Goal: Task Accomplishment & Management: Complete application form

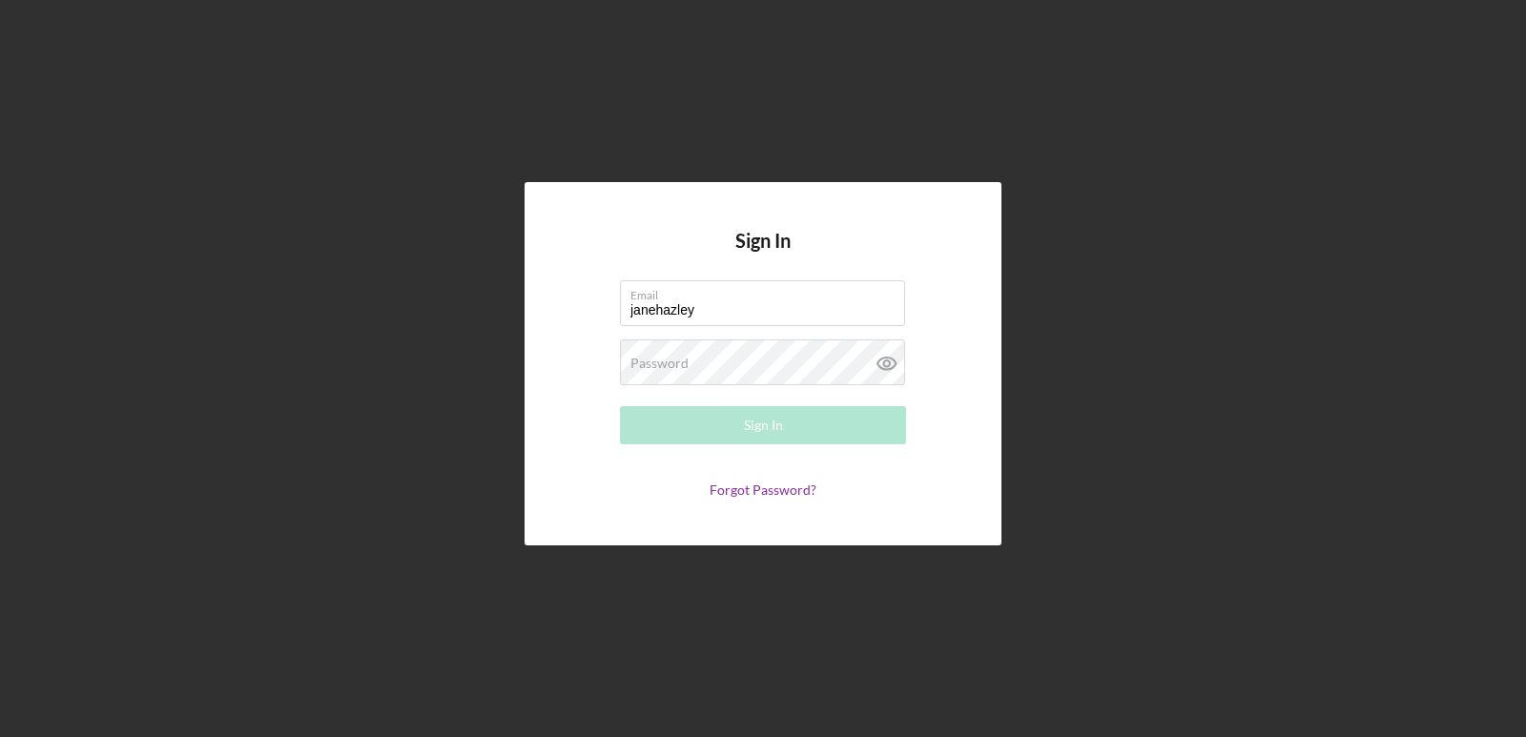
type input "[EMAIL_ADDRESS][DOMAIN_NAME]"
click at [644, 364] on label "Password" at bounding box center [659, 363] width 58 height 15
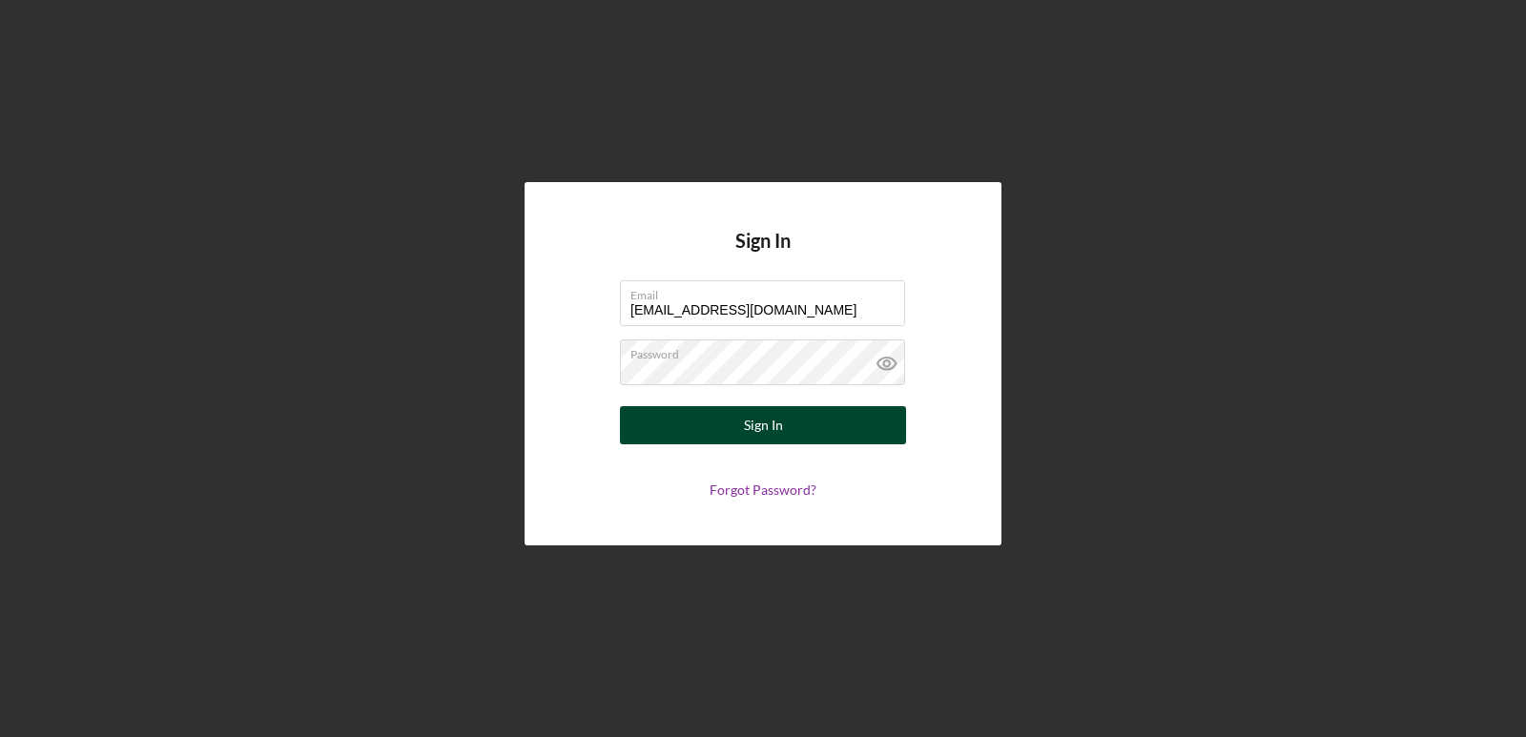
click at [651, 431] on button "Sign In" at bounding box center [763, 425] width 286 height 38
click at [893, 368] on icon at bounding box center [886, 364] width 18 height 12
click at [798, 425] on button "Sign In" at bounding box center [763, 425] width 286 height 38
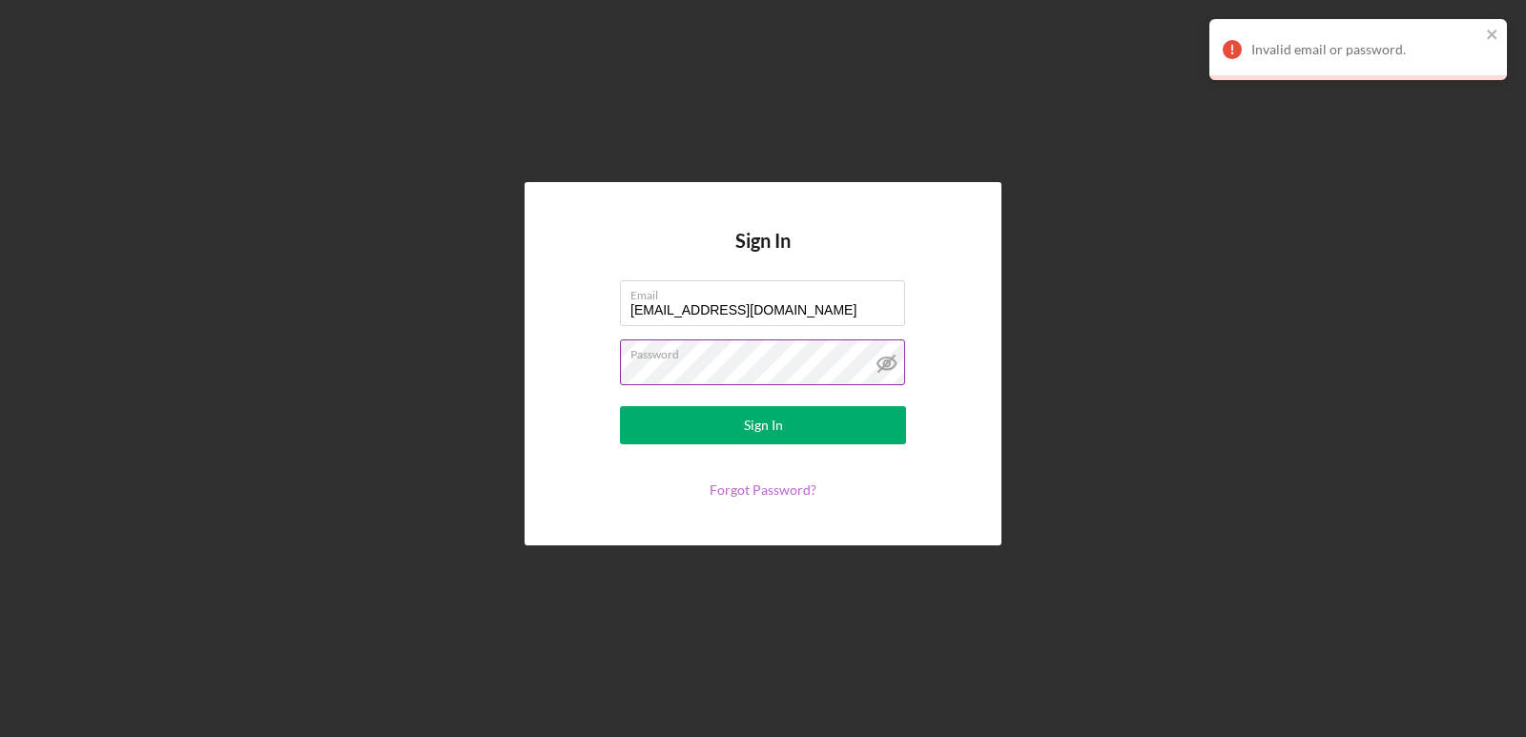
click at [760, 493] on link "Forgot Password?" at bounding box center [762, 490] width 107 height 16
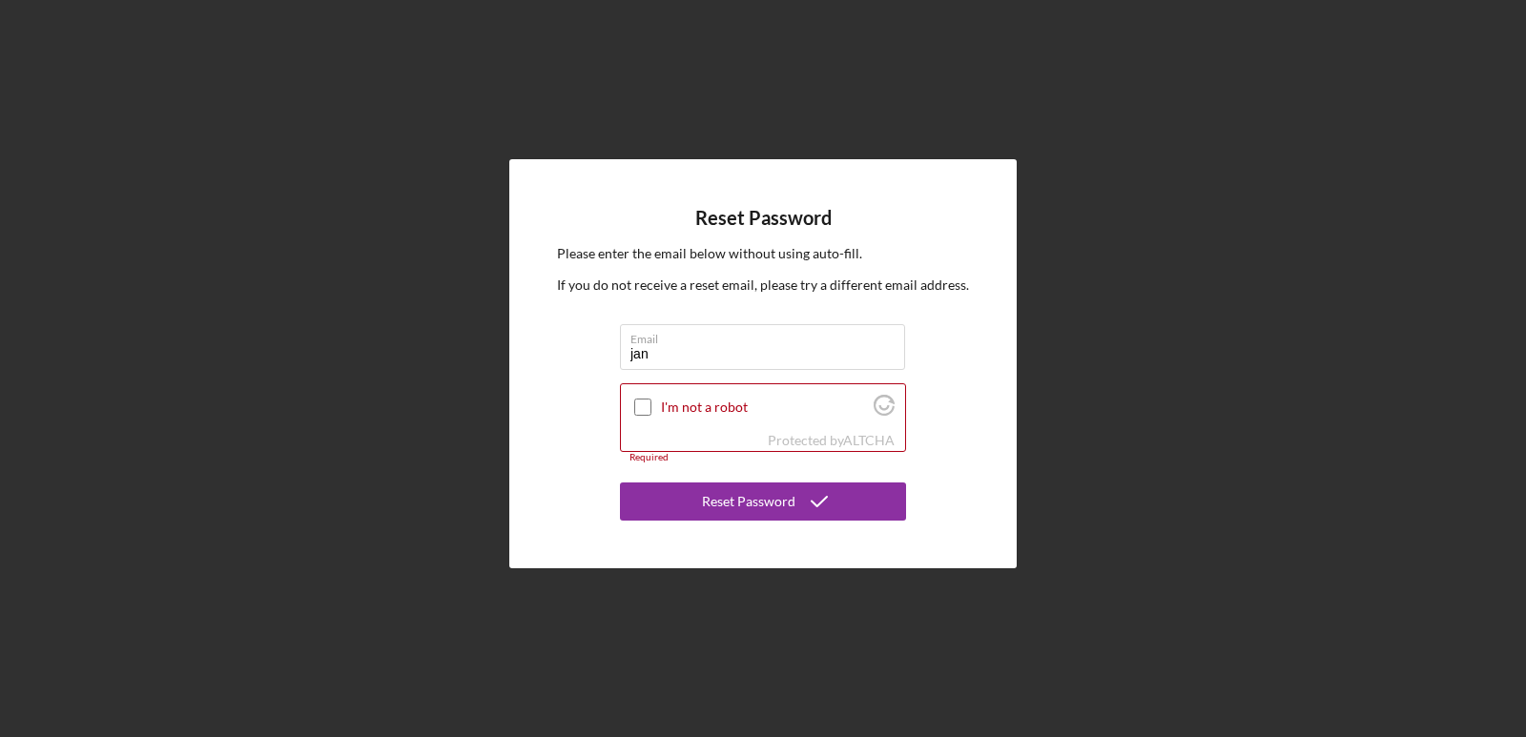
type input "[EMAIL_ADDRESS][DOMAIN_NAME]"
click at [648, 407] on input "I'm not a robot" at bounding box center [642, 407] width 17 height 17
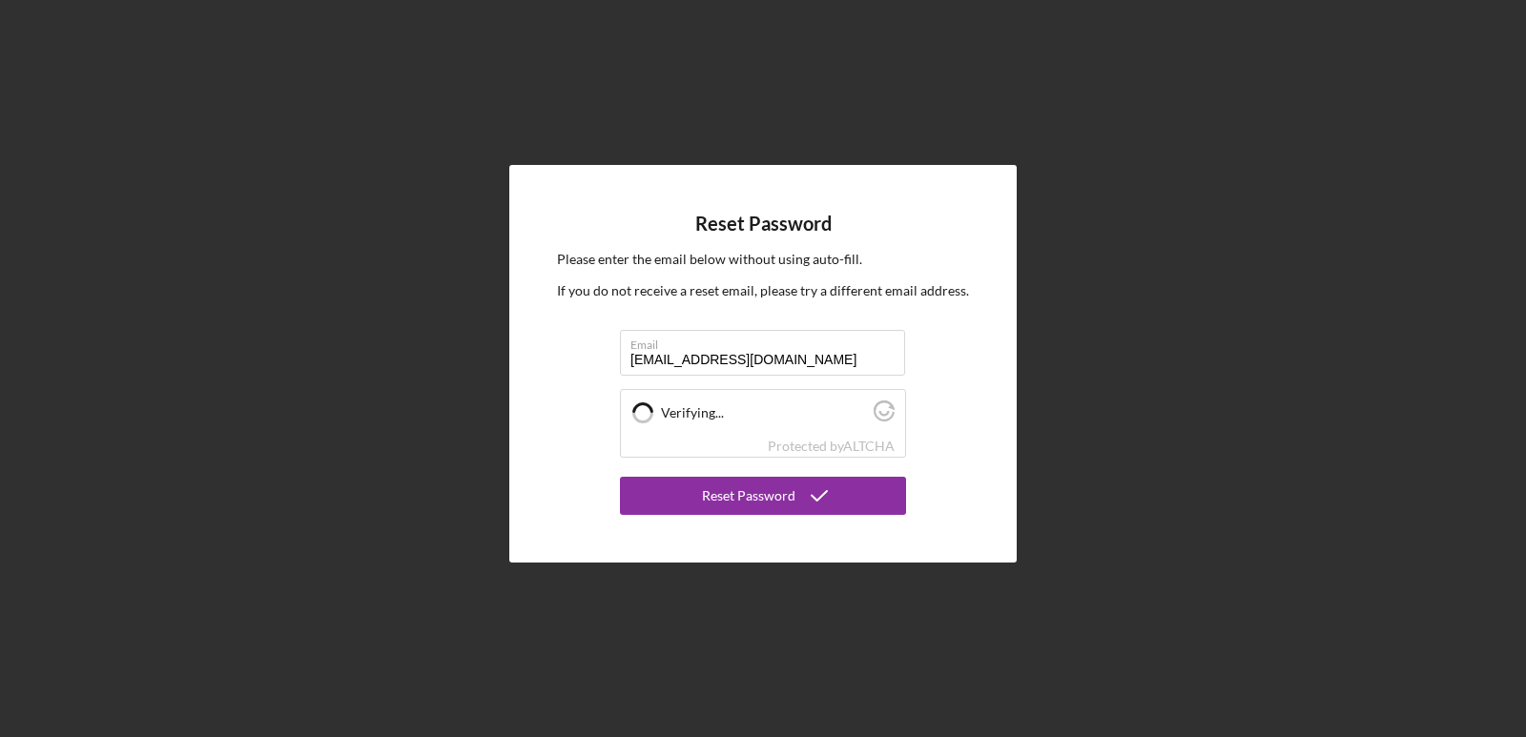
checkbox input "true"
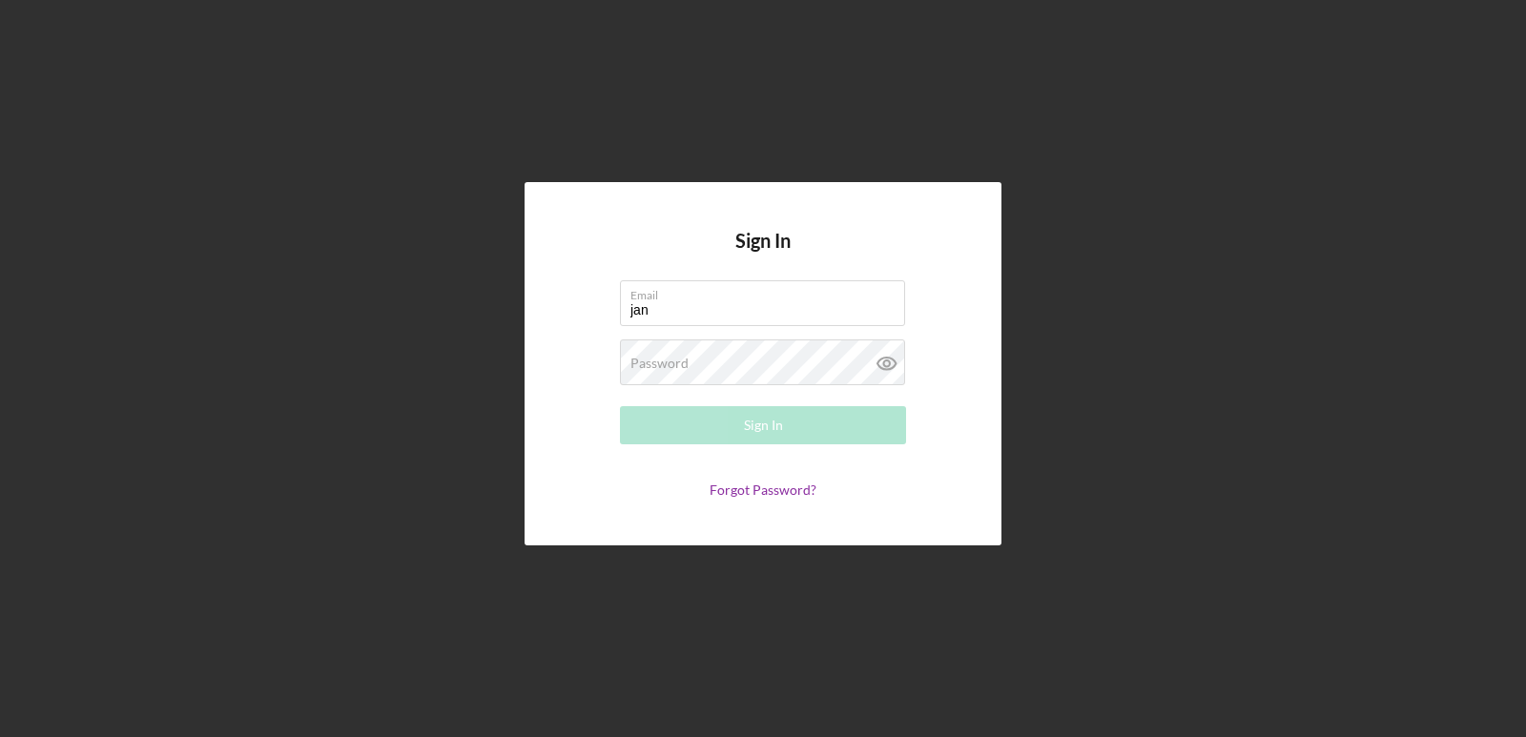
type input "[EMAIL_ADDRESS][DOMAIN_NAME]"
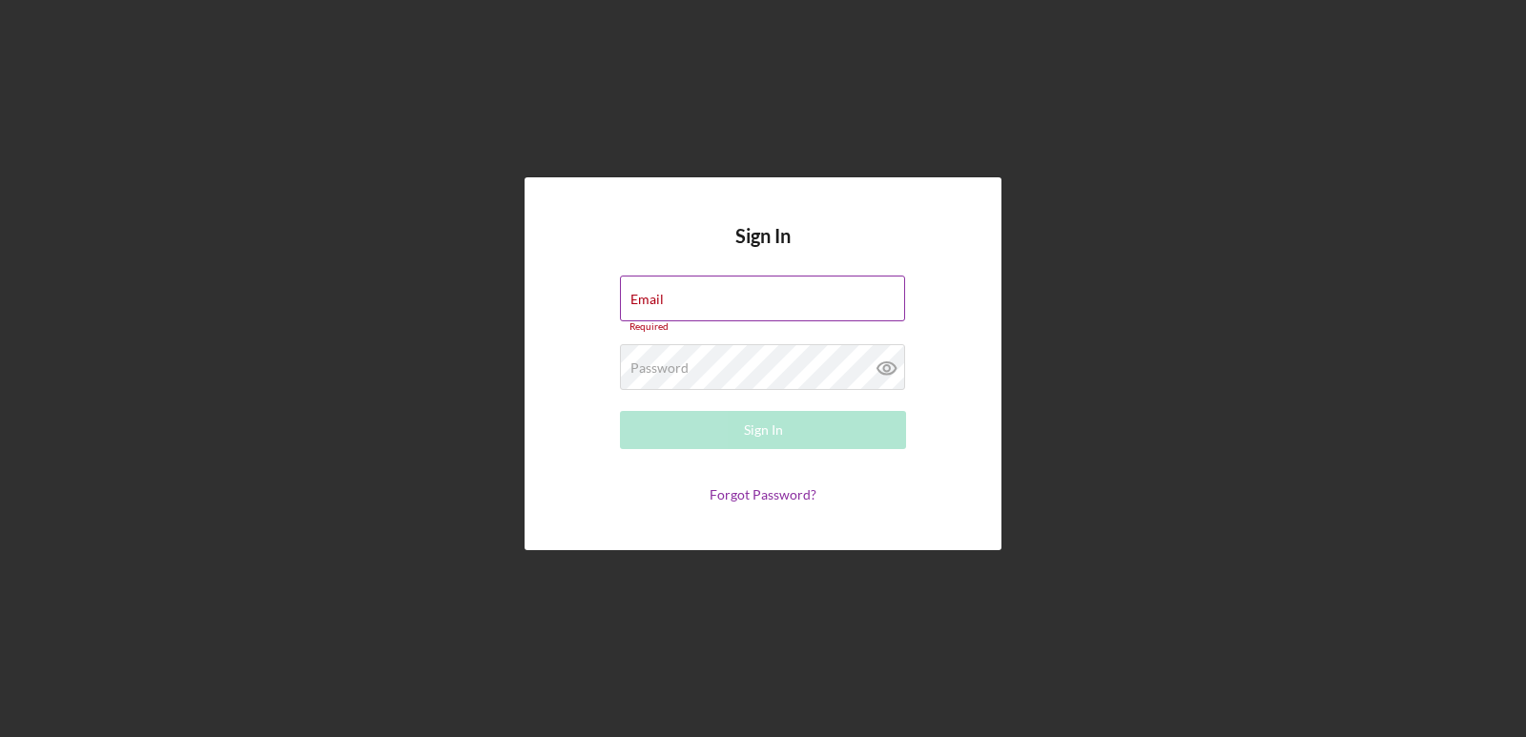
click at [653, 302] on label "Email" at bounding box center [646, 299] width 33 height 15
click at [653, 302] on input "Email" at bounding box center [762, 299] width 285 height 46
type input "[EMAIL_ADDRESS][DOMAIN_NAME]"
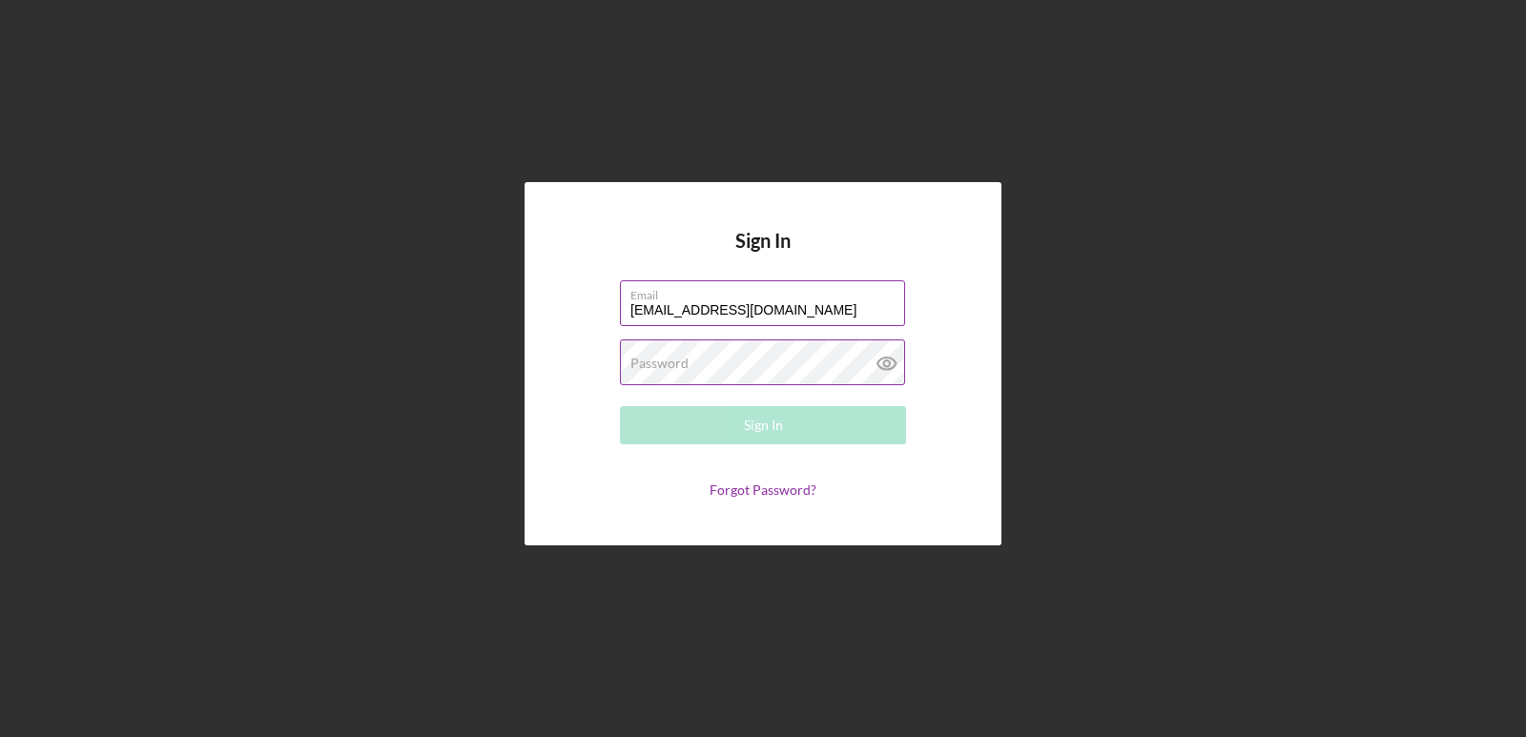
click at [646, 359] on label "Password" at bounding box center [659, 363] width 58 height 15
click at [707, 434] on button "Sign In" at bounding box center [763, 425] width 286 height 38
click at [694, 432] on button "Sign In" at bounding box center [763, 425] width 286 height 38
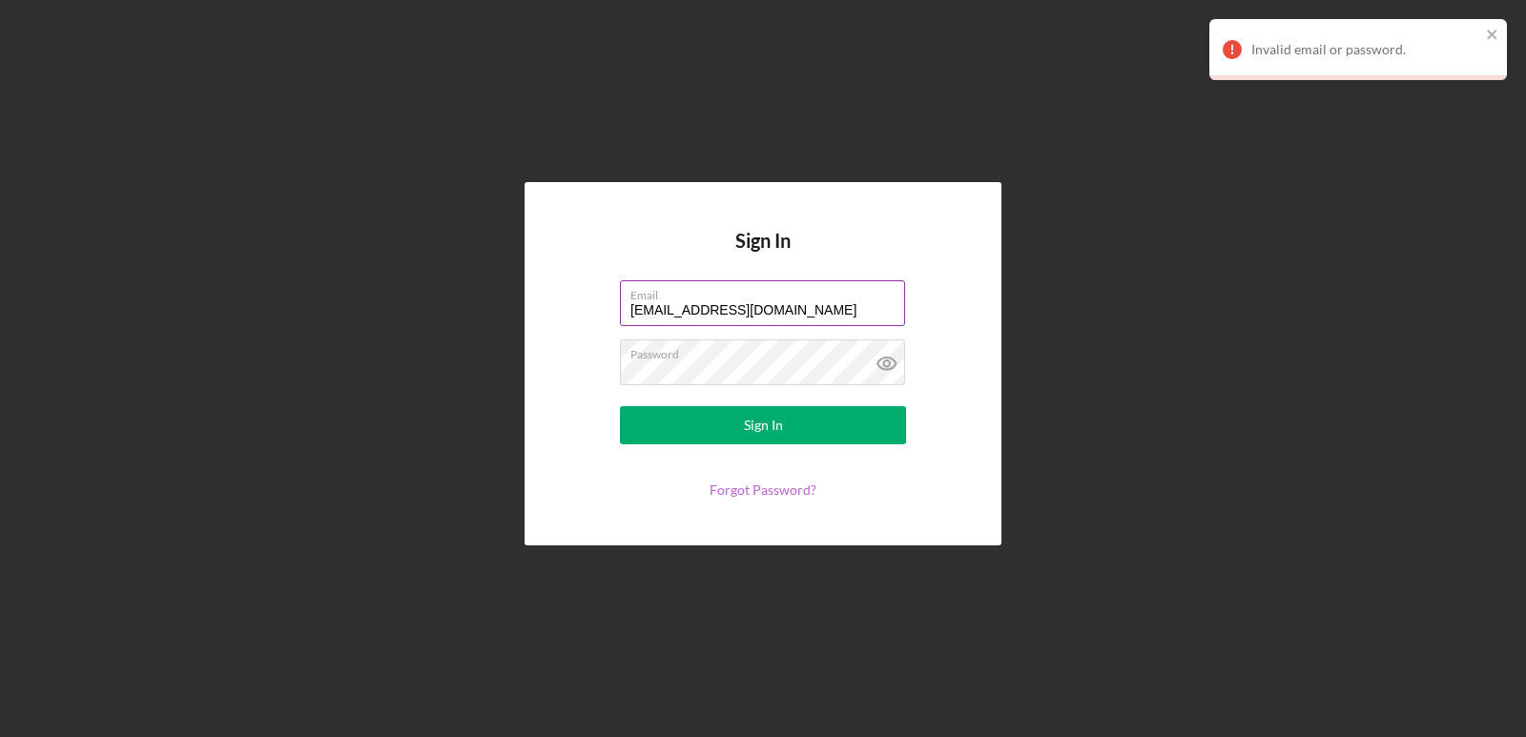
click at [736, 488] on link "Forgot Password?" at bounding box center [762, 490] width 107 height 16
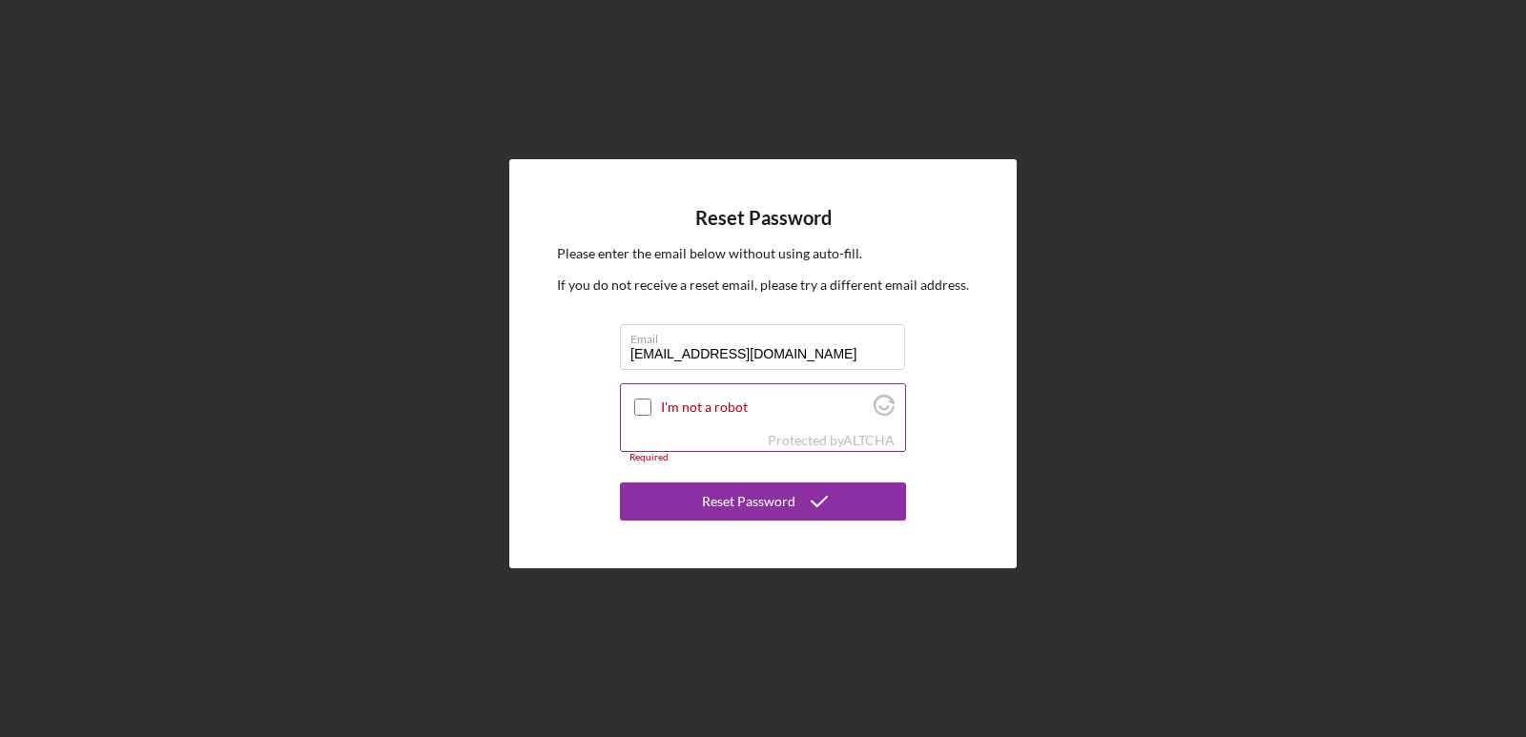
type input "greencleanairrepair@gmail.com"
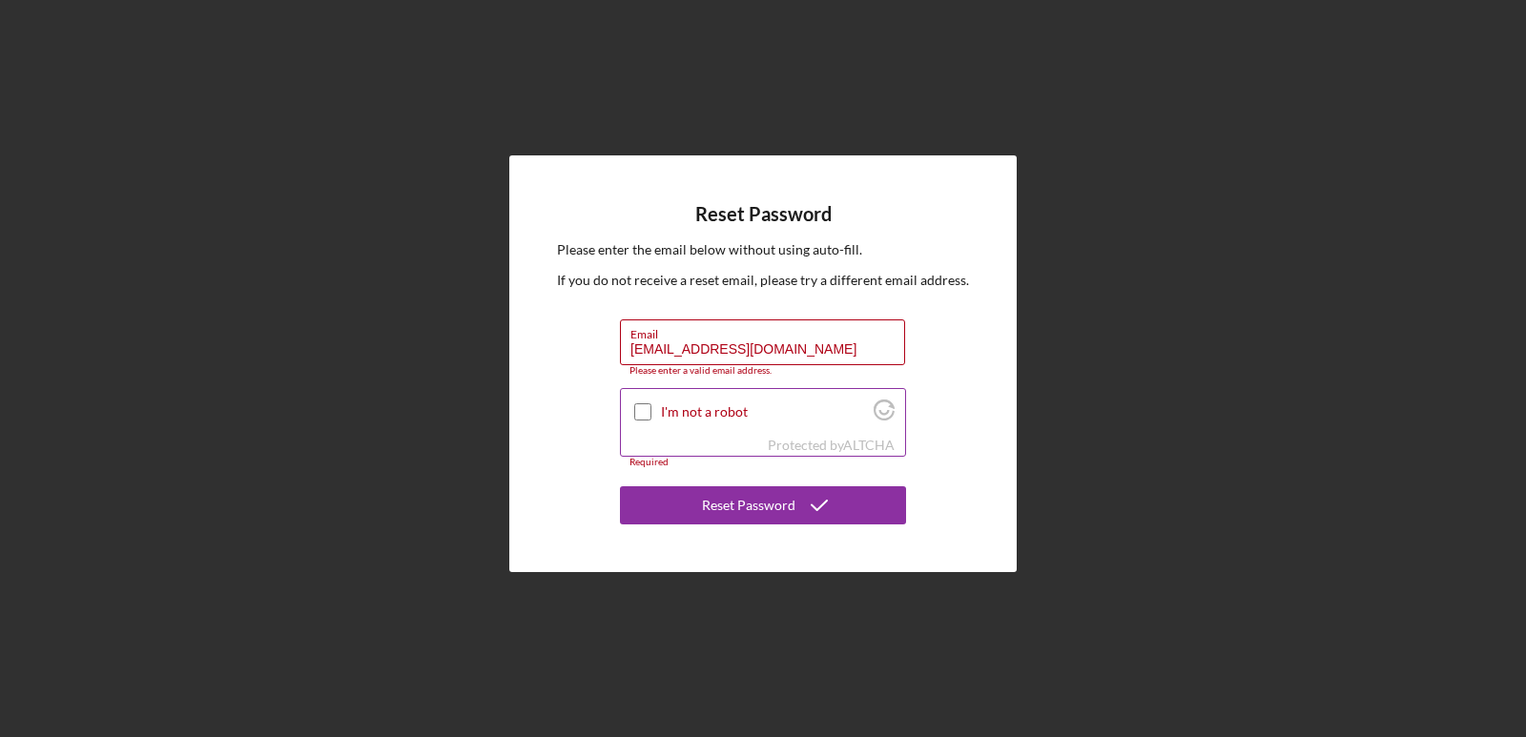
click at [646, 411] on input "I'm not a robot" at bounding box center [642, 411] width 17 height 17
checkbox input "true"
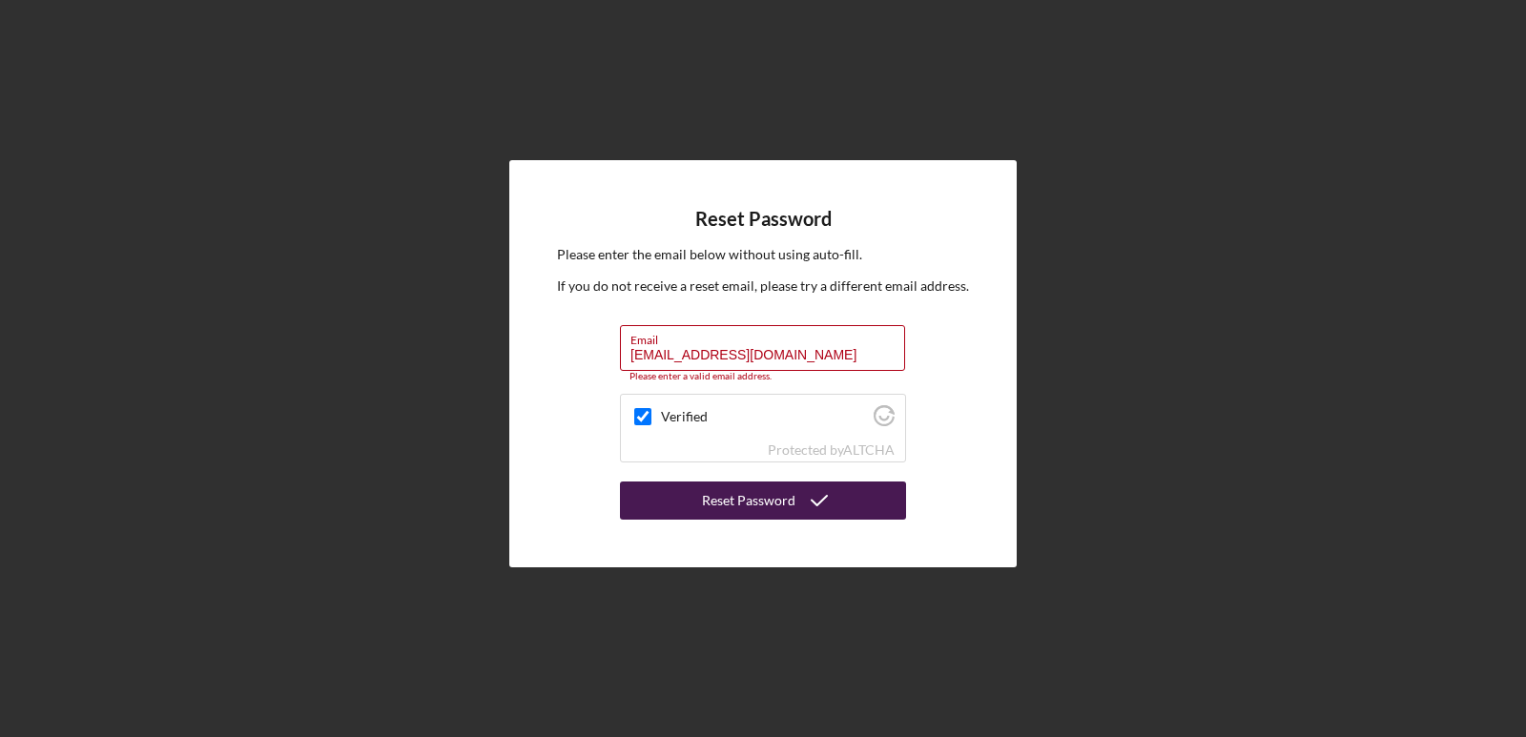
click at [644, 496] on button "Reset Password" at bounding box center [763, 501] width 286 height 38
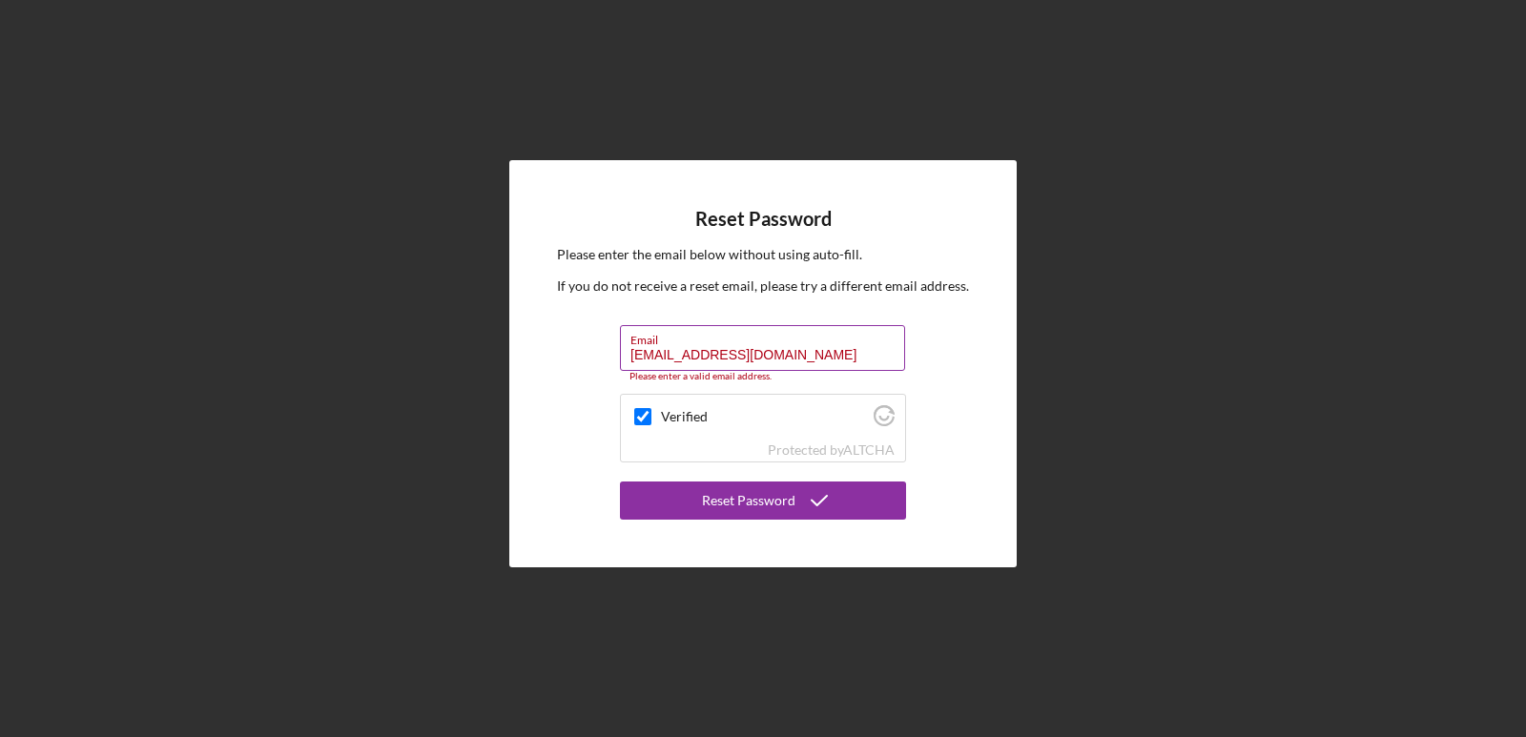
click at [821, 359] on input "greencleanairrepair@gmail.com" at bounding box center [762, 348] width 285 height 46
type input "g"
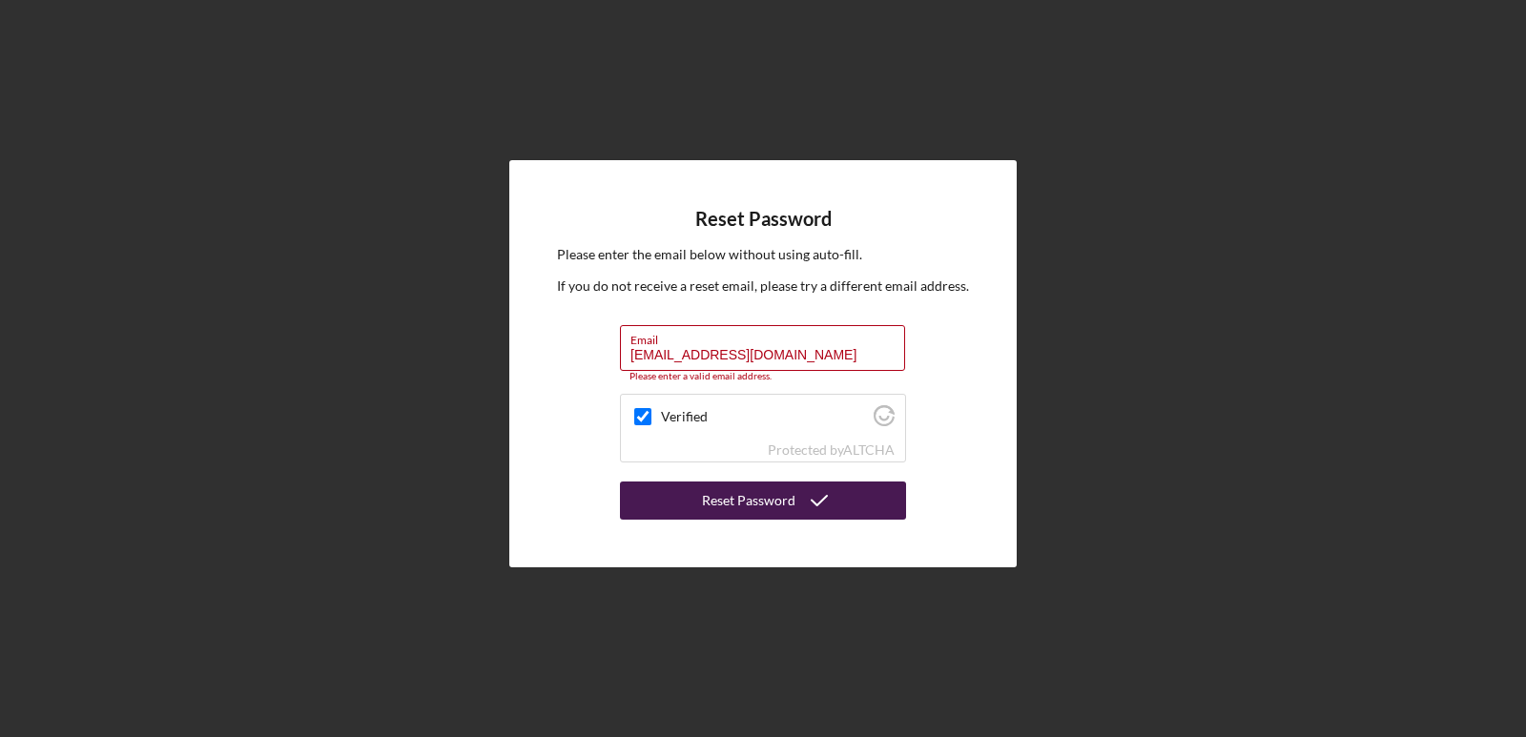
type input "janehazley38@gmail.com"
click at [672, 502] on button "Reset Password" at bounding box center [763, 501] width 286 height 38
click at [734, 499] on div "Reset Password" at bounding box center [748, 501] width 93 height 38
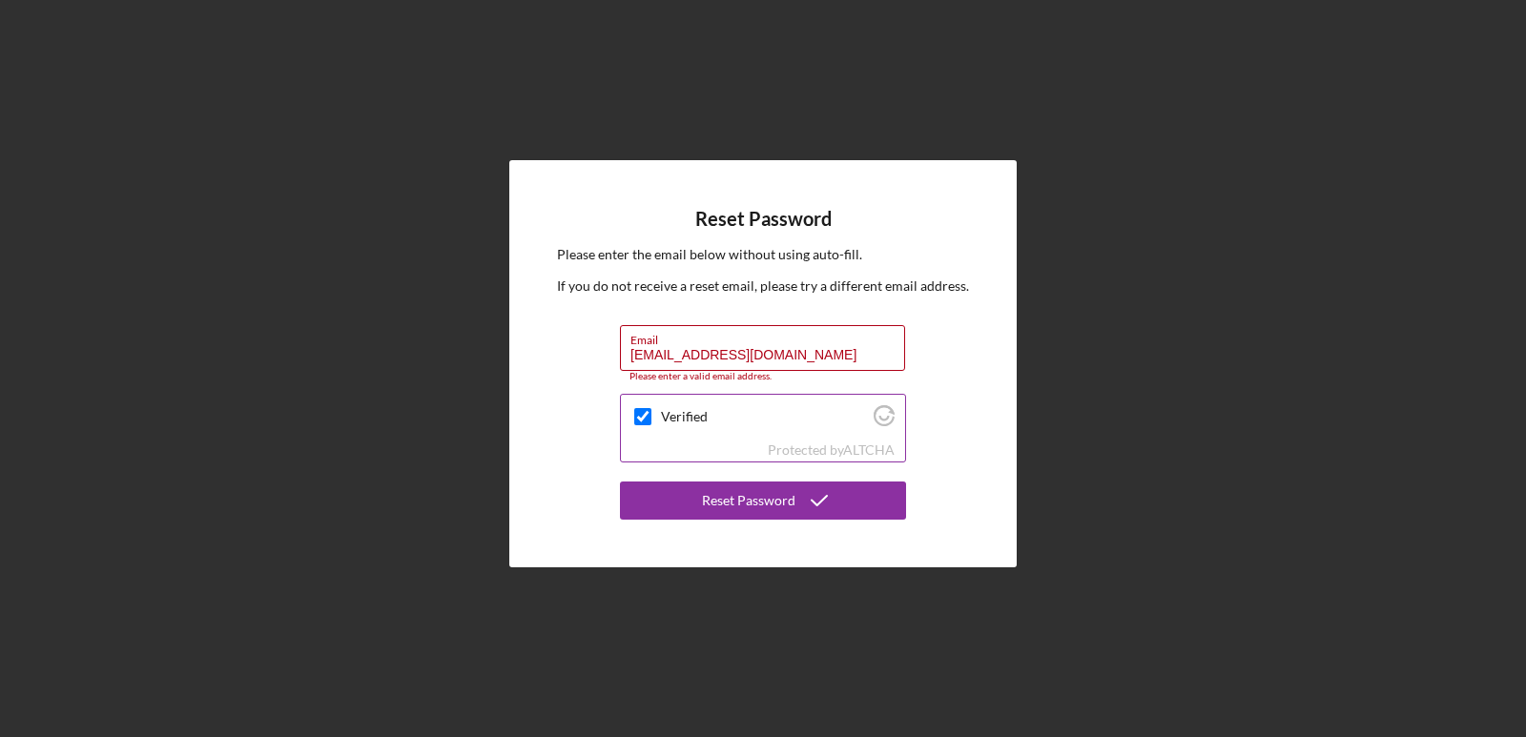
click at [643, 417] on input "Verified" at bounding box center [642, 416] width 17 height 17
checkbox input "true"
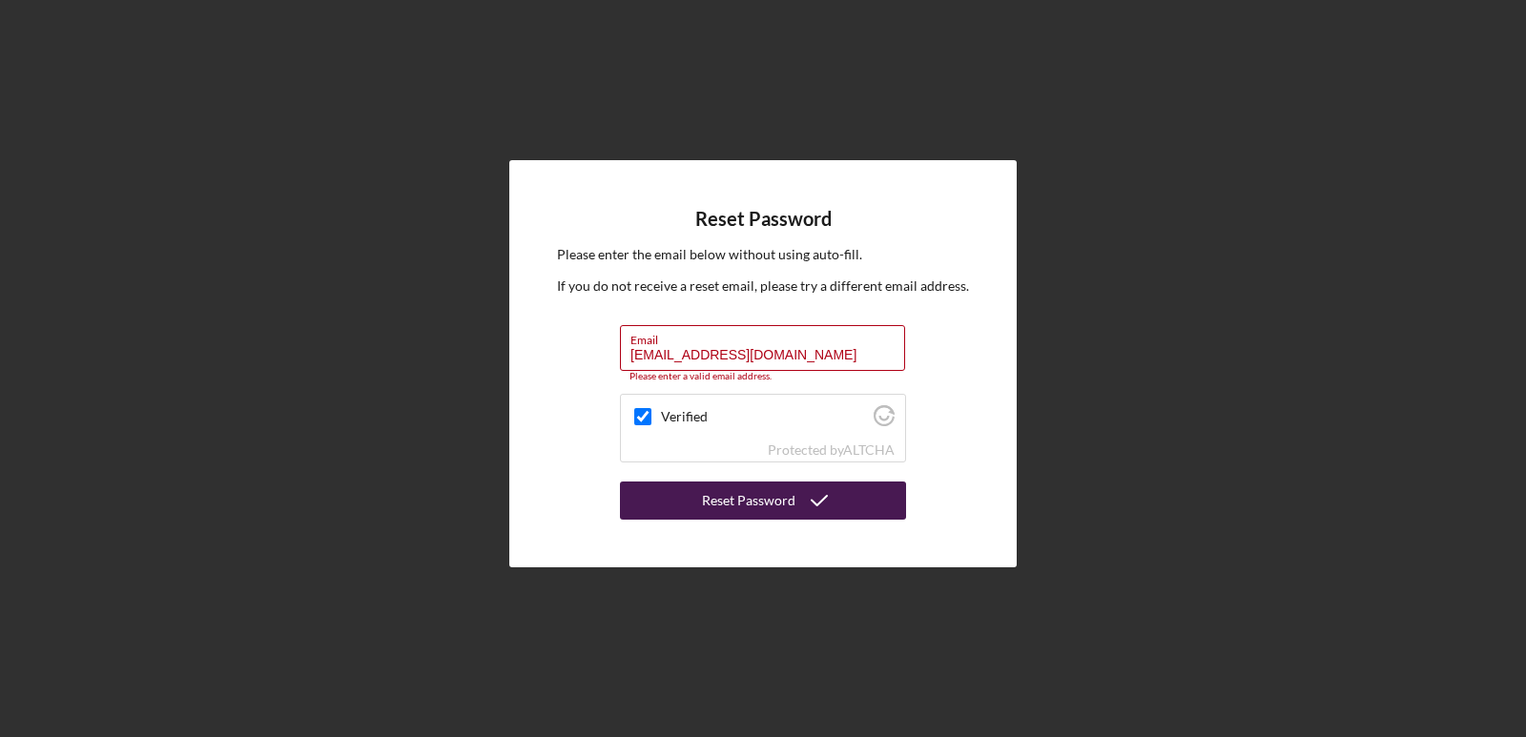
click at [691, 502] on button "Reset Password" at bounding box center [763, 501] width 286 height 38
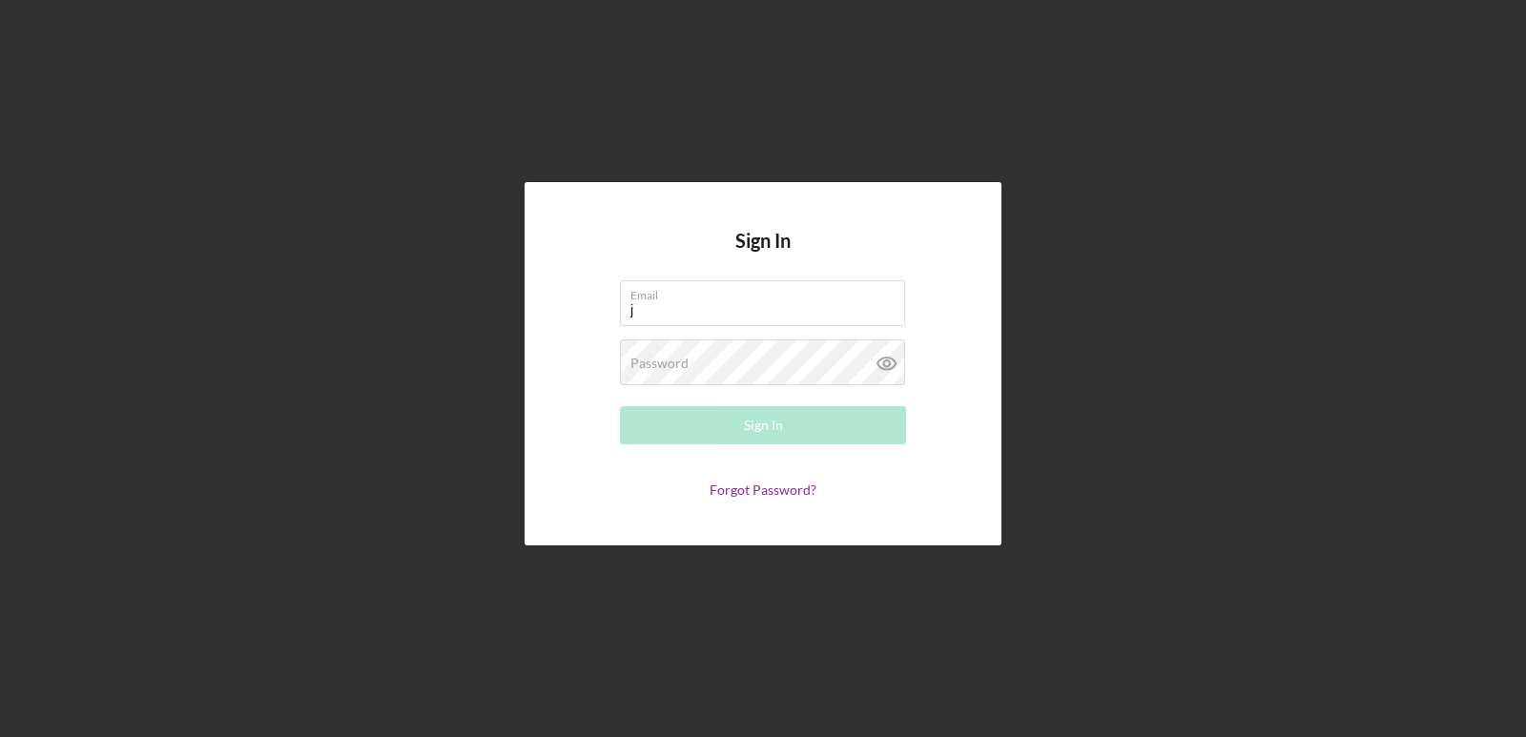
type input "[EMAIL_ADDRESS][DOMAIN_NAME]"
click at [748, 491] on link "Forgot Password?" at bounding box center [762, 490] width 107 height 16
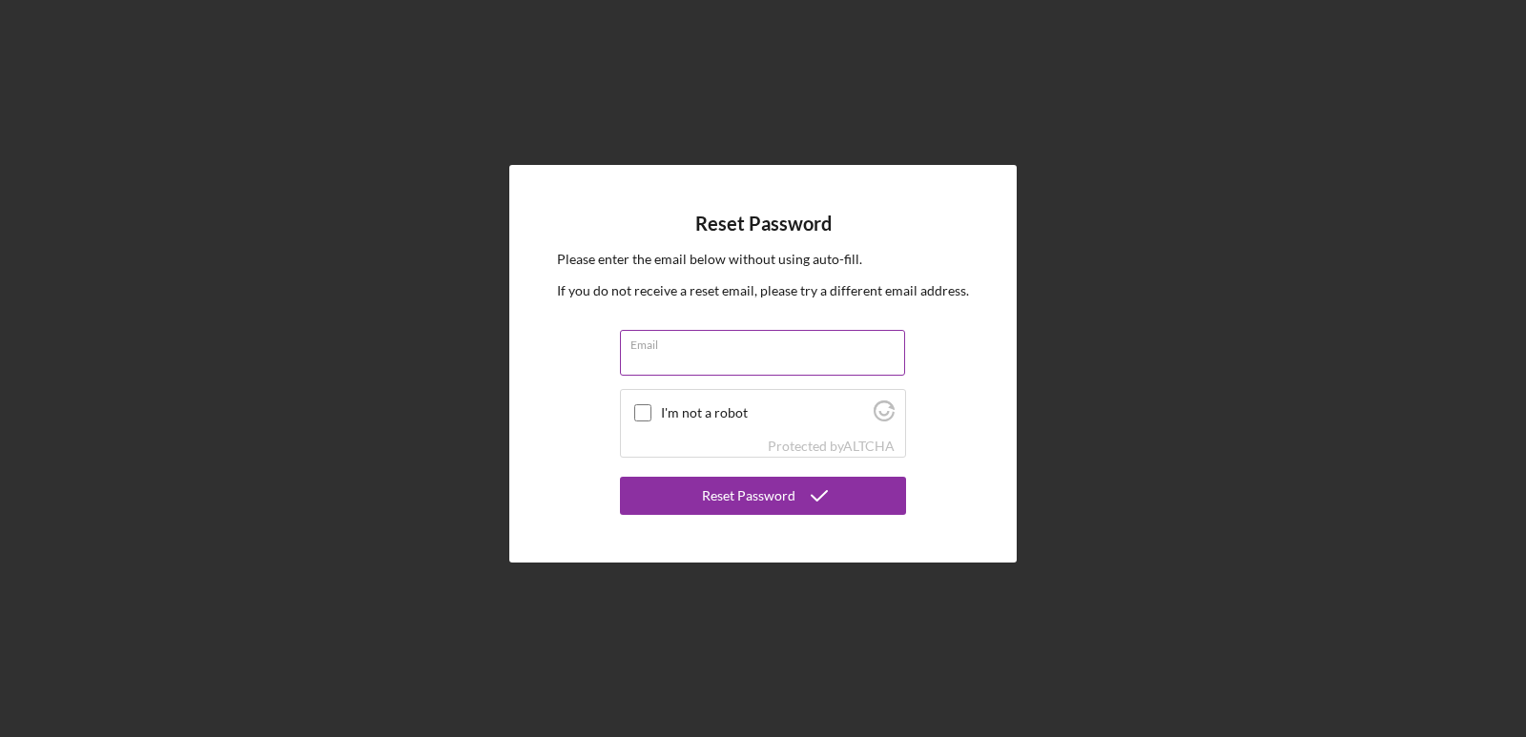
click at [663, 361] on input "Email" at bounding box center [762, 353] width 285 height 46
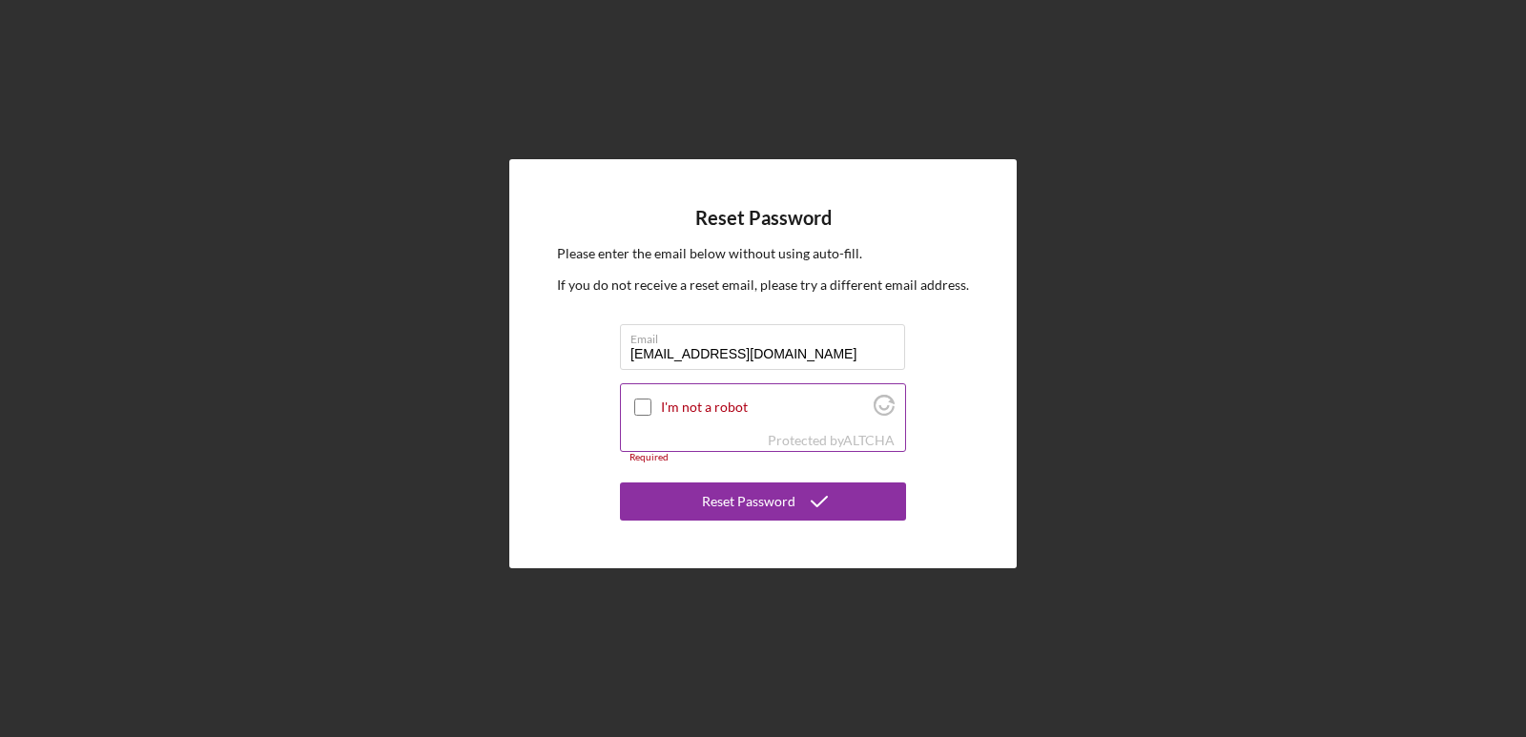
type input "[EMAIL_ADDRESS][DOMAIN_NAME]"
click at [638, 403] on input "I'm not a robot" at bounding box center [642, 407] width 17 height 17
checkbox input "true"
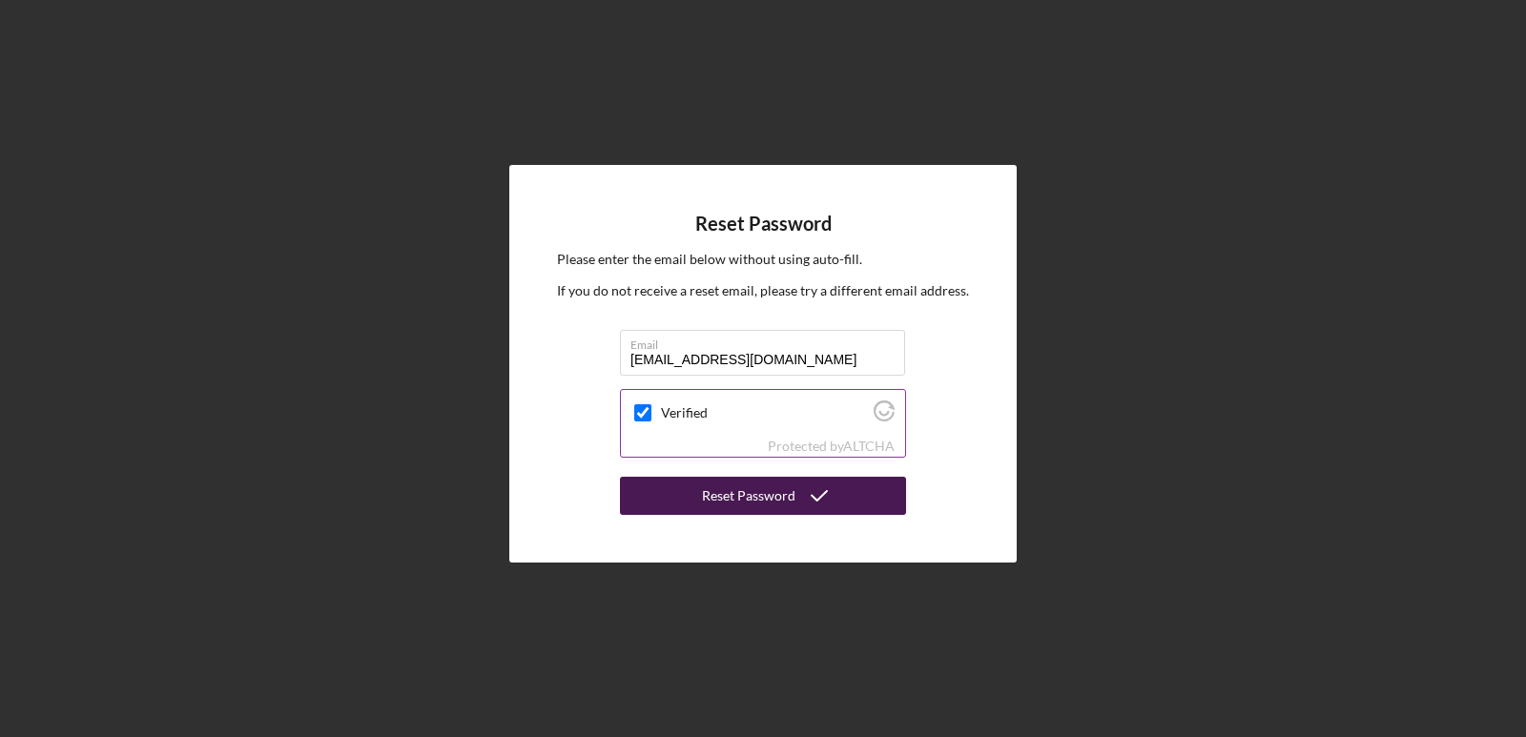
click at [714, 497] on div "Reset Password" at bounding box center [748, 496] width 93 height 38
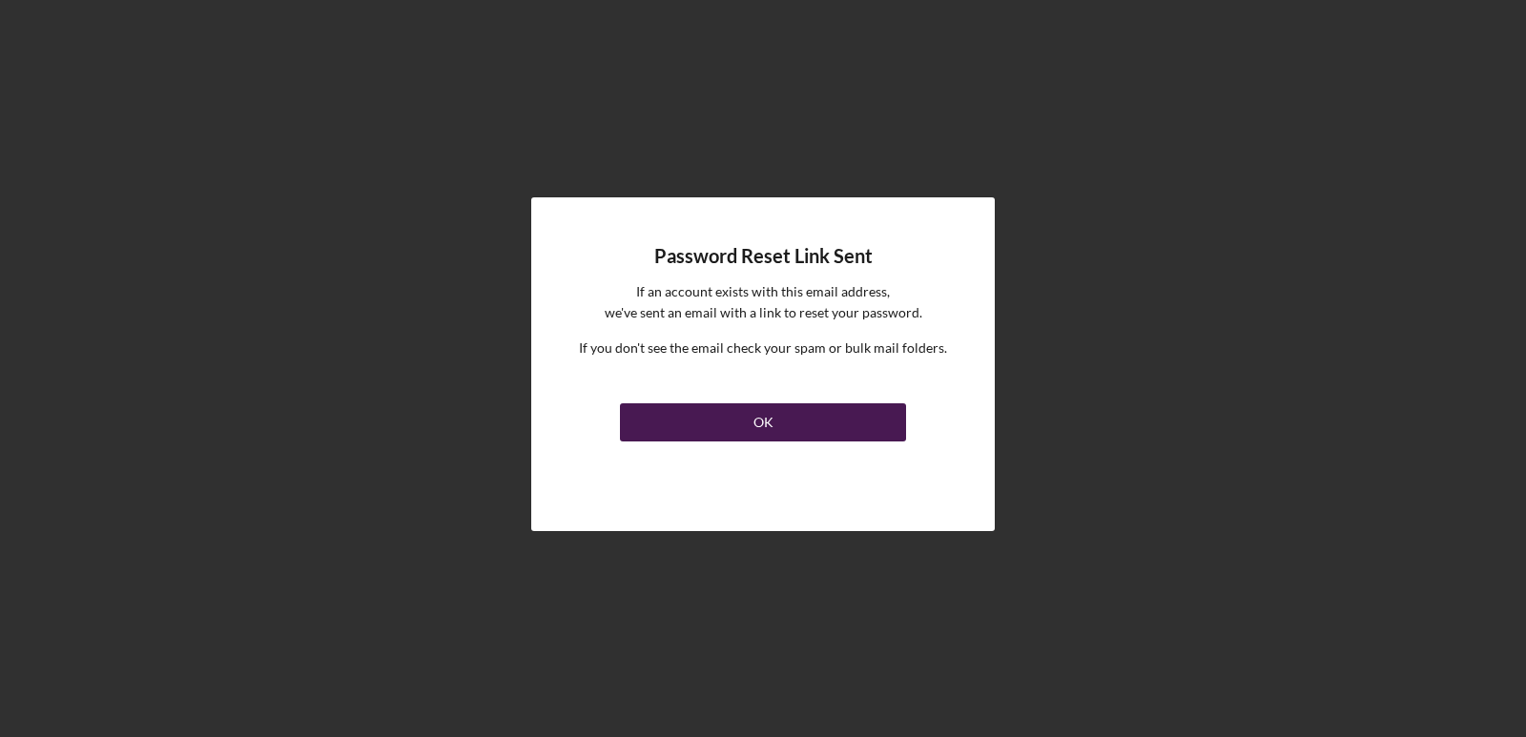
click at [677, 424] on button "OK" at bounding box center [763, 422] width 286 height 38
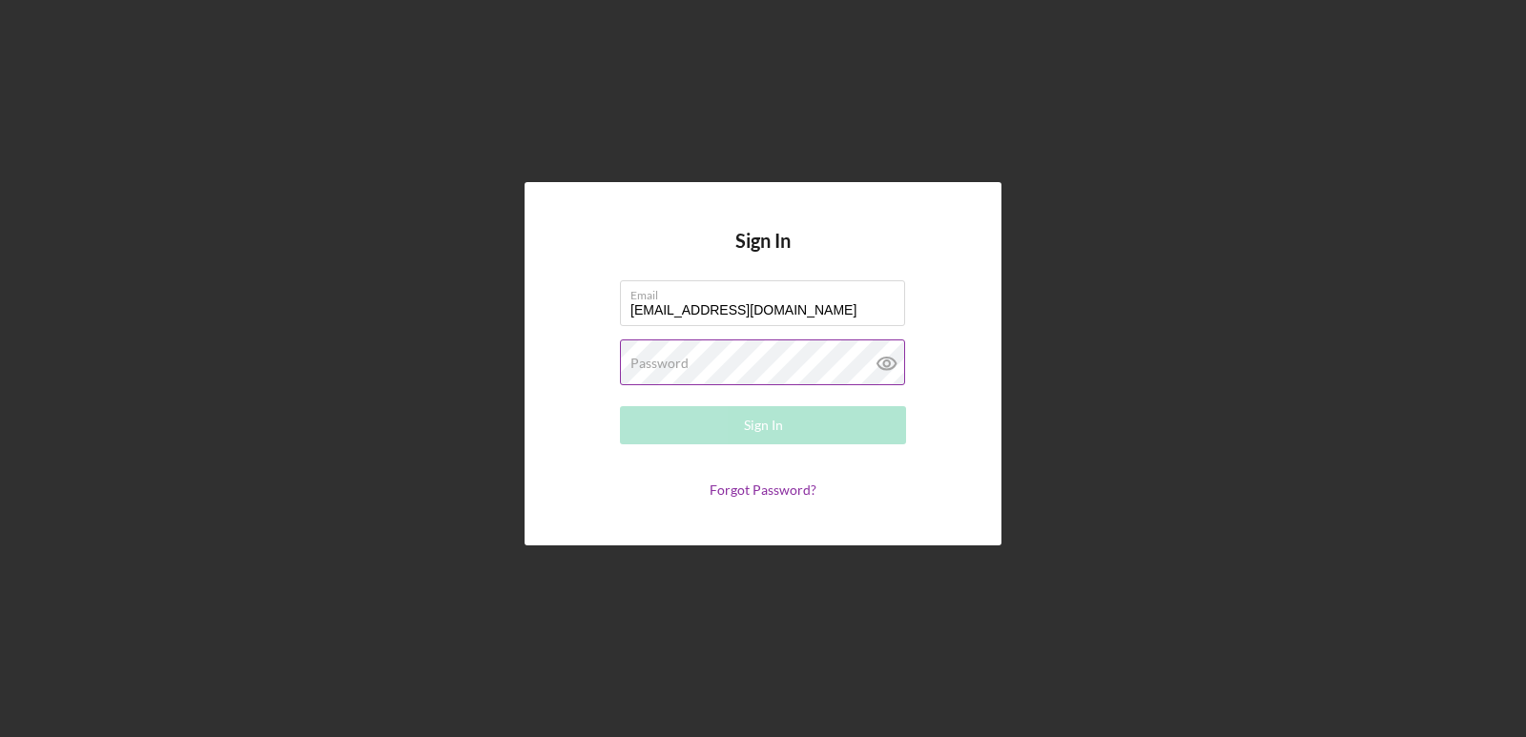
type input "[EMAIL_ADDRESS][DOMAIN_NAME]"
click at [646, 361] on label "Password" at bounding box center [659, 363] width 58 height 15
click at [704, 424] on button "Sign In" at bounding box center [763, 425] width 286 height 38
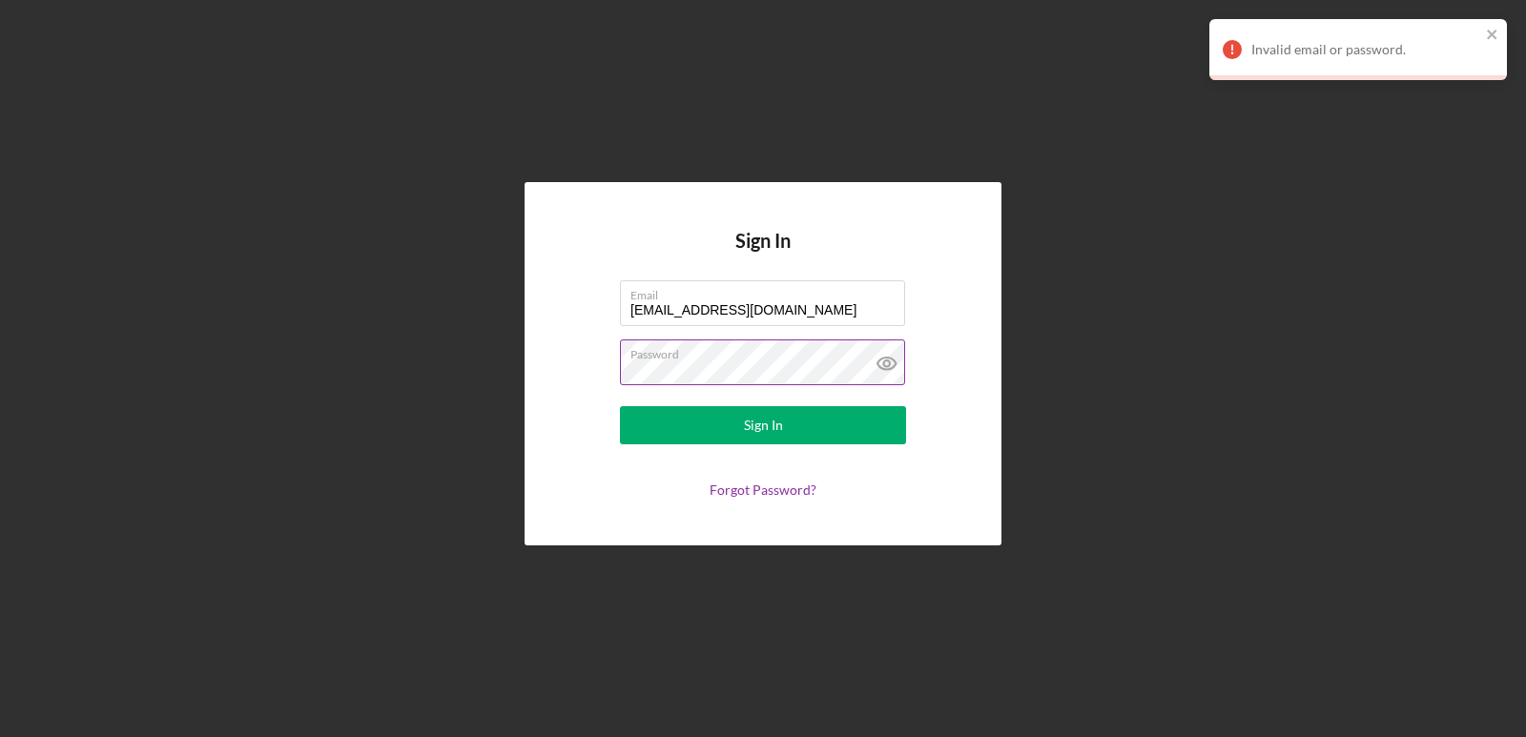
click at [893, 364] on icon at bounding box center [887, 363] width 48 height 48
click at [714, 429] on button "Sign In" at bounding box center [763, 425] width 286 height 38
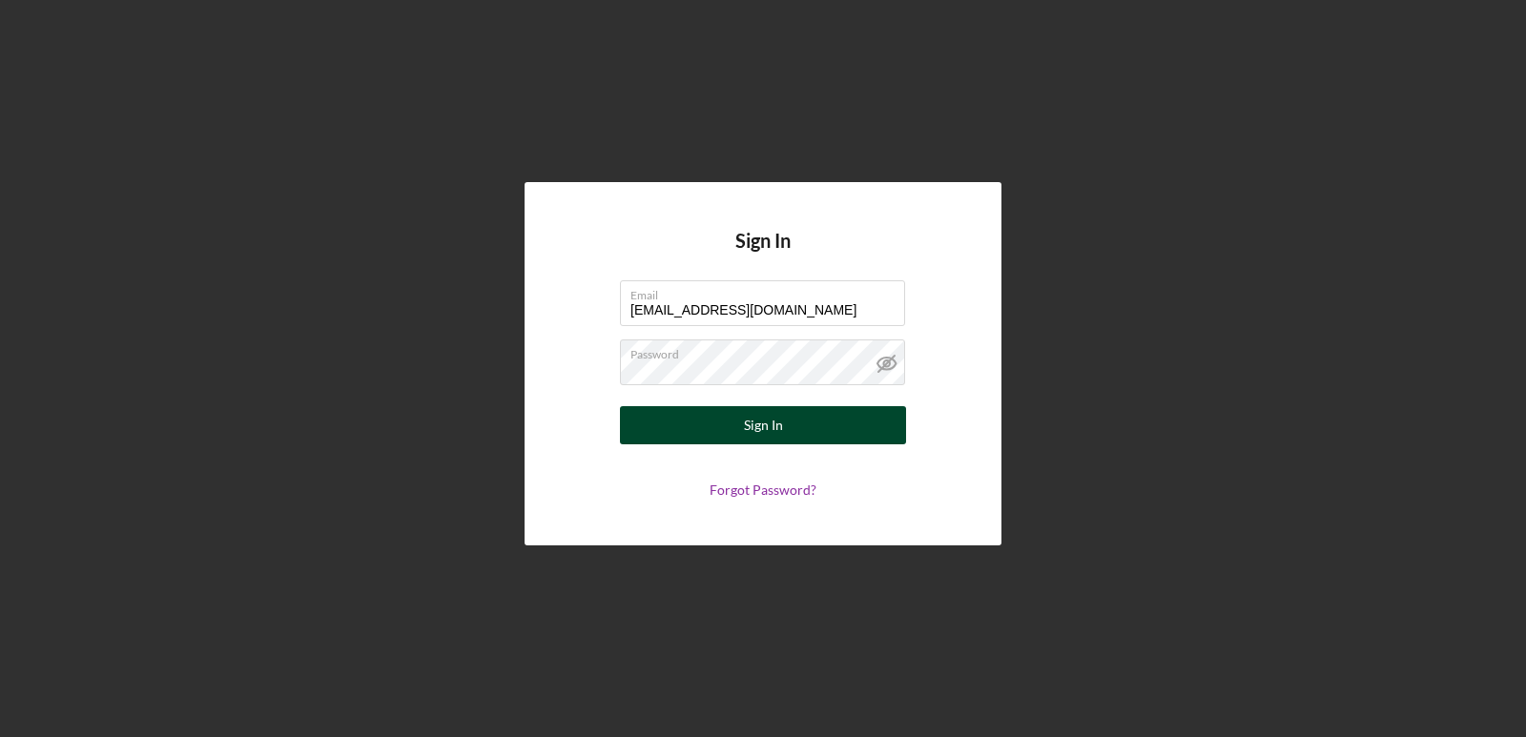
click at [840, 424] on button "Sign In" at bounding box center [763, 425] width 286 height 38
click at [755, 430] on div "Sign In" at bounding box center [763, 425] width 39 height 38
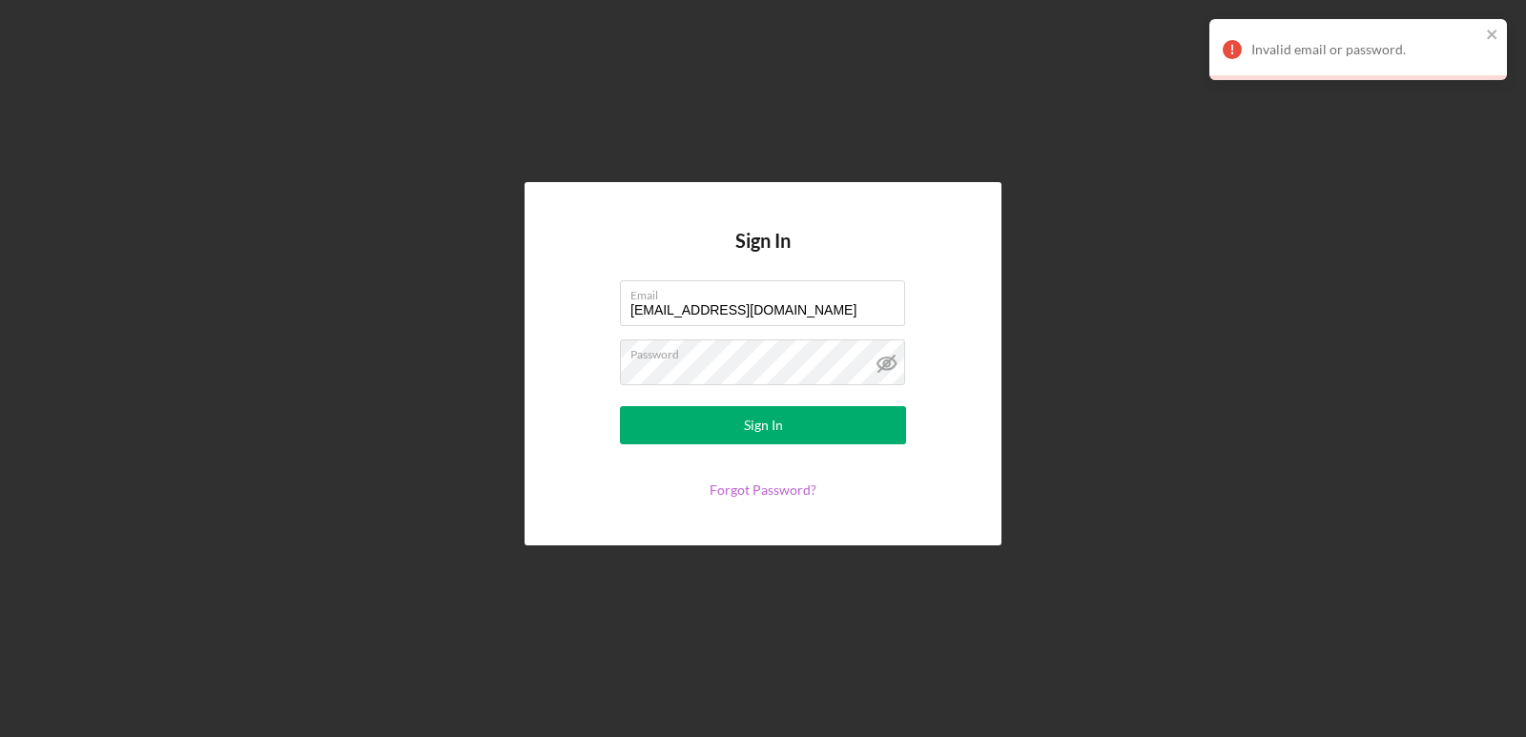
click at [762, 491] on link "Forgot Password?" at bounding box center [762, 490] width 107 height 16
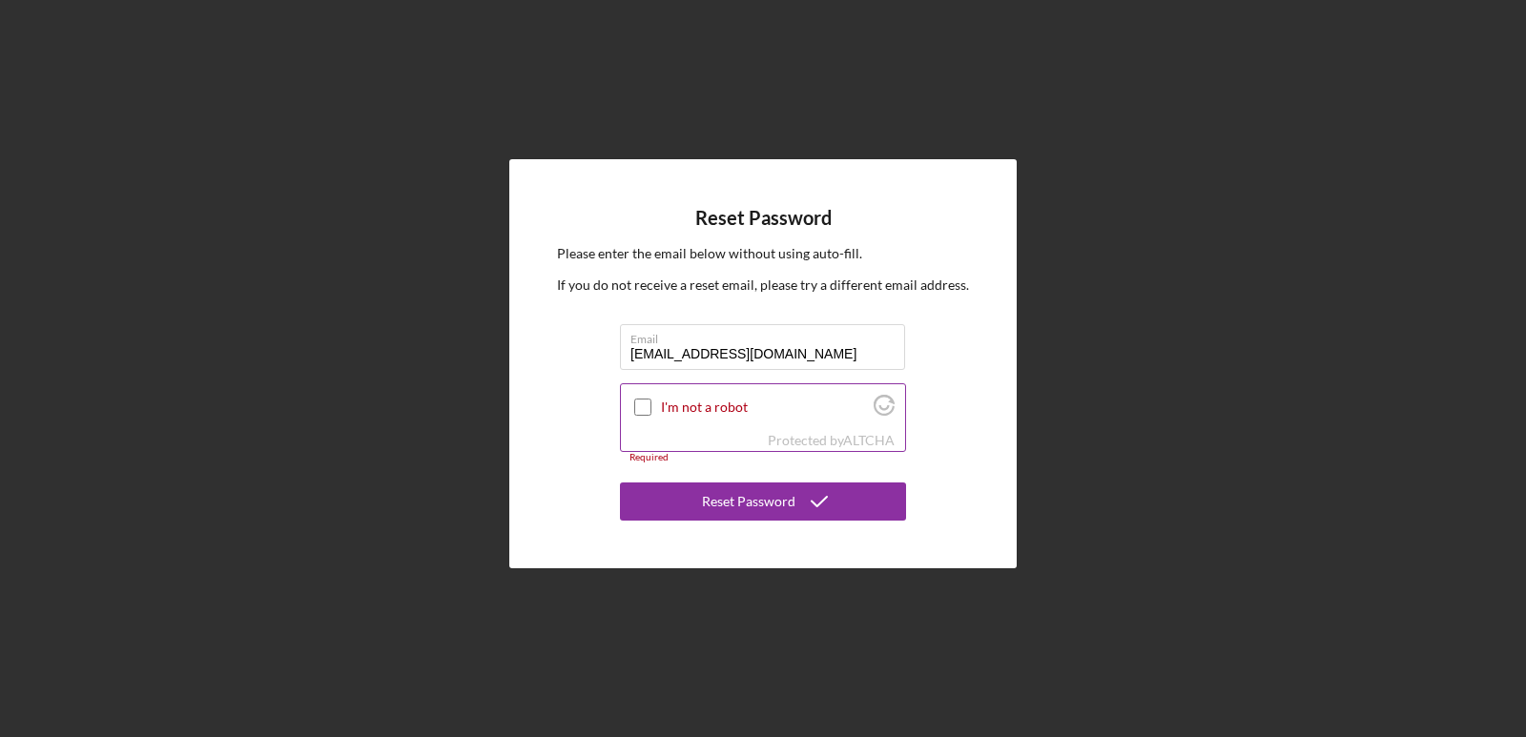
type input "[EMAIL_ADDRESS][DOMAIN_NAME]"
click at [647, 406] on input "I'm not a robot" at bounding box center [642, 407] width 17 height 17
checkbox input "true"
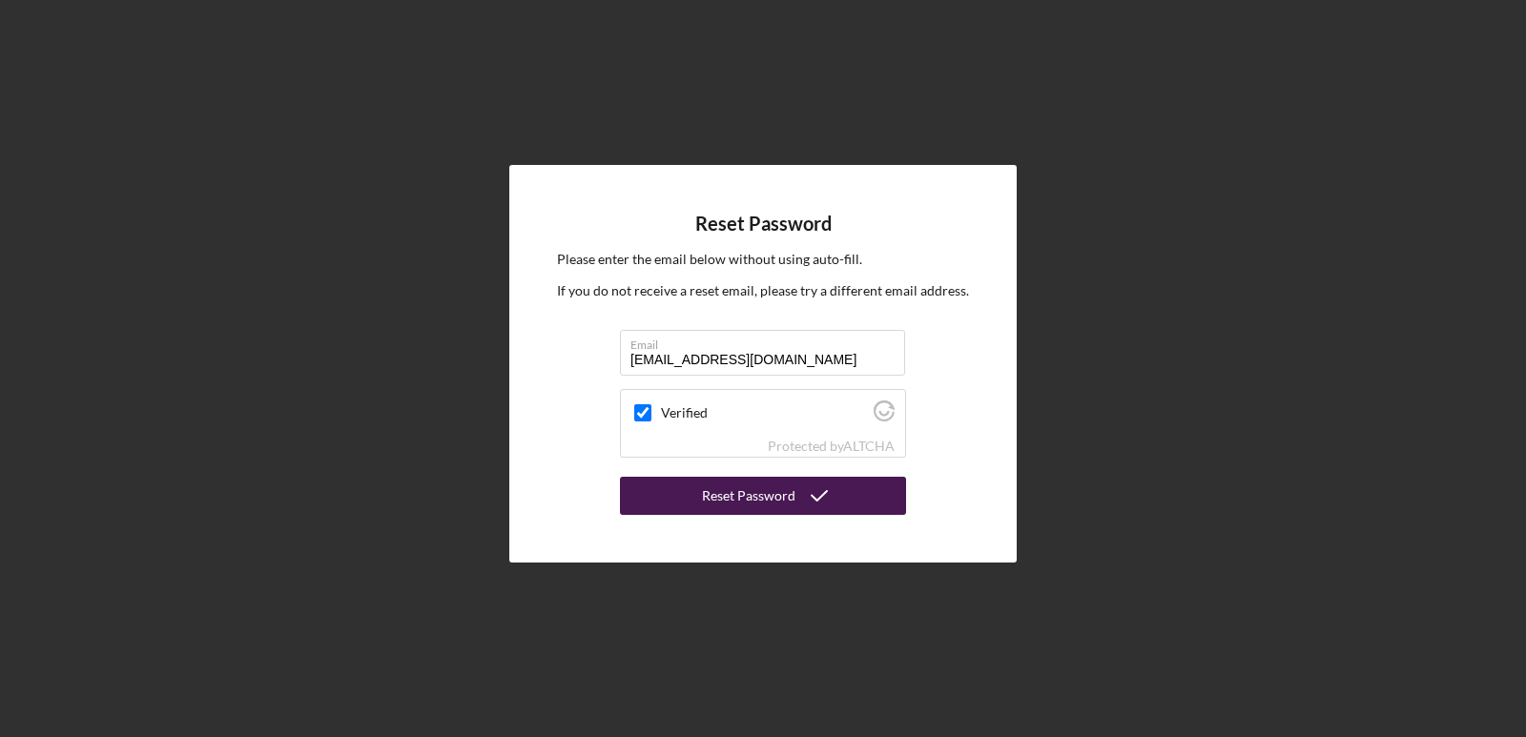
click at [674, 495] on button "Reset Password" at bounding box center [763, 496] width 286 height 38
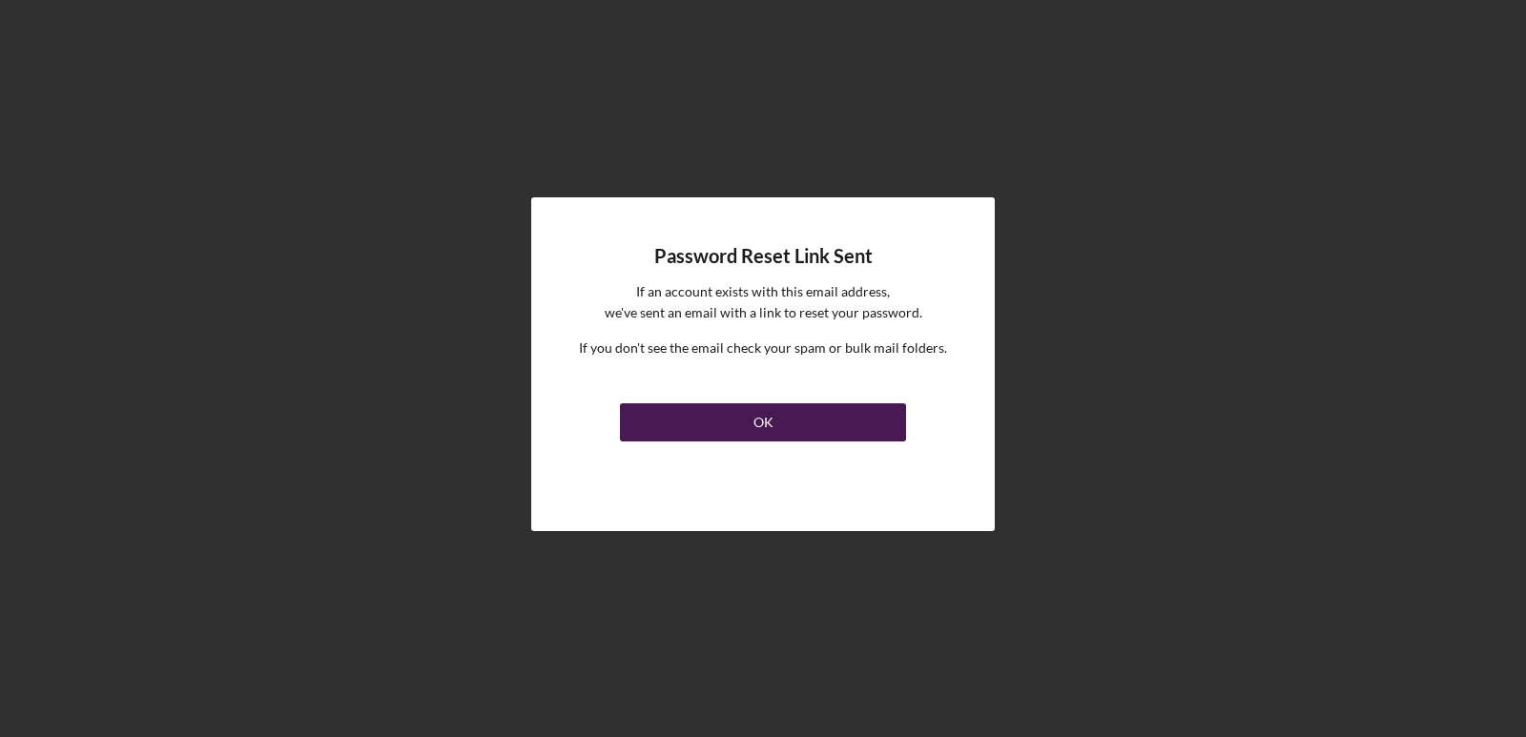
click at [717, 418] on button "OK" at bounding box center [763, 422] width 286 height 38
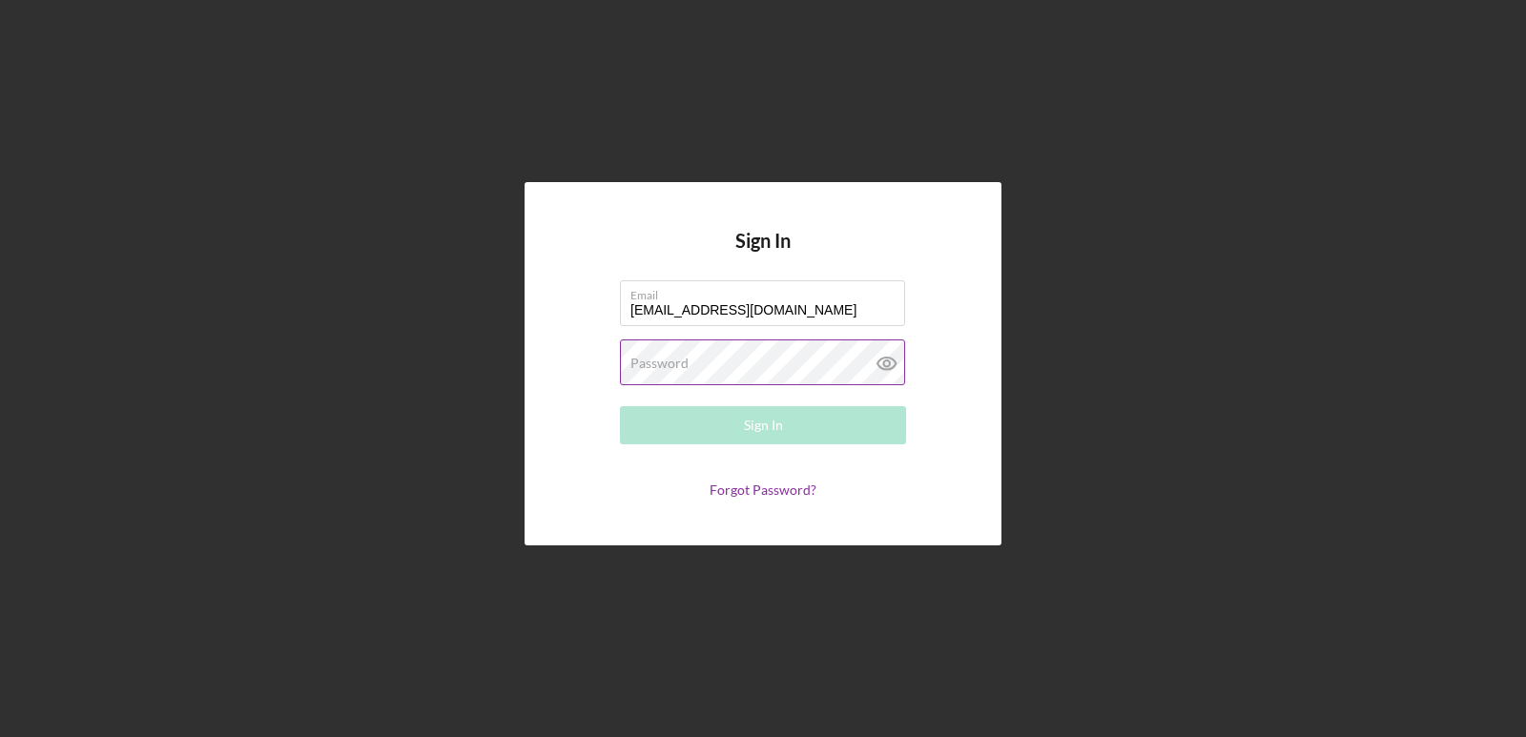
type input "[EMAIL_ADDRESS][DOMAIN_NAME]"
click at [638, 360] on label "Password" at bounding box center [659, 363] width 58 height 15
click at [893, 366] on icon at bounding box center [886, 364] width 18 height 12
click at [683, 436] on button "Sign In" at bounding box center [763, 425] width 286 height 38
click at [678, 435] on button "Sign In" at bounding box center [763, 425] width 286 height 38
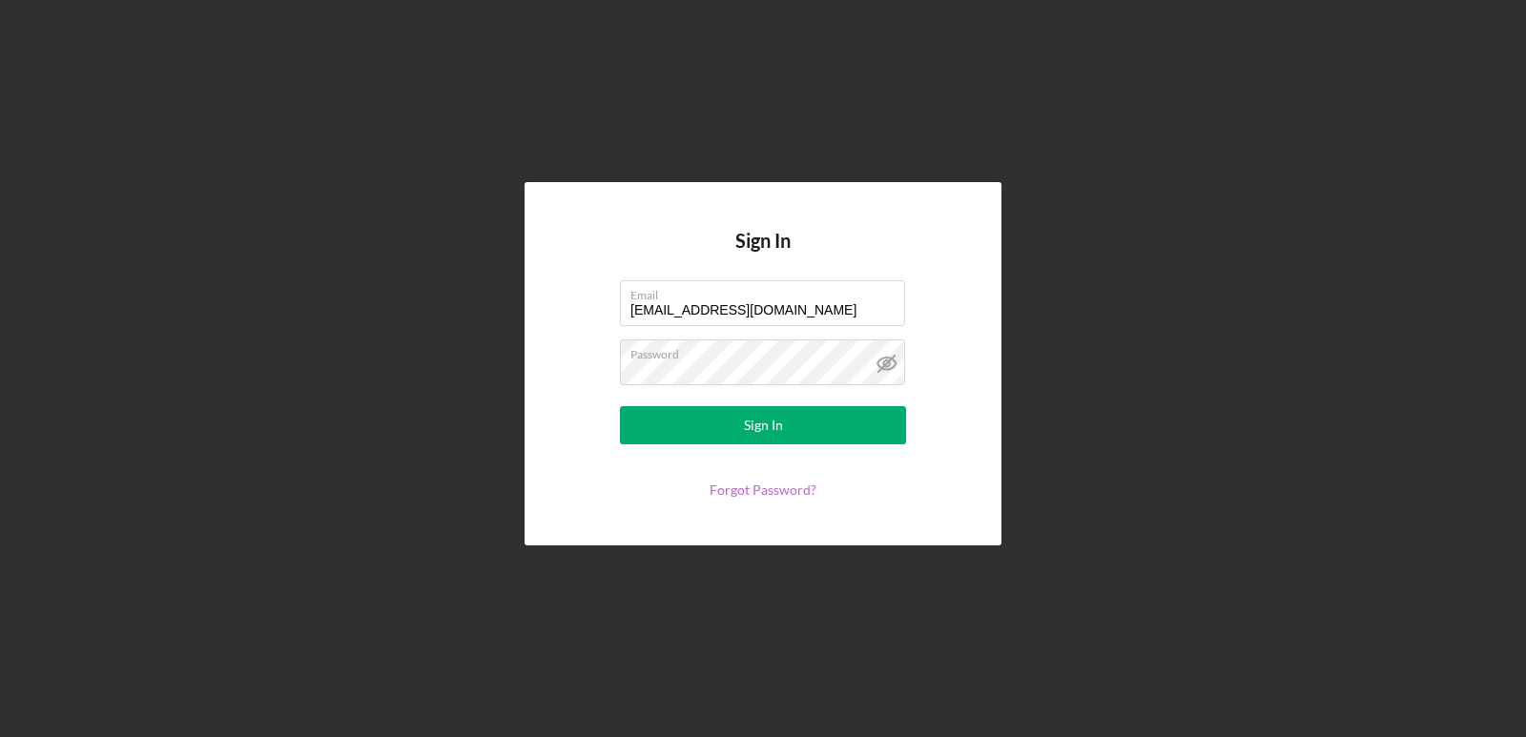
click at [739, 492] on link "Forgot Password?" at bounding box center [762, 490] width 107 height 16
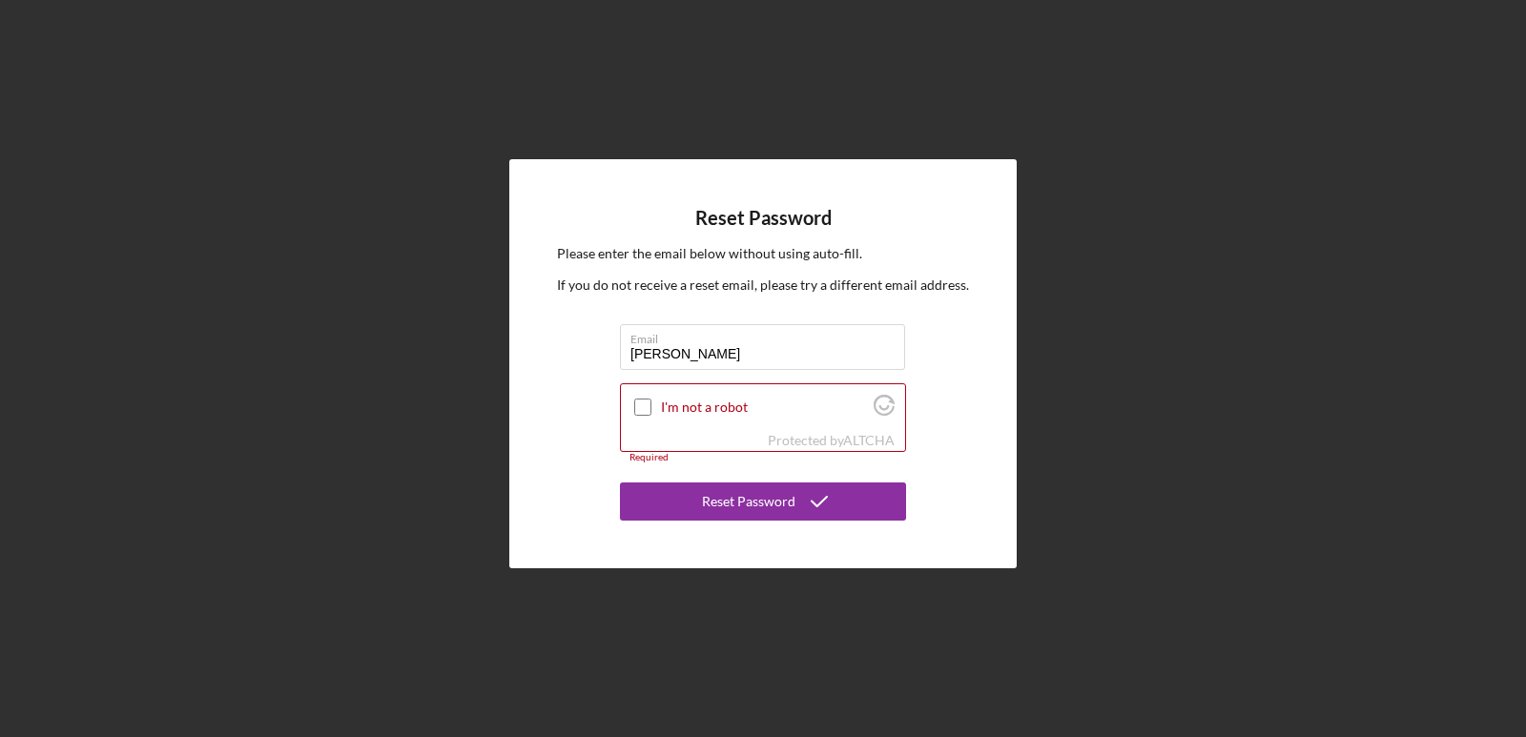
type input "J"
type input "[EMAIL_ADDRESS][DOMAIN_NAME]"
click at [643, 405] on input "I'm not a robot" at bounding box center [642, 407] width 17 height 17
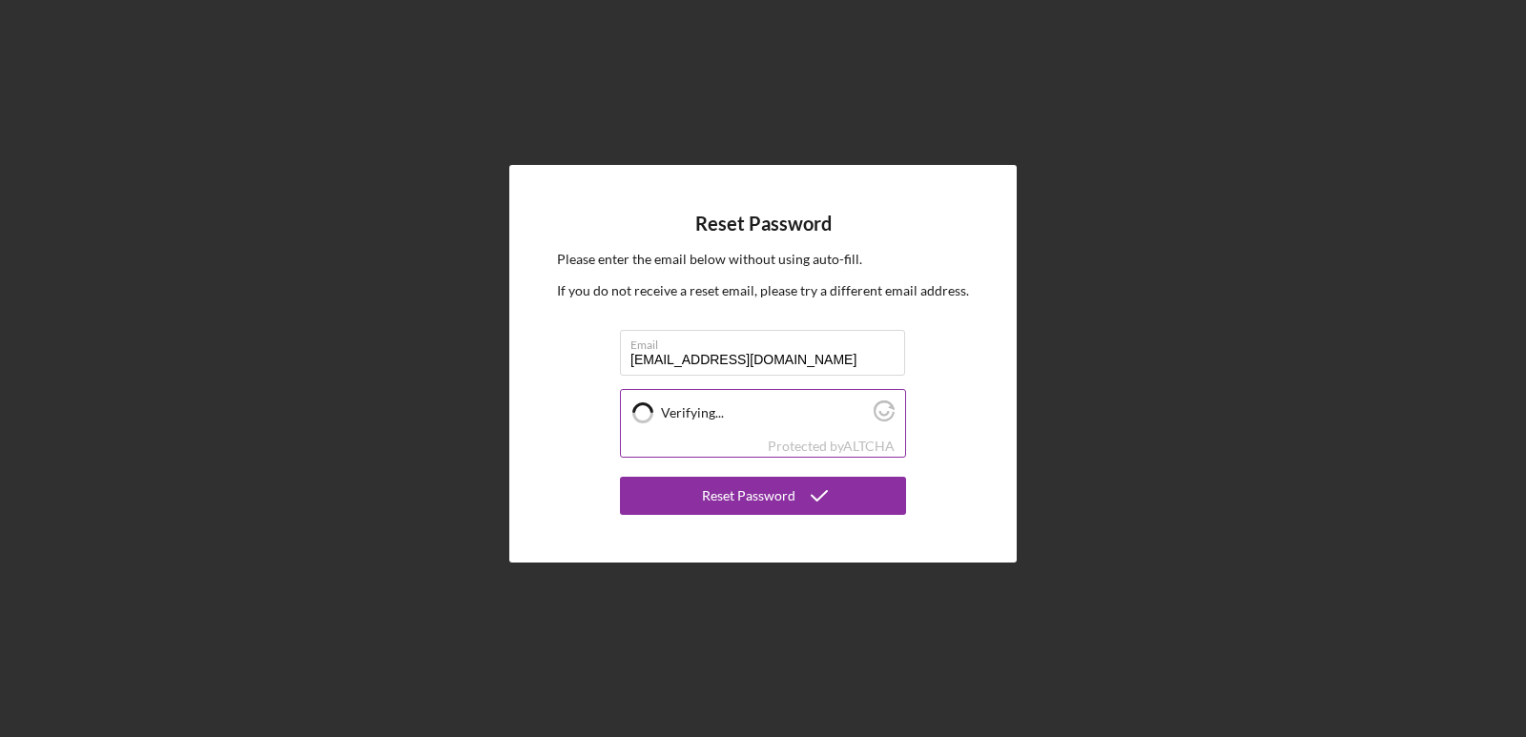
checkbox input "true"
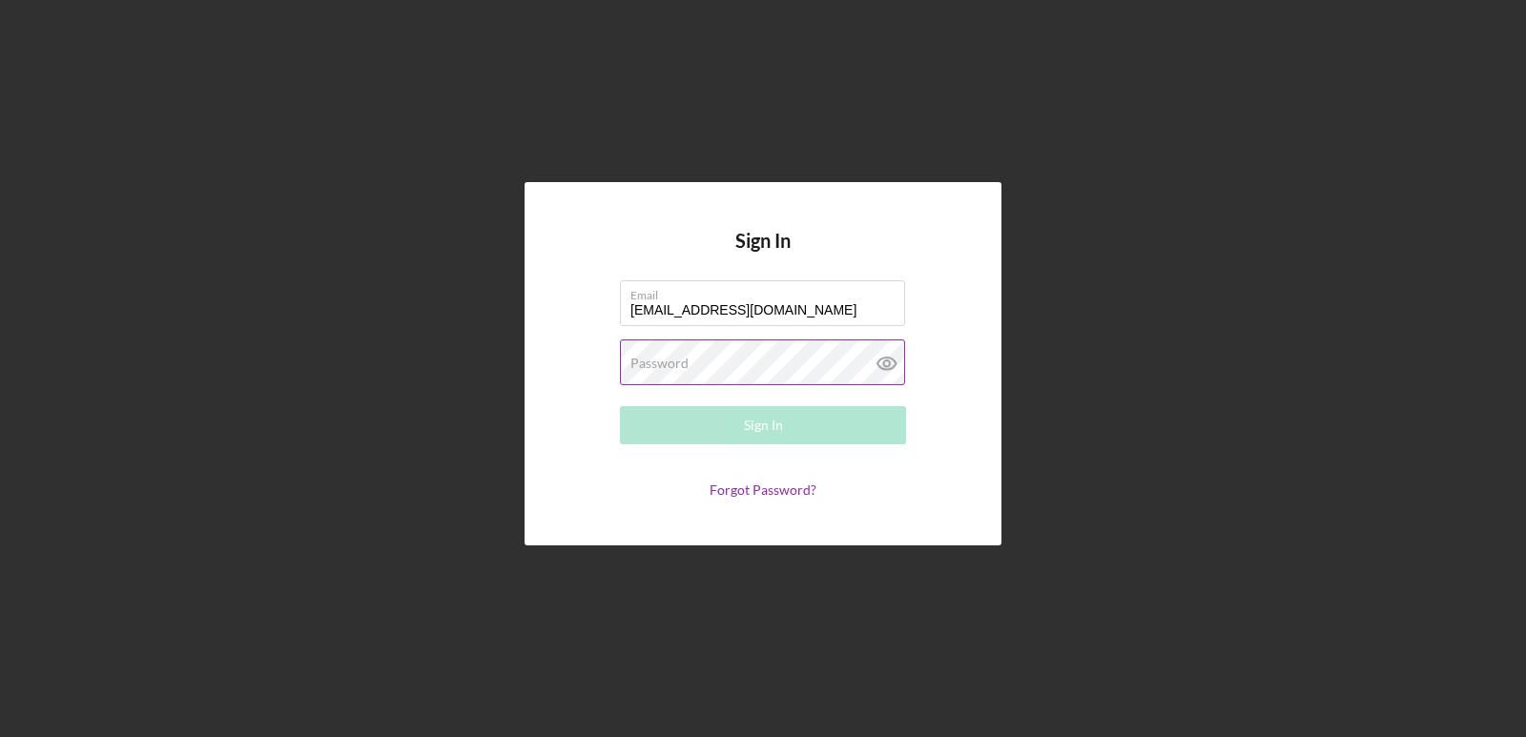
type input "[EMAIL_ADDRESS][DOMAIN_NAME]"
click at [638, 361] on label "Password" at bounding box center [659, 363] width 58 height 15
click at [815, 435] on button "Sign In" at bounding box center [763, 425] width 286 height 38
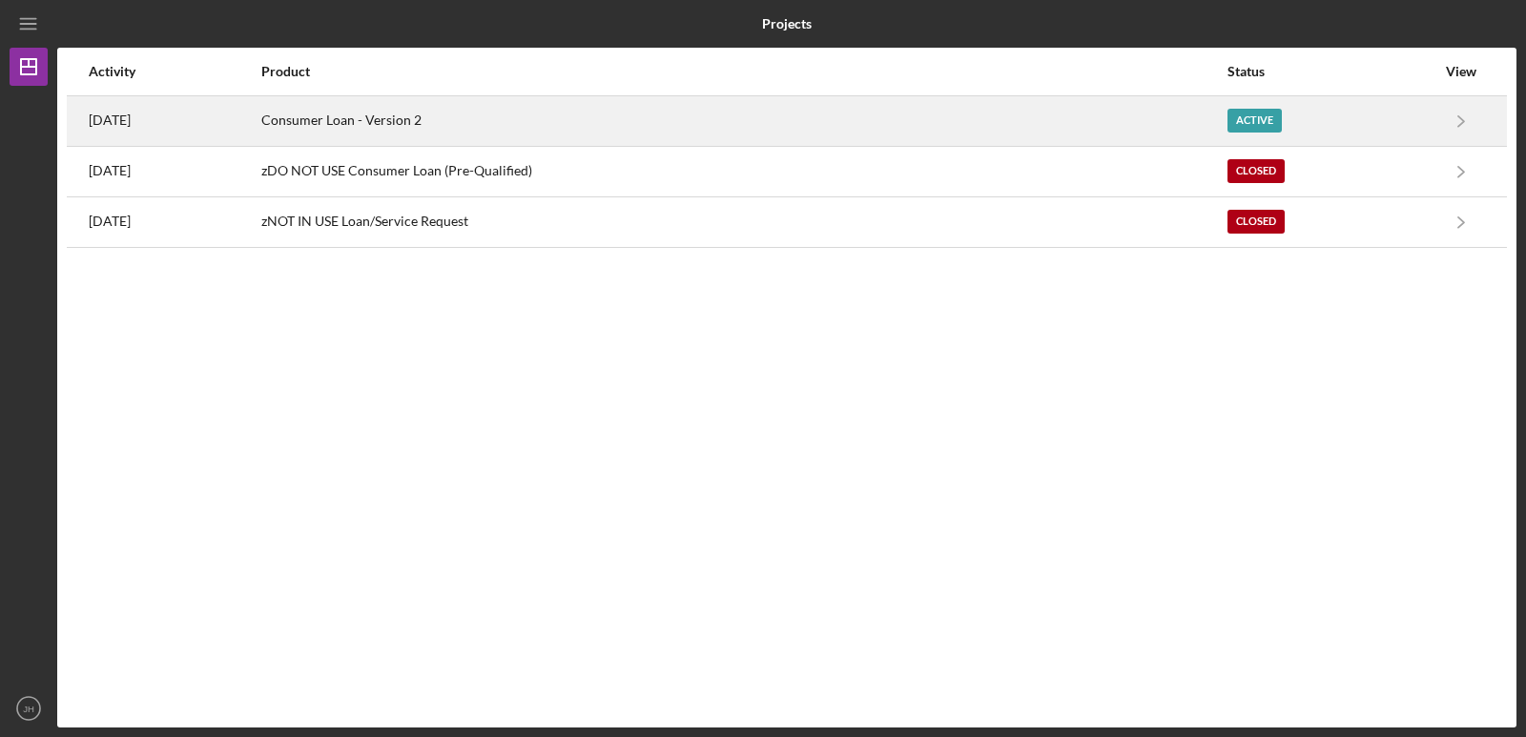
click at [438, 120] on div "Consumer Loan - Version 2" at bounding box center [743, 121] width 965 height 48
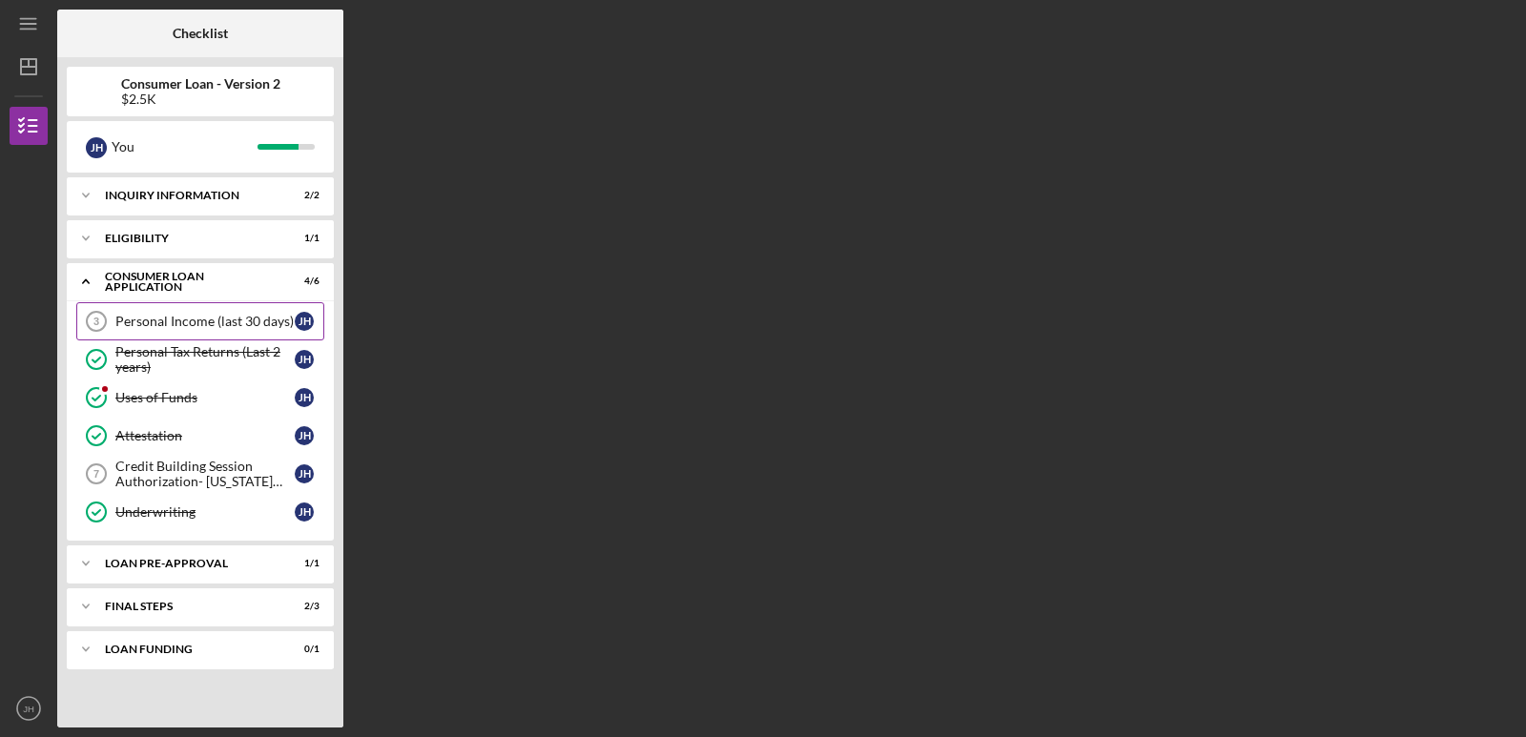
click at [189, 311] on link "Personal Income (last 30 days) 3 Personal Income (last 30 days) [PERSON_NAME]" at bounding box center [200, 321] width 248 height 38
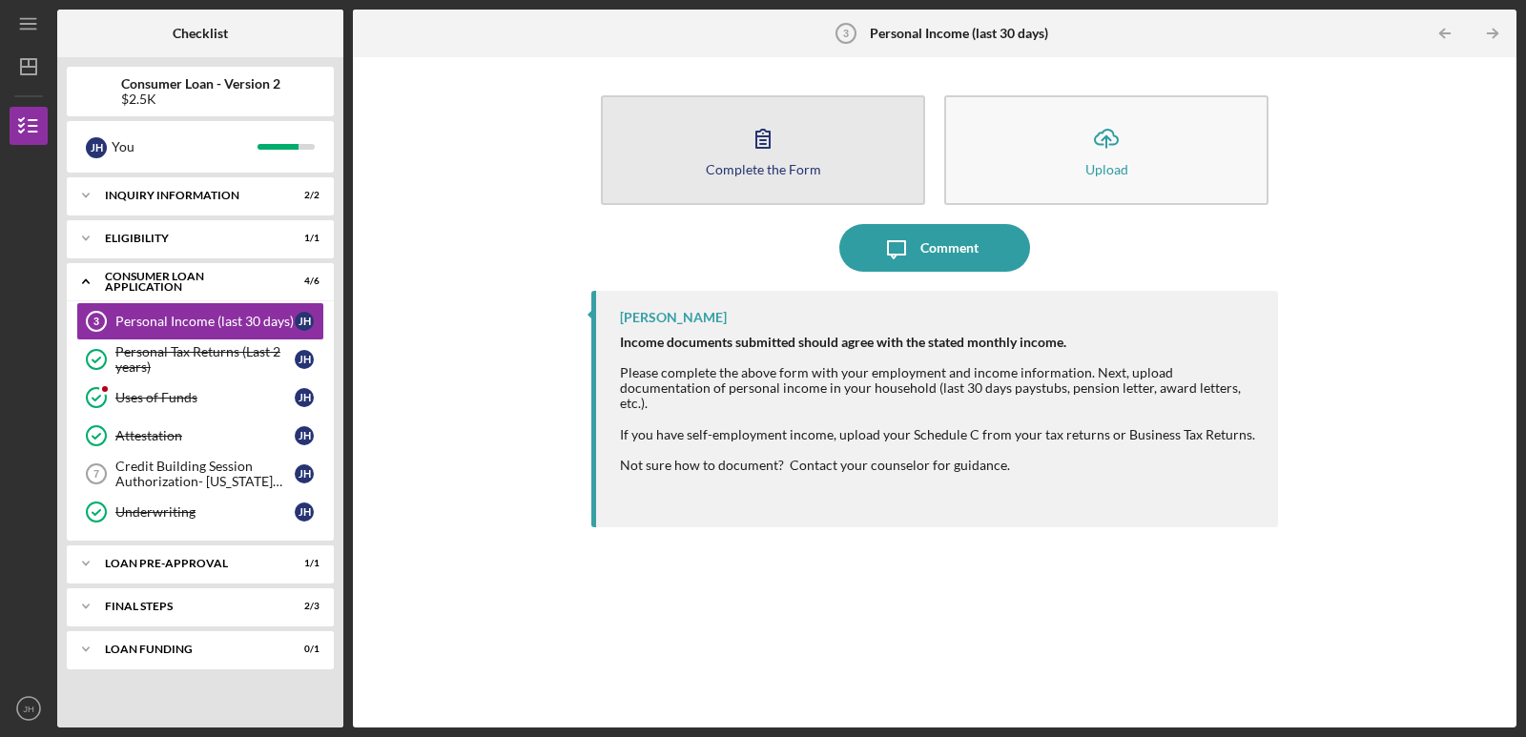
click at [784, 173] on div "Complete the Form" at bounding box center [763, 169] width 115 height 14
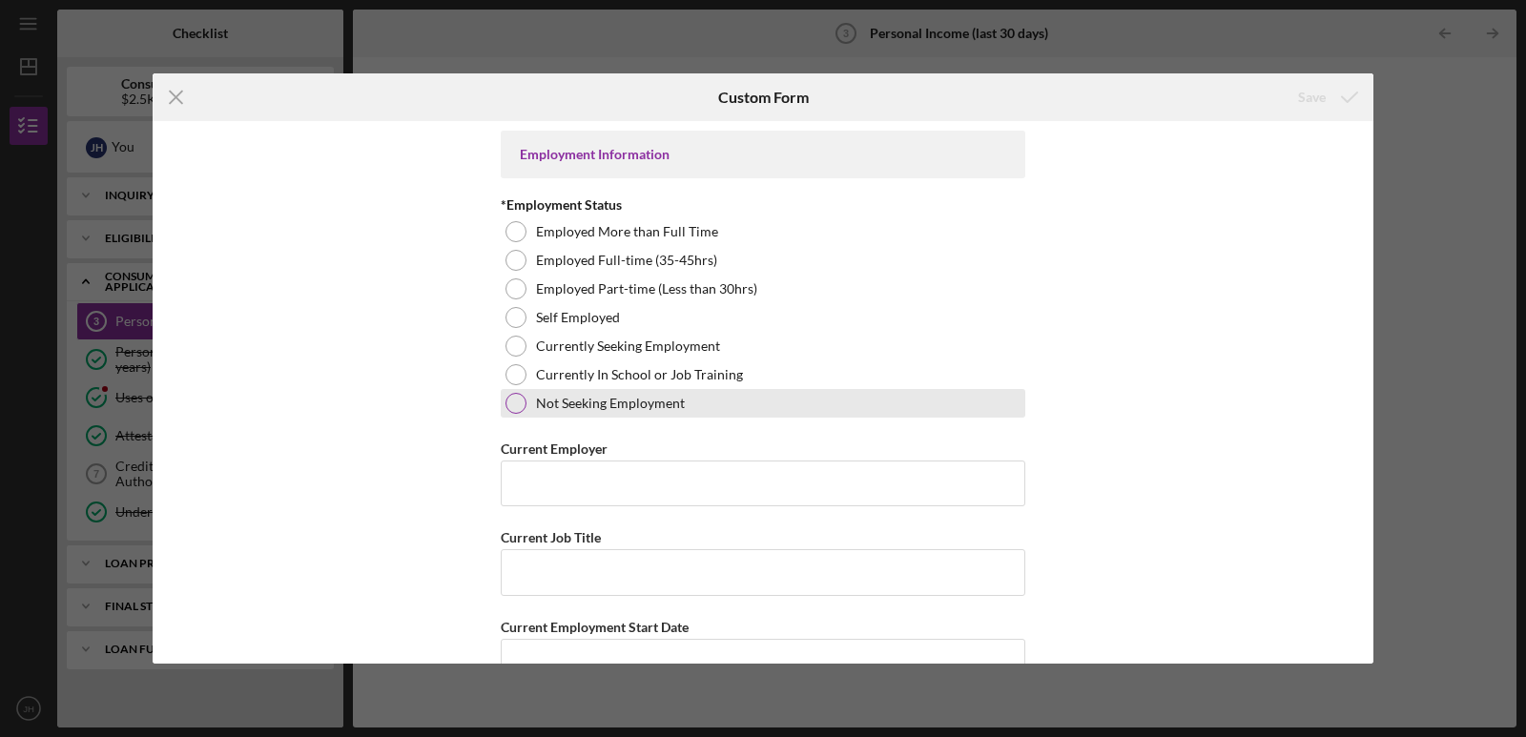
click at [505, 404] on div at bounding box center [515, 403] width 21 height 21
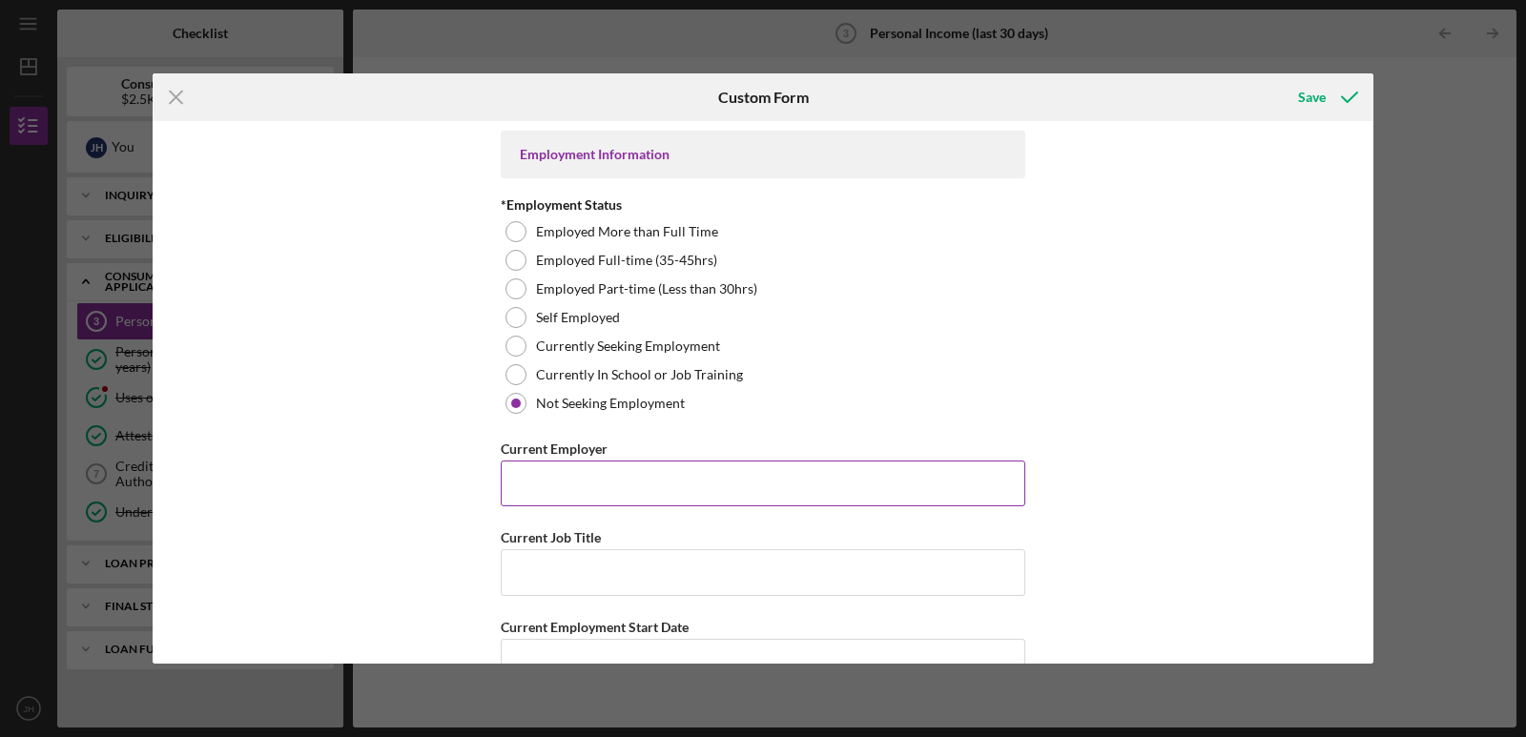
click at [552, 464] on input "Current Employer" at bounding box center [763, 484] width 524 height 46
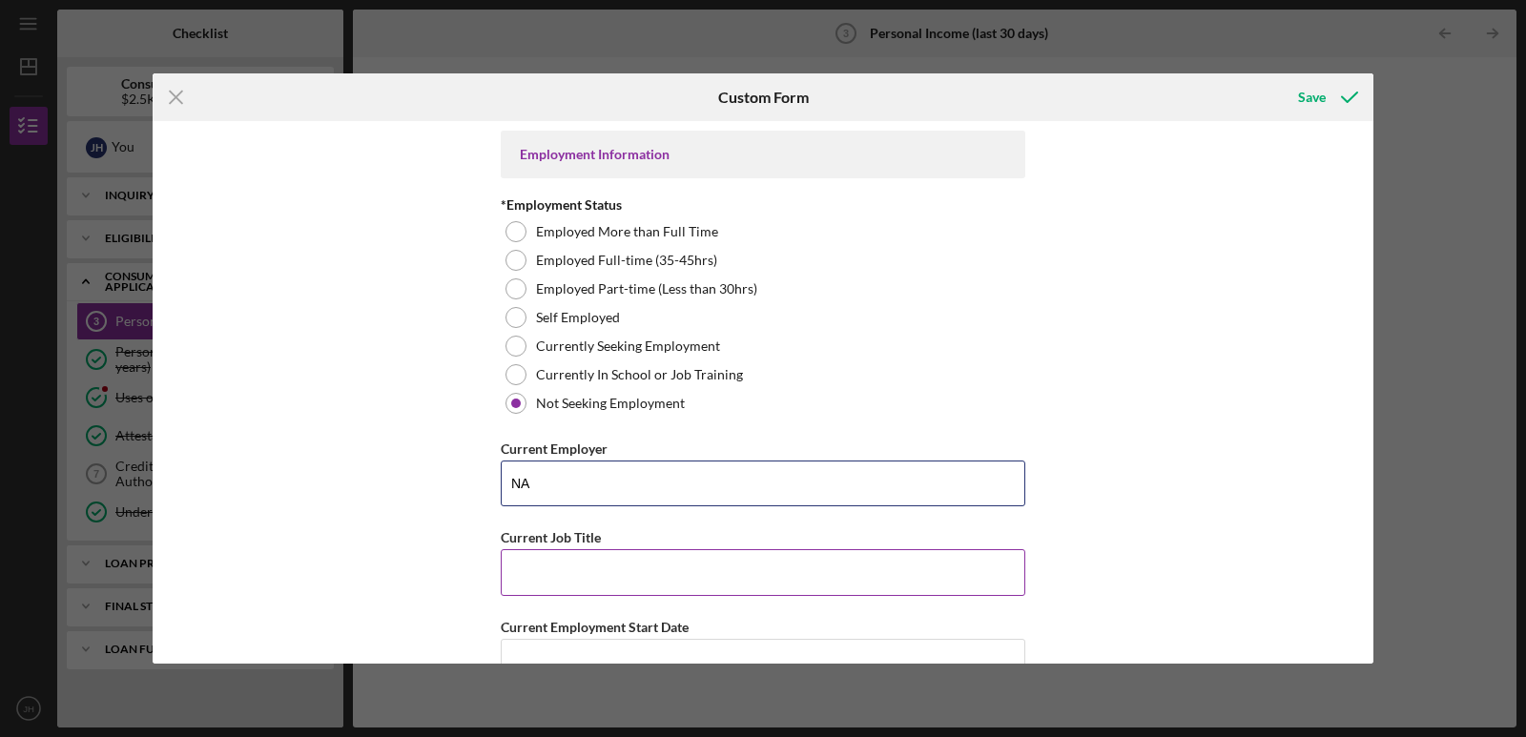
type input "NA"
click at [527, 558] on input "Current Job Title" at bounding box center [763, 572] width 524 height 46
type input "NA"
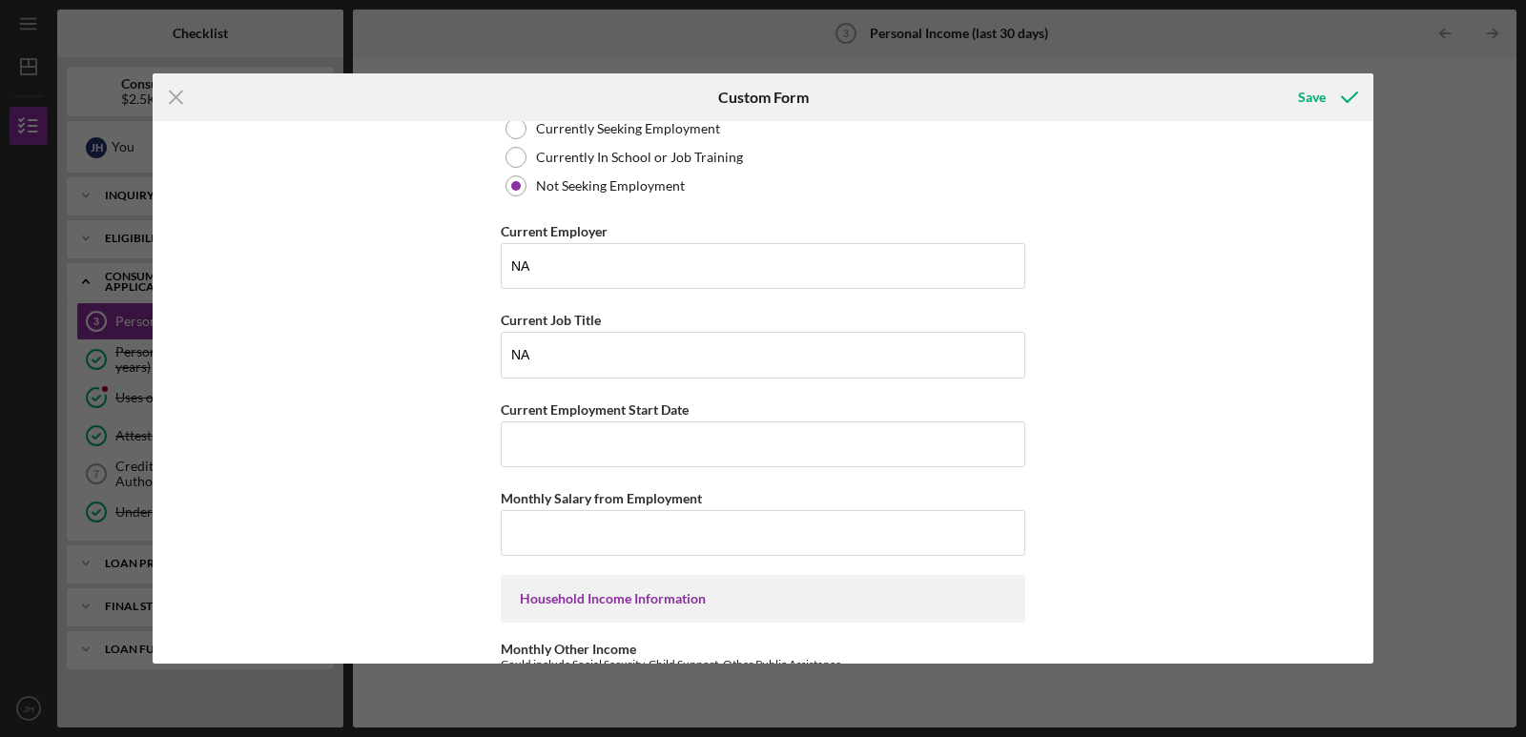
scroll to position [243, 0]
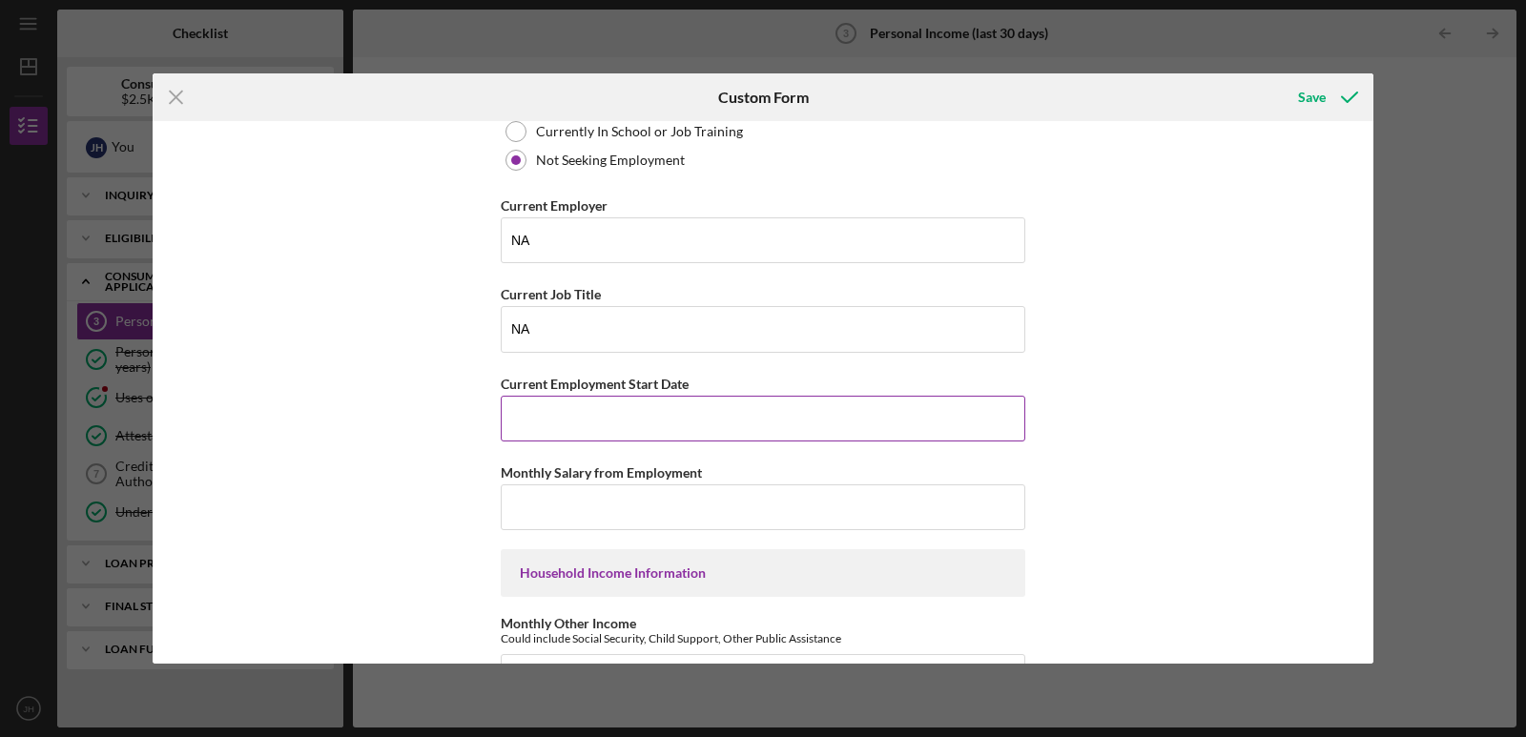
click at [583, 430] on input "Current Employment Start Date" at bounding box center [763, 419] width 524 height 46
type input "NA"
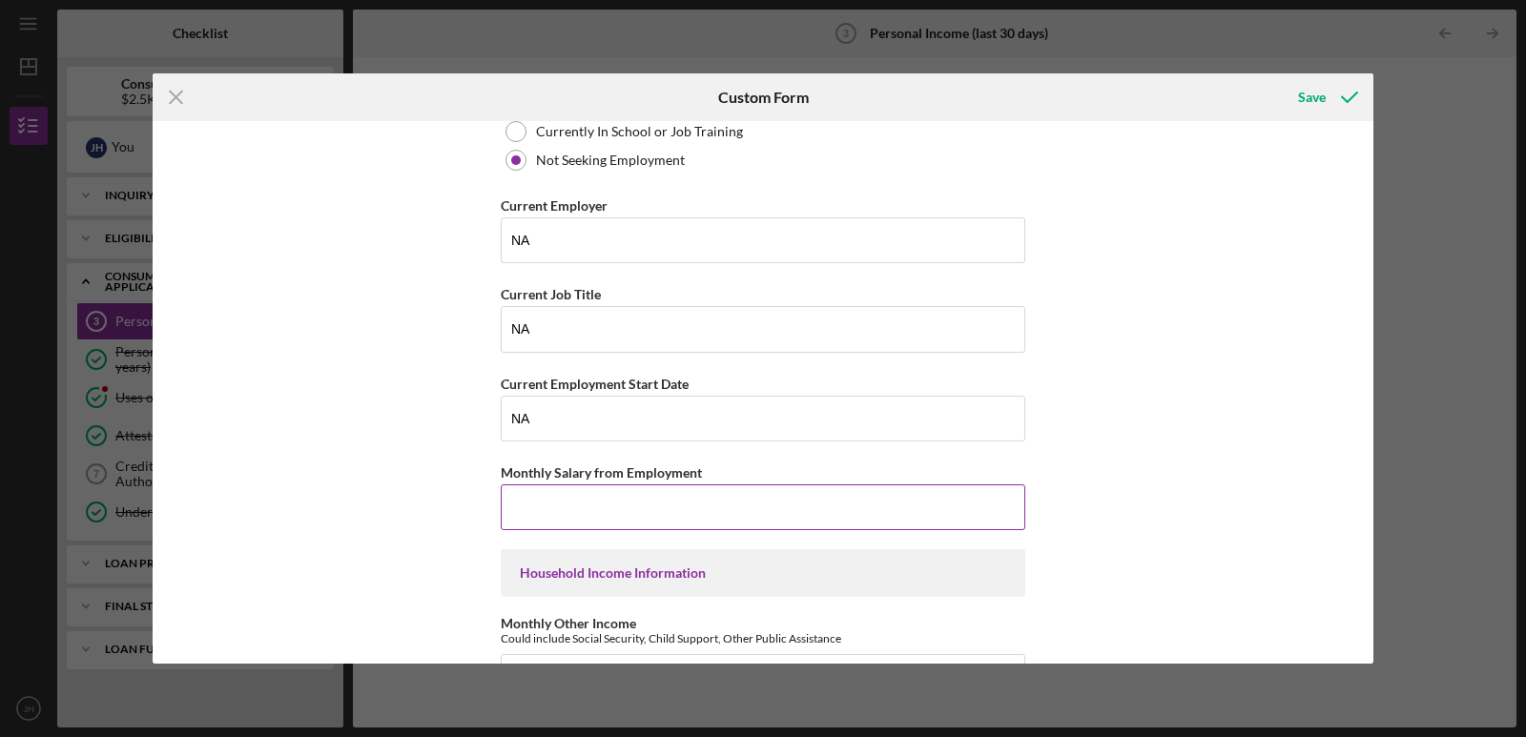
click at [531, 518] on input "Monthly Salary from Employment" at bounding box center [763, 507] width 524 height 46
type input "$0"
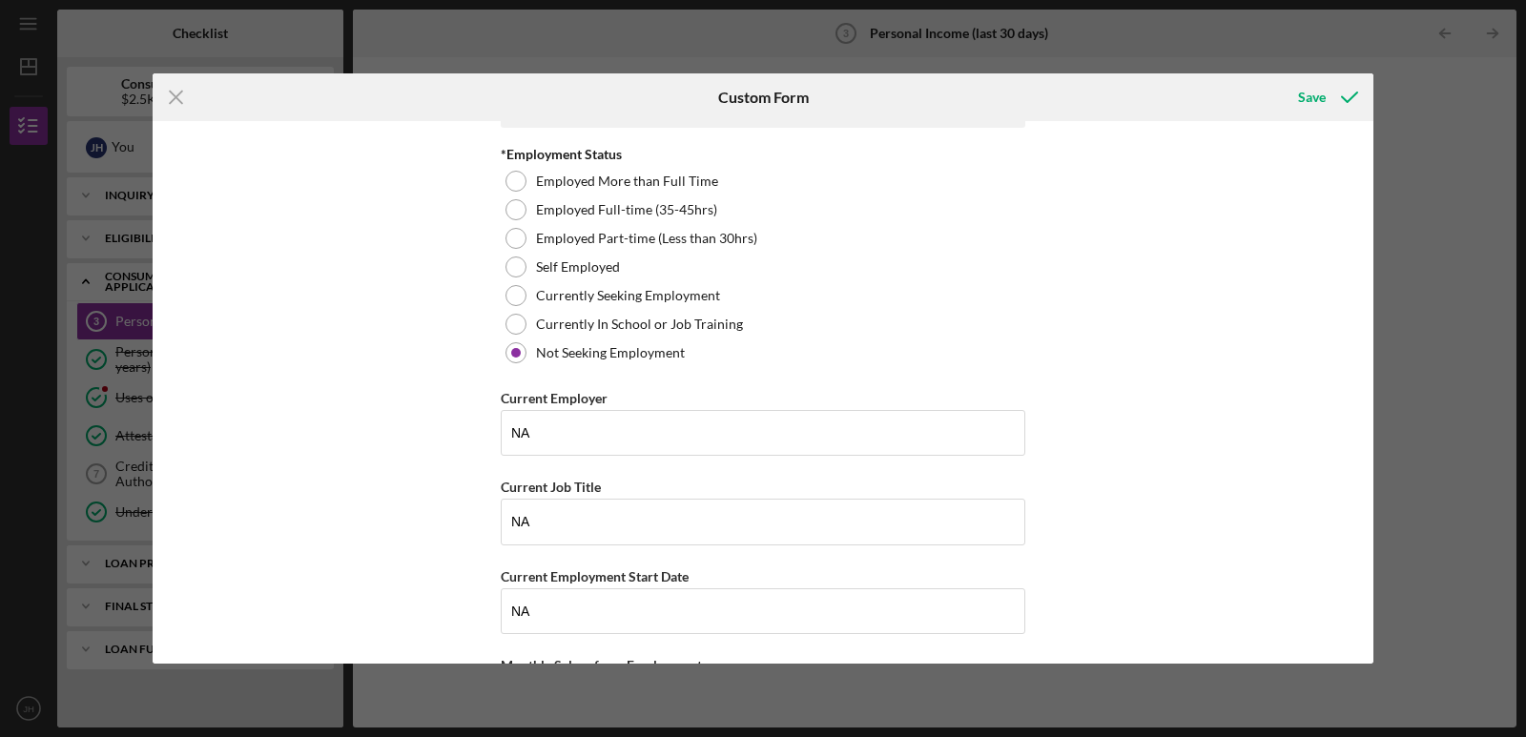
scroll to position [0, 0]
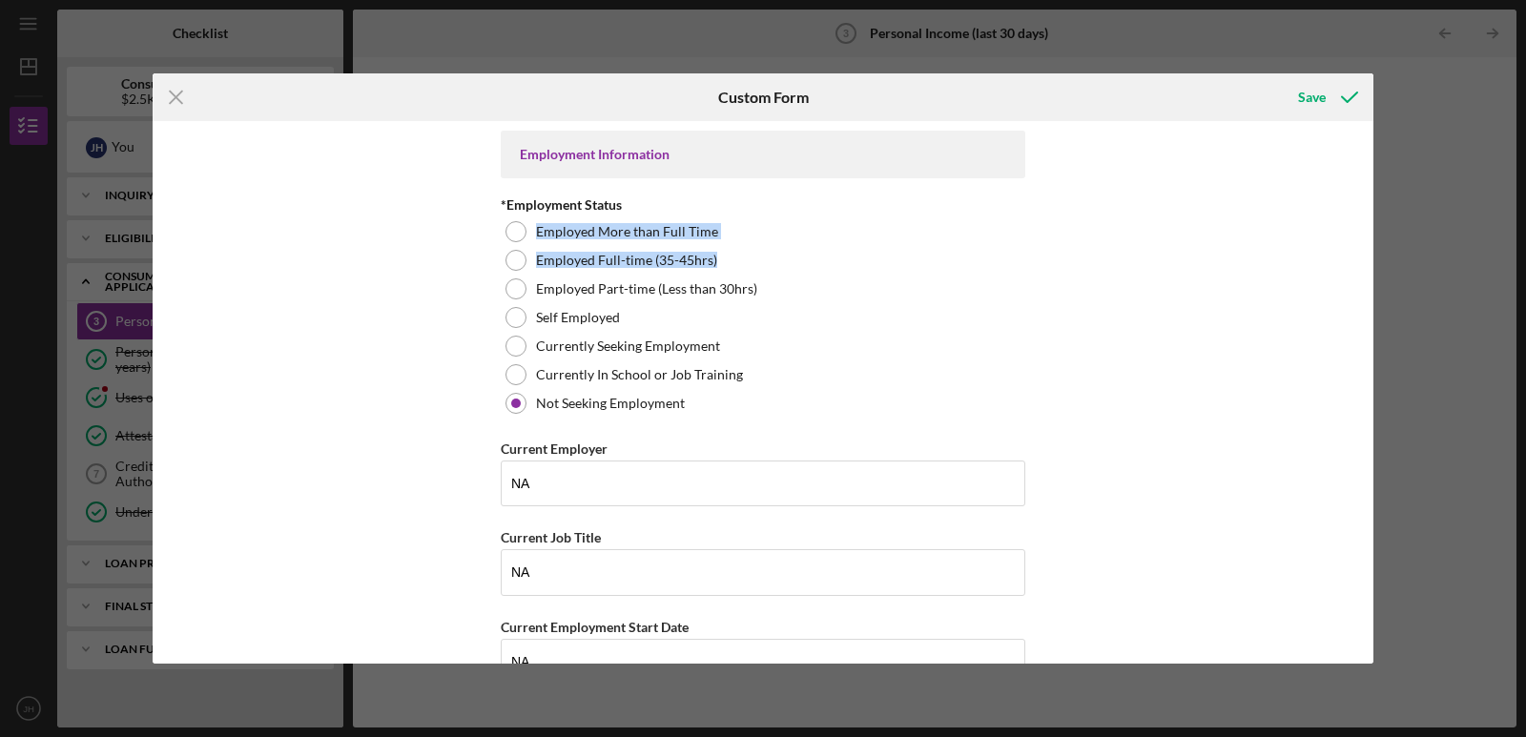
drag, startPoint x: 1365, startPoint y: 210, endPoint x: 1371, endPoint y: 275, distance: 65.1
click at [1371, 275] on div "Employment Information *Employment Status Employed More than Full Time Employed…" at bounding box center [763, 392] width 1221 height 542
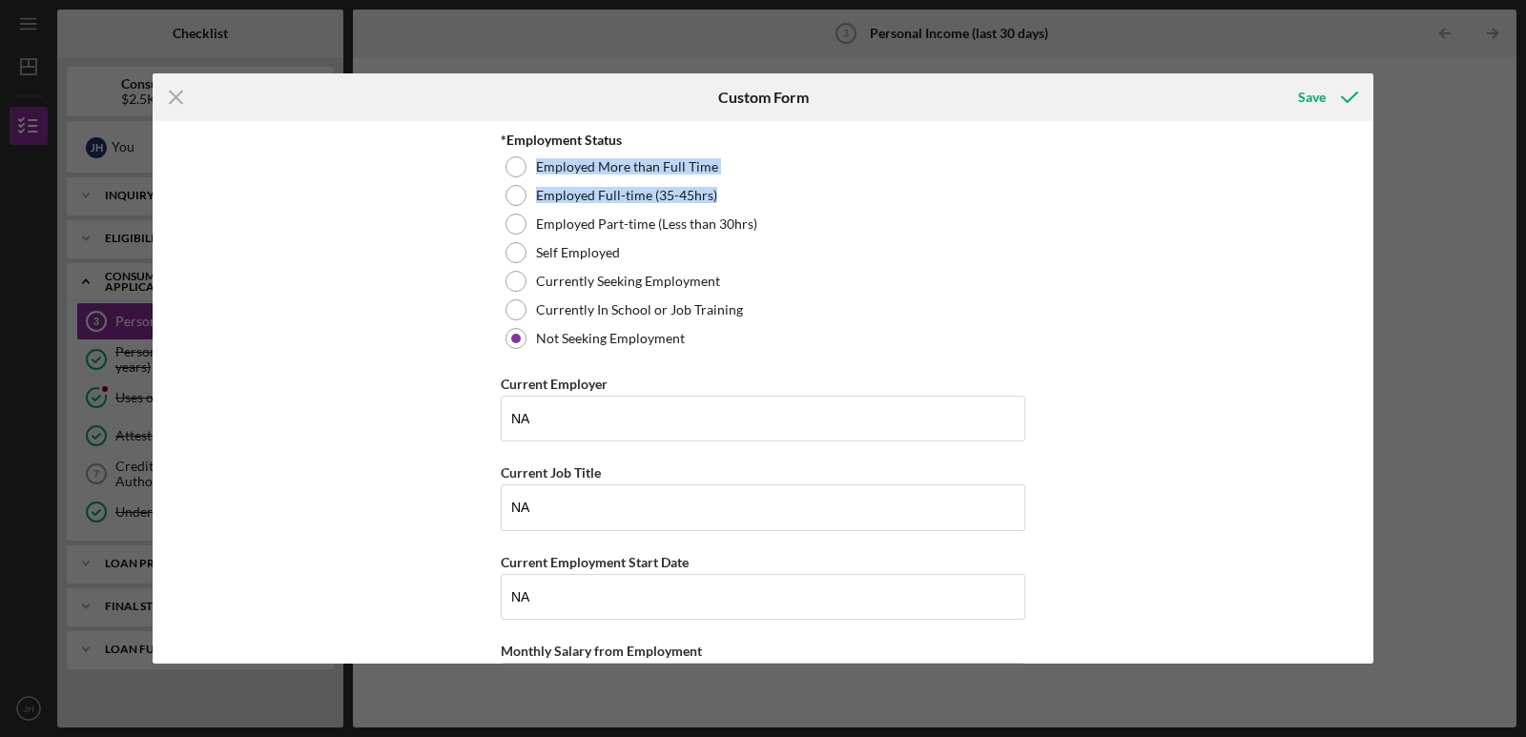
scroll to position [59, 0]
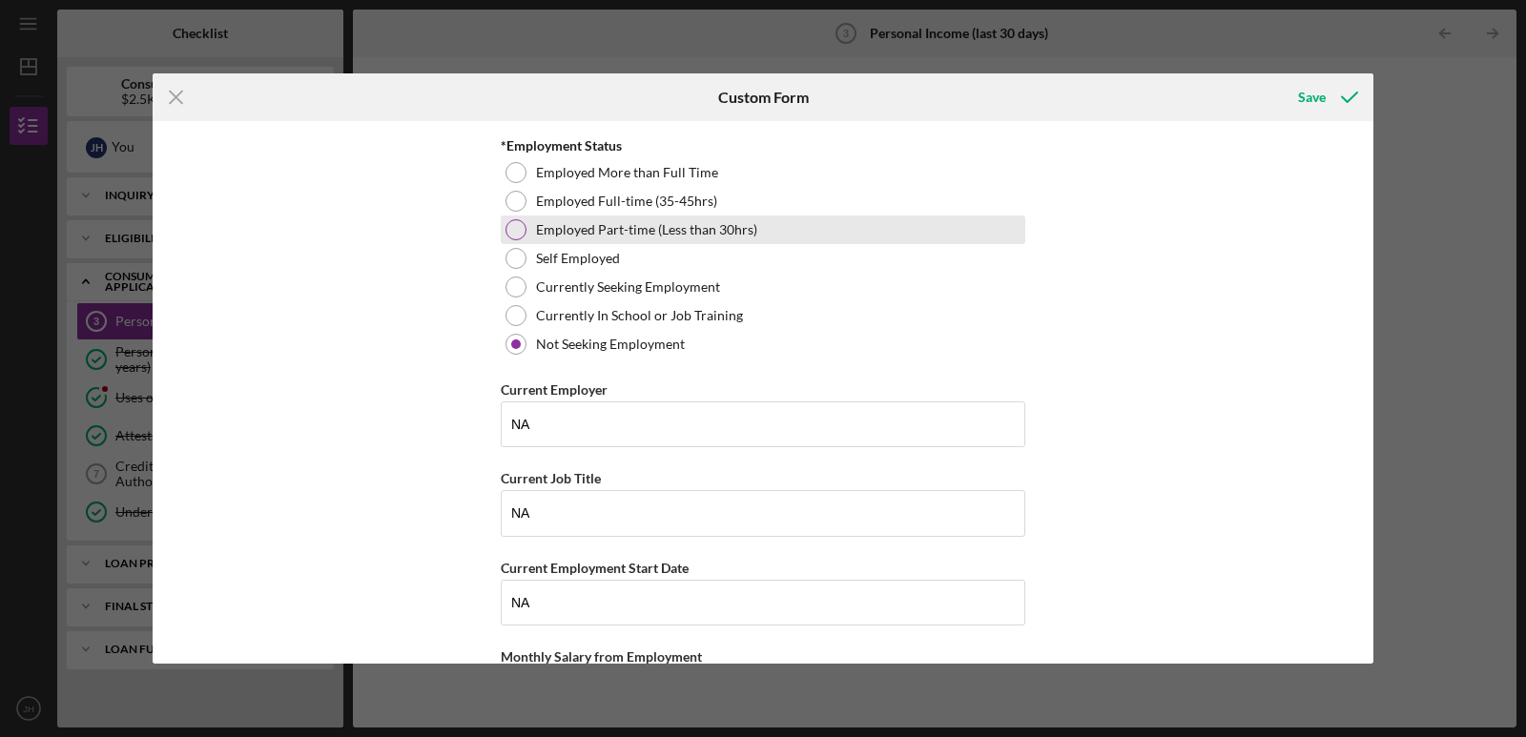
click at [510, 233] on div at bounding box center [515, 229] width 21 height 21
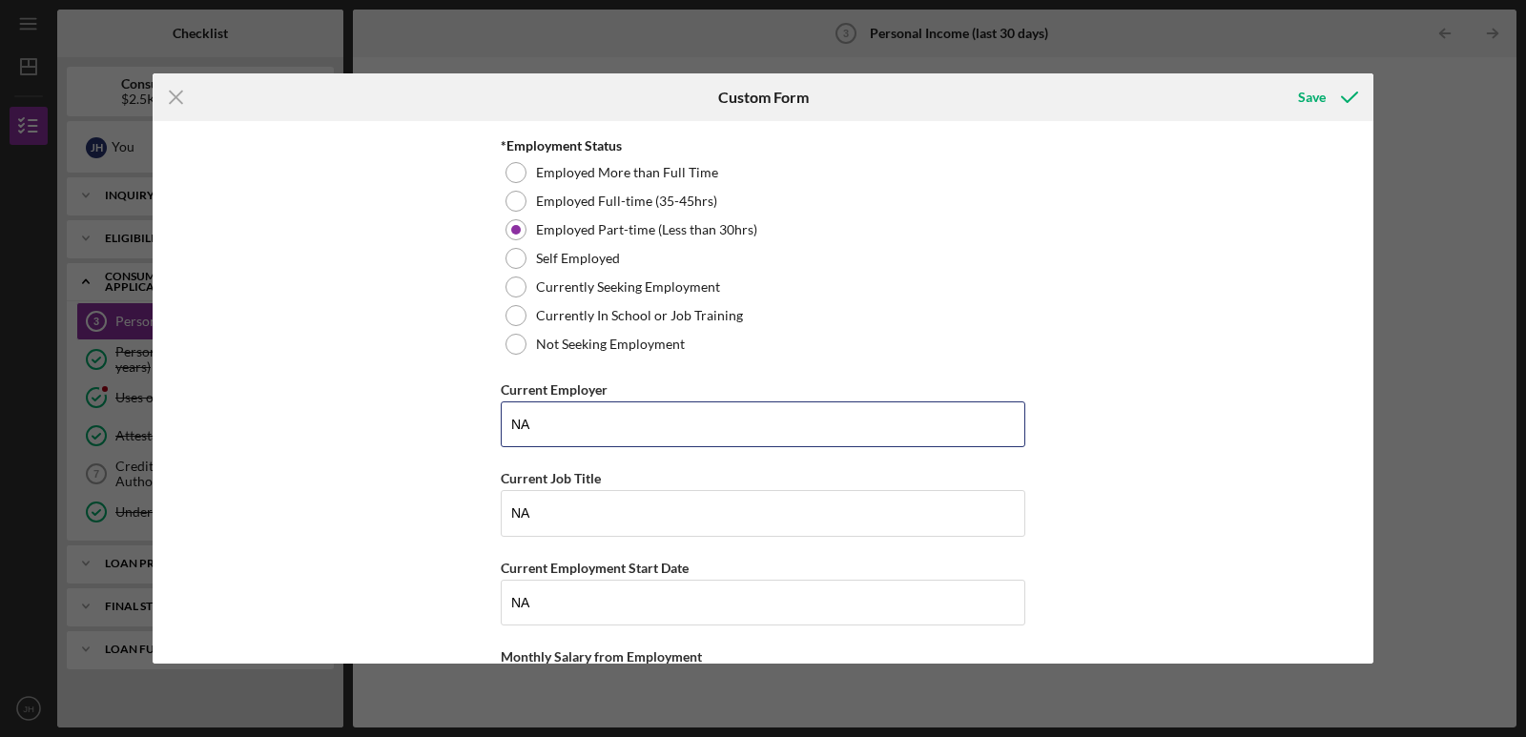
drag, startPoint x: 535, startPoint y: 434, endPoint x: 466, endPoint y: 423, distance: 69.5
click at [466, 423] on div "Employment Information *Employment Status Employed More than Full Time Employed…" at bounding box center [763, 392] width 1221 height 542
type input "NA"
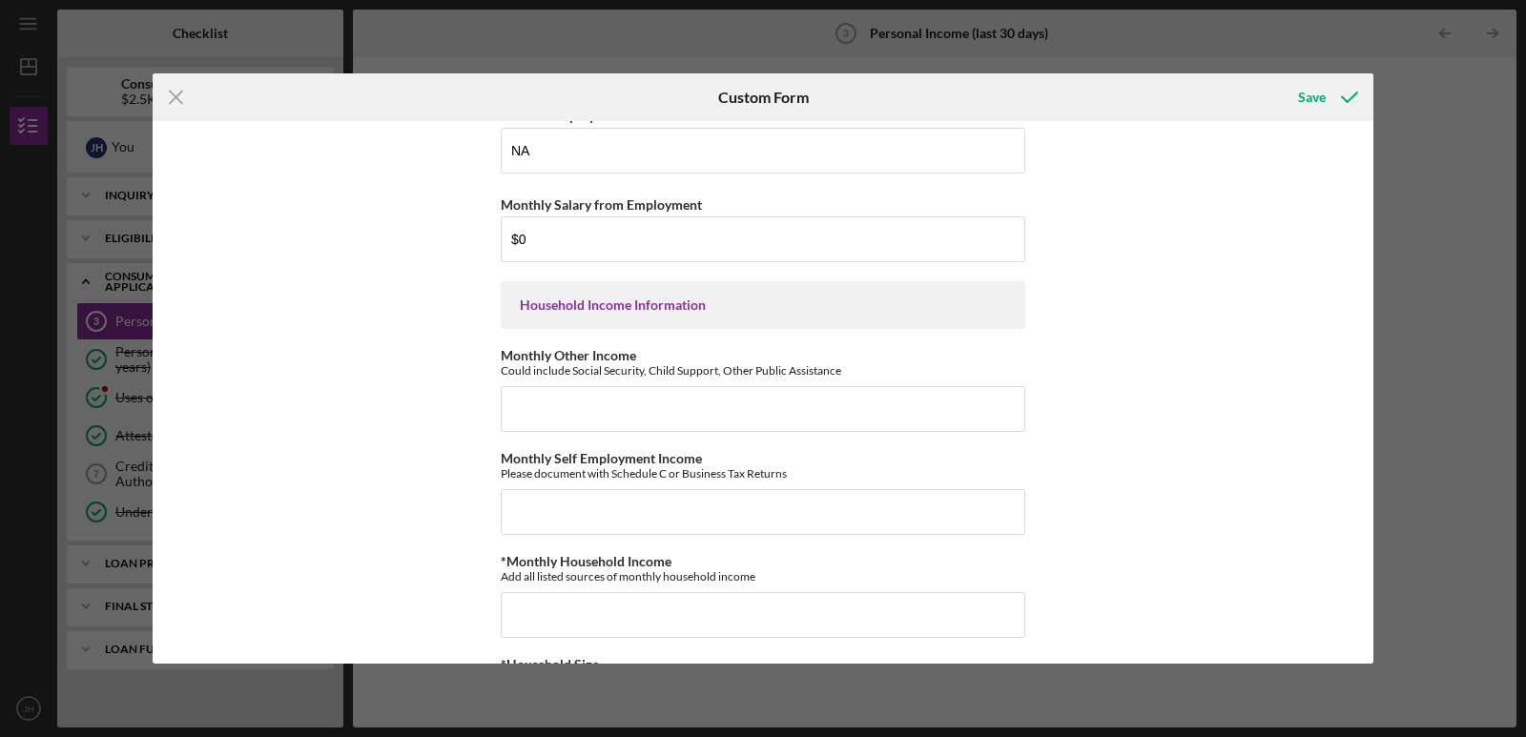
scroll to position [577, 0]
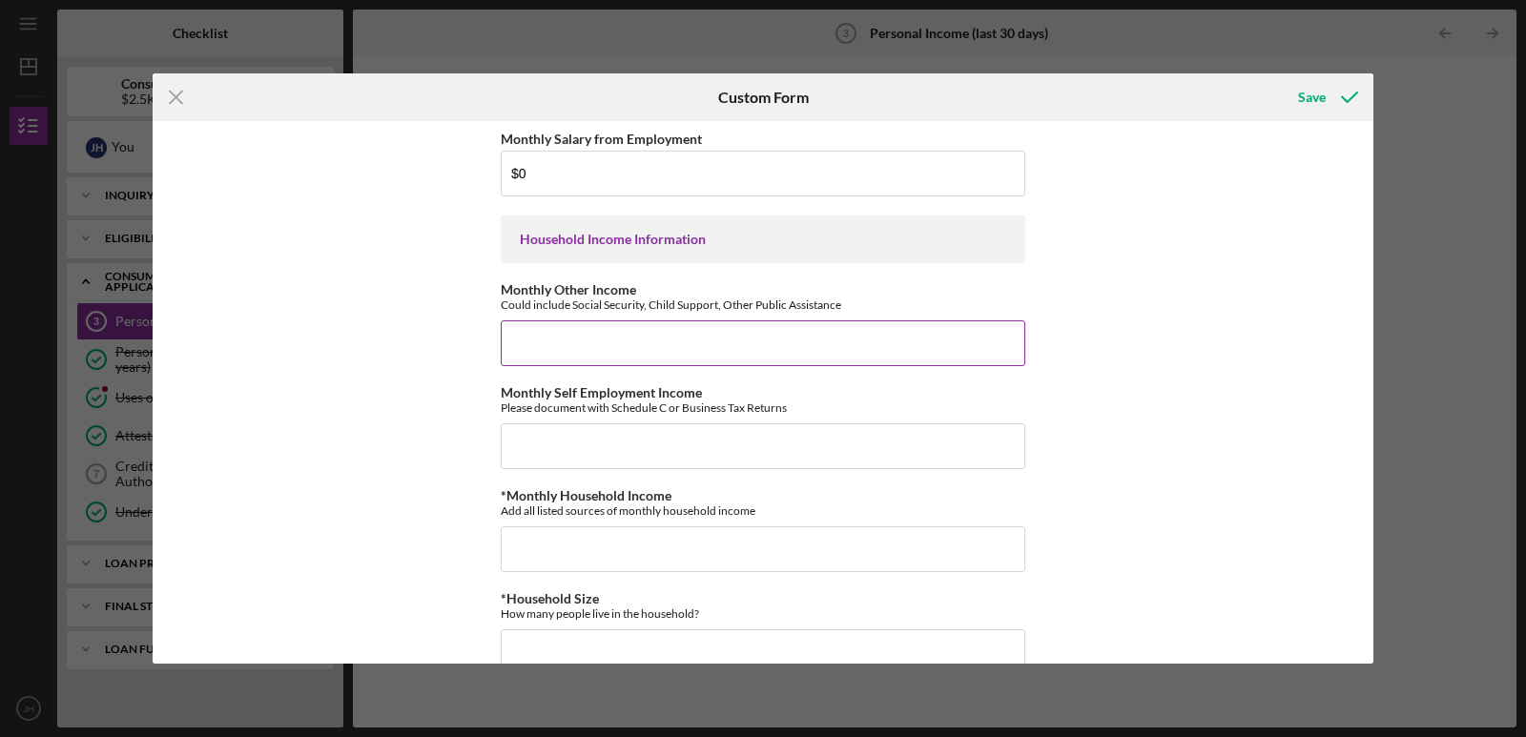
click at [521, 345] on input "Monthly Other Income" at bounding box center [763, 343] width 524 height 46
type input "$1,000"
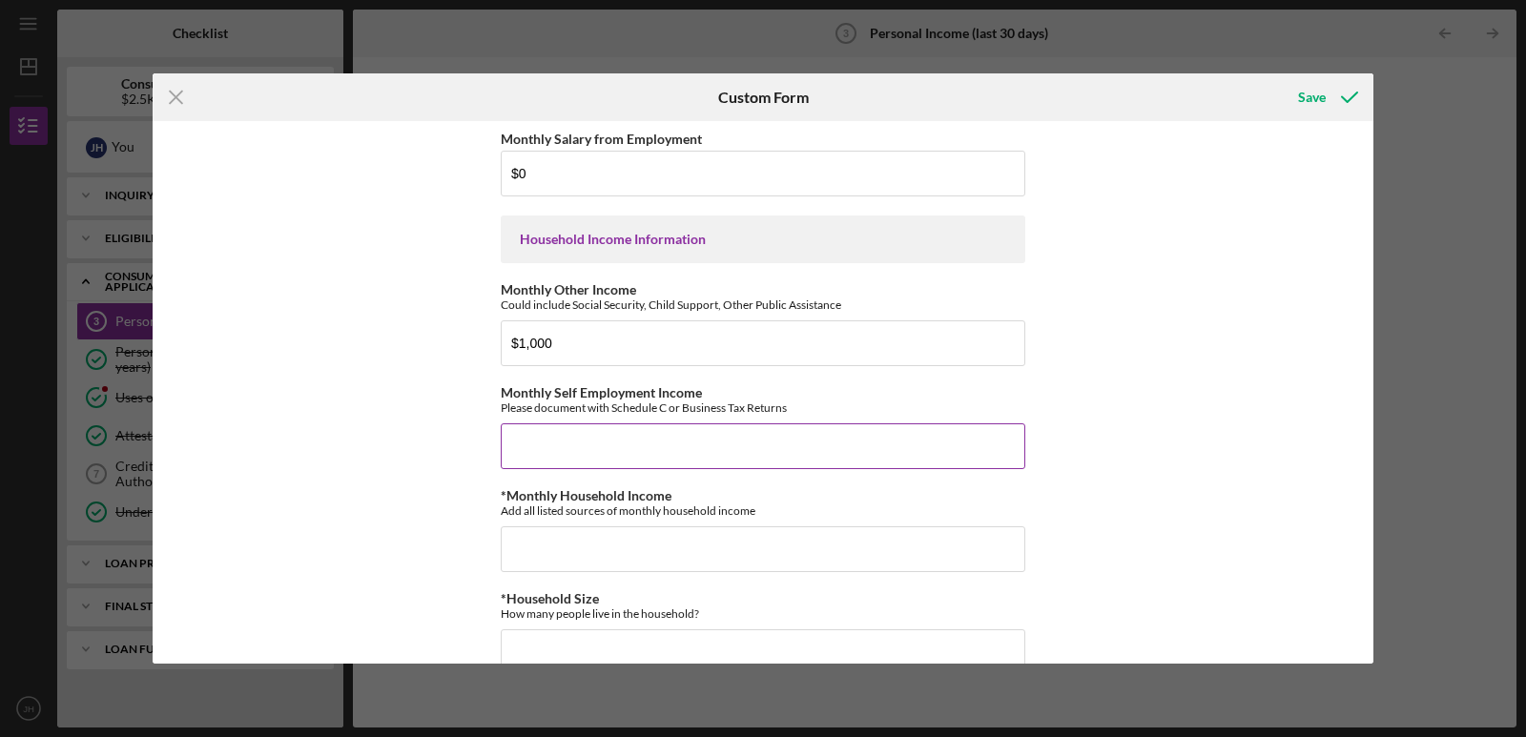
click at [533, 455] on input "Monthly Self Employment Income" at bounding box center [763, 446] width 524 height 46
type input "$0"
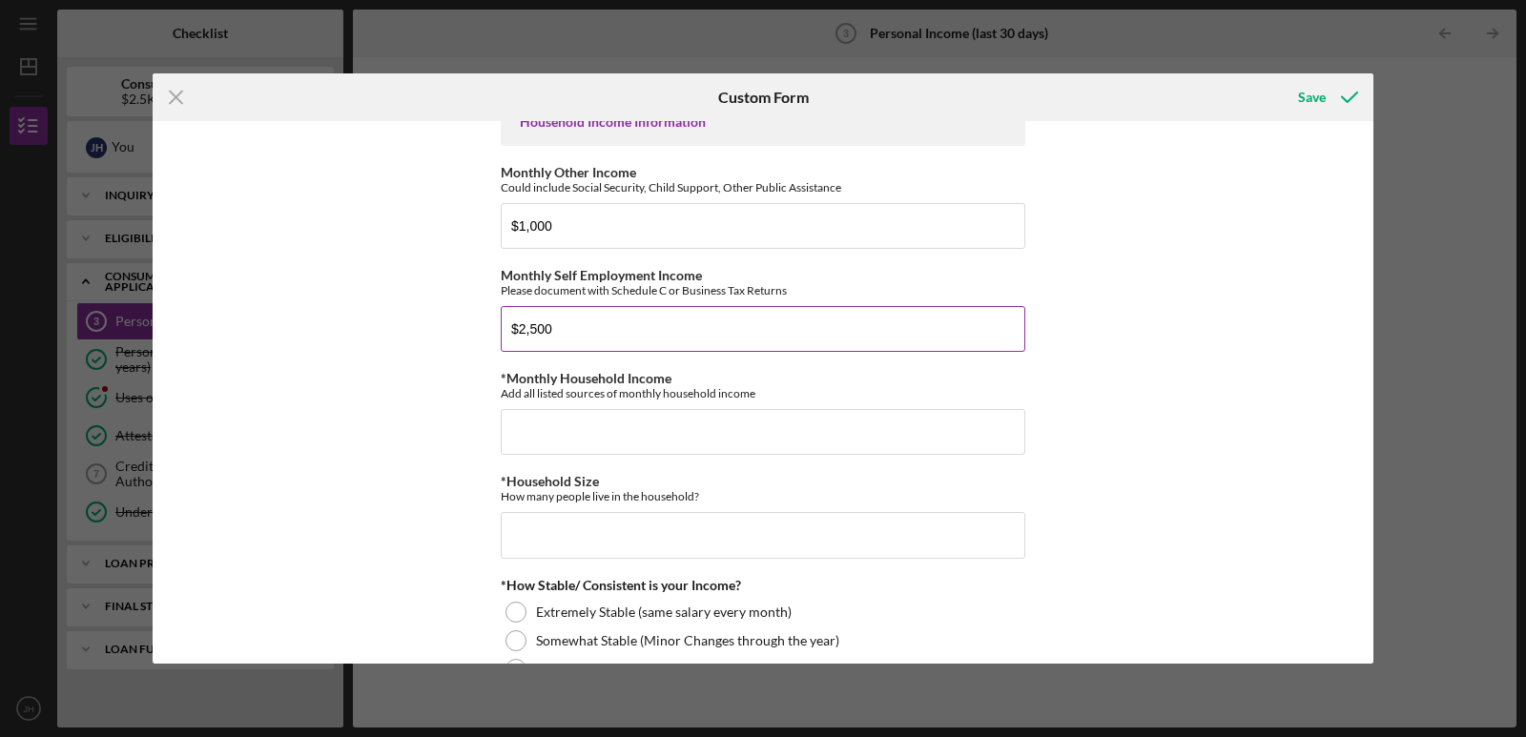
scroll to position [656, 0]
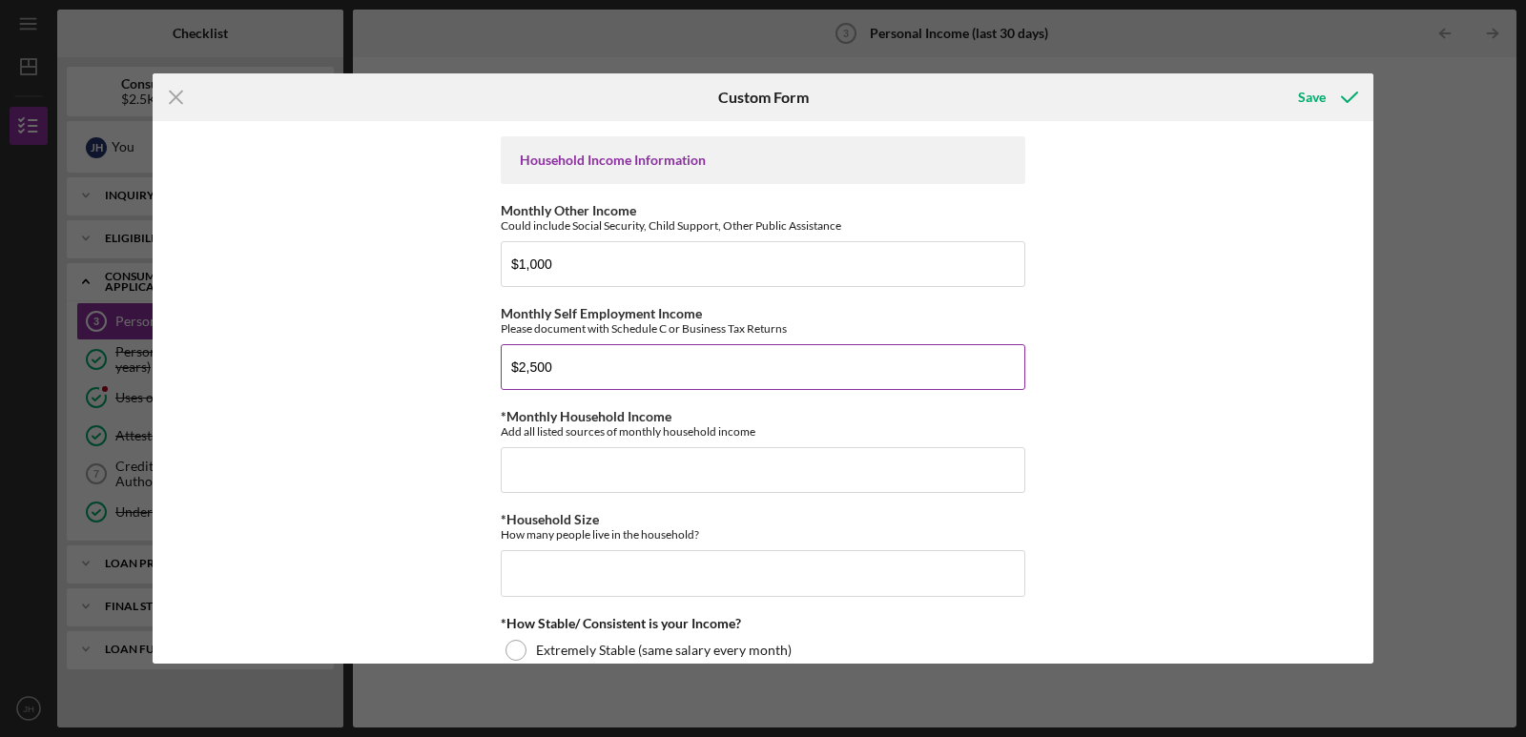
click at [574, 377] on input "$2,500" at bounding box center [763, 367] width 524 height 46
type input "$2"
type input "$0"
click at [543, 469] on input "*Monthly Household Income" at bounding box center [763, 470] width 524 height 46
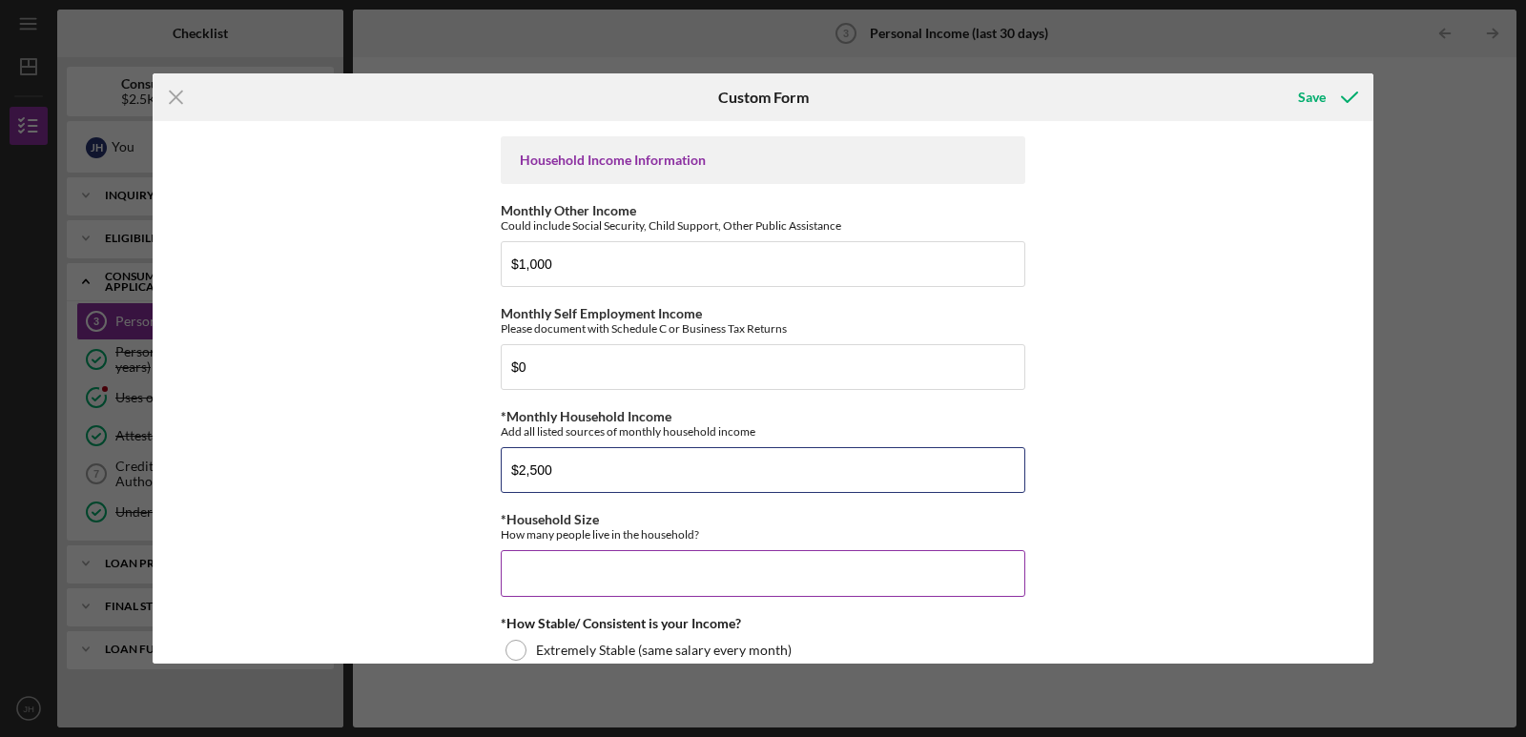
type input "$2,500"
click at [546, 581] on input "*Household Size" at bounding box center [763, 573] width 524 height 46
type input "1"
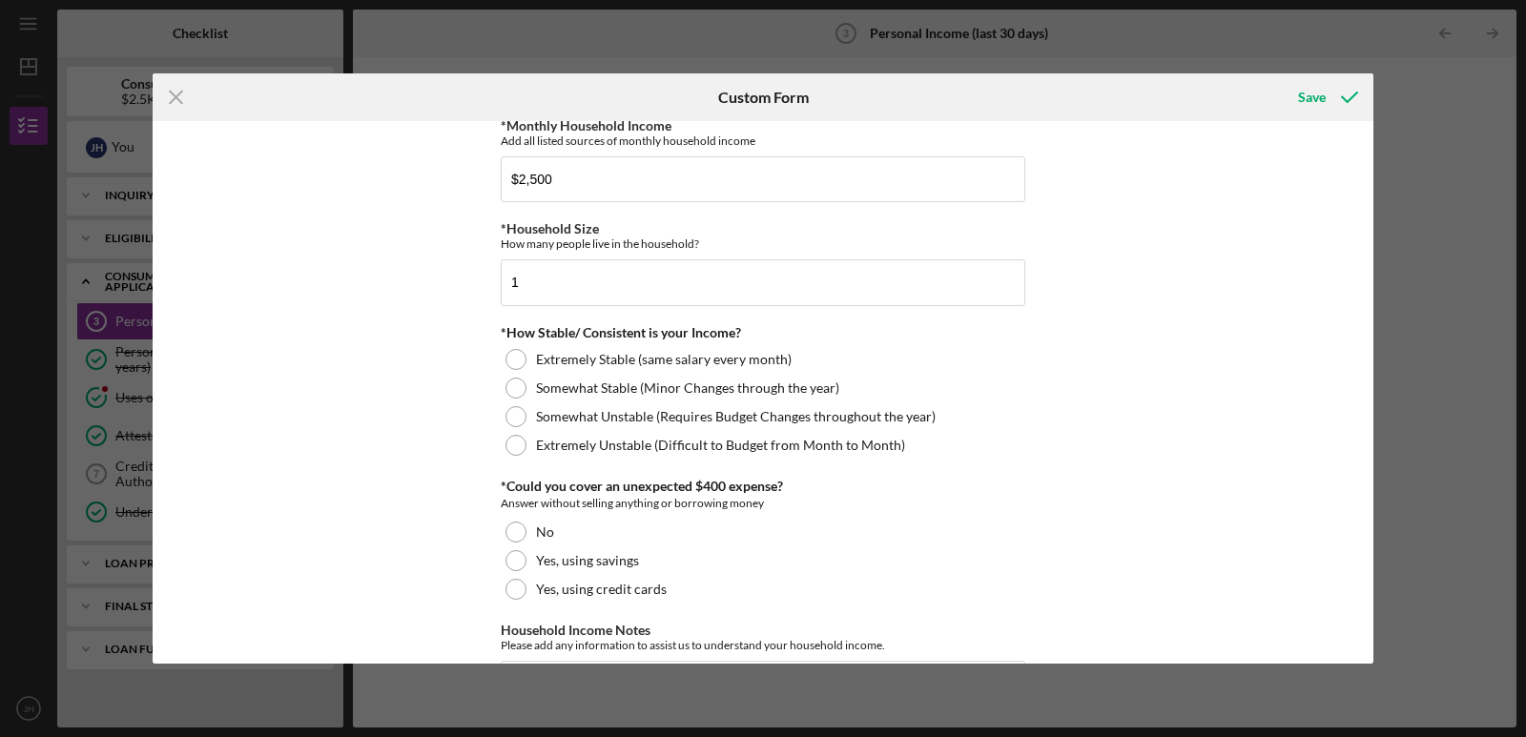
scroll to position [1042, 0]
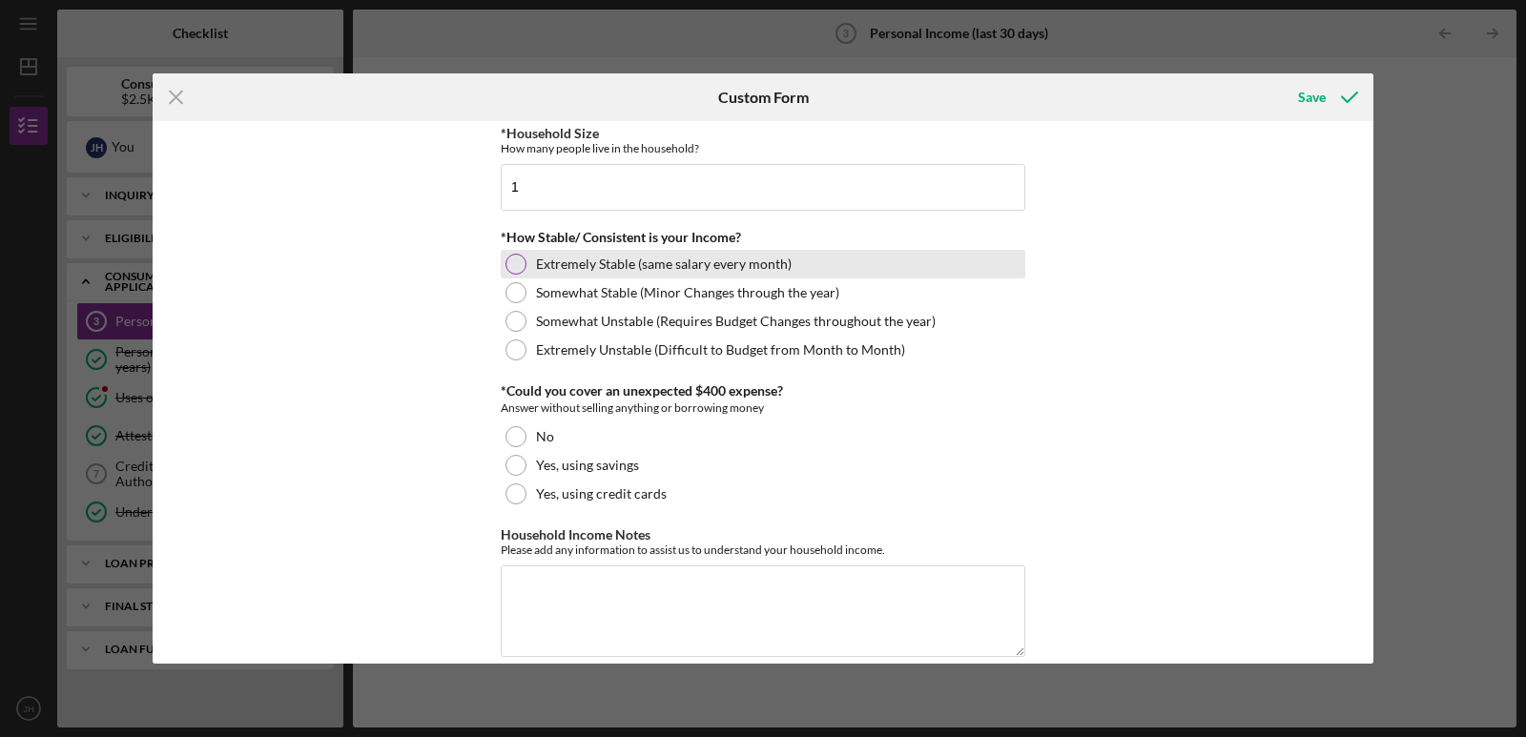
click at [516, 269] on div at bounding box center [515, 264] width 21 height 21
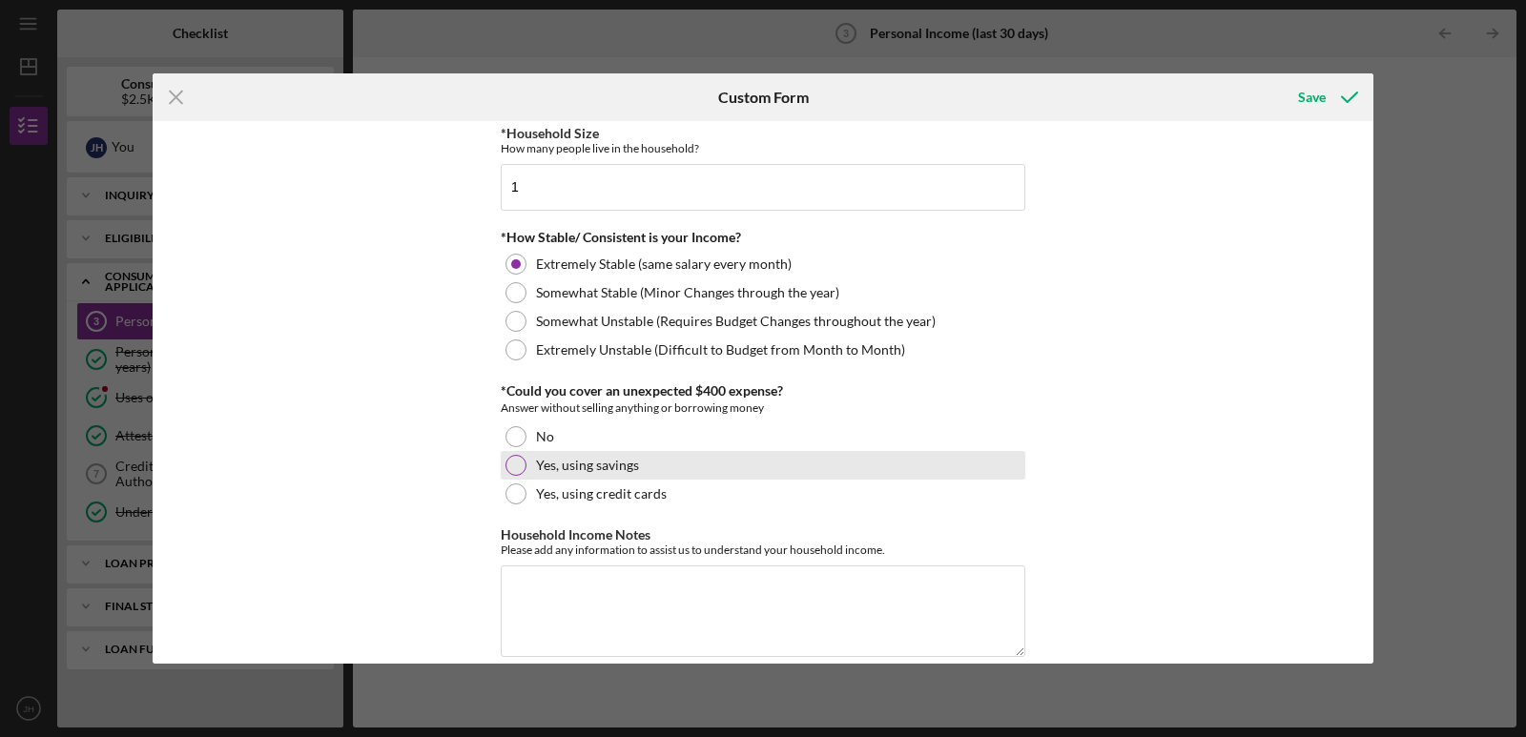
click at [512, 466] on div at bounding box center [515, 465] width 21 height 21
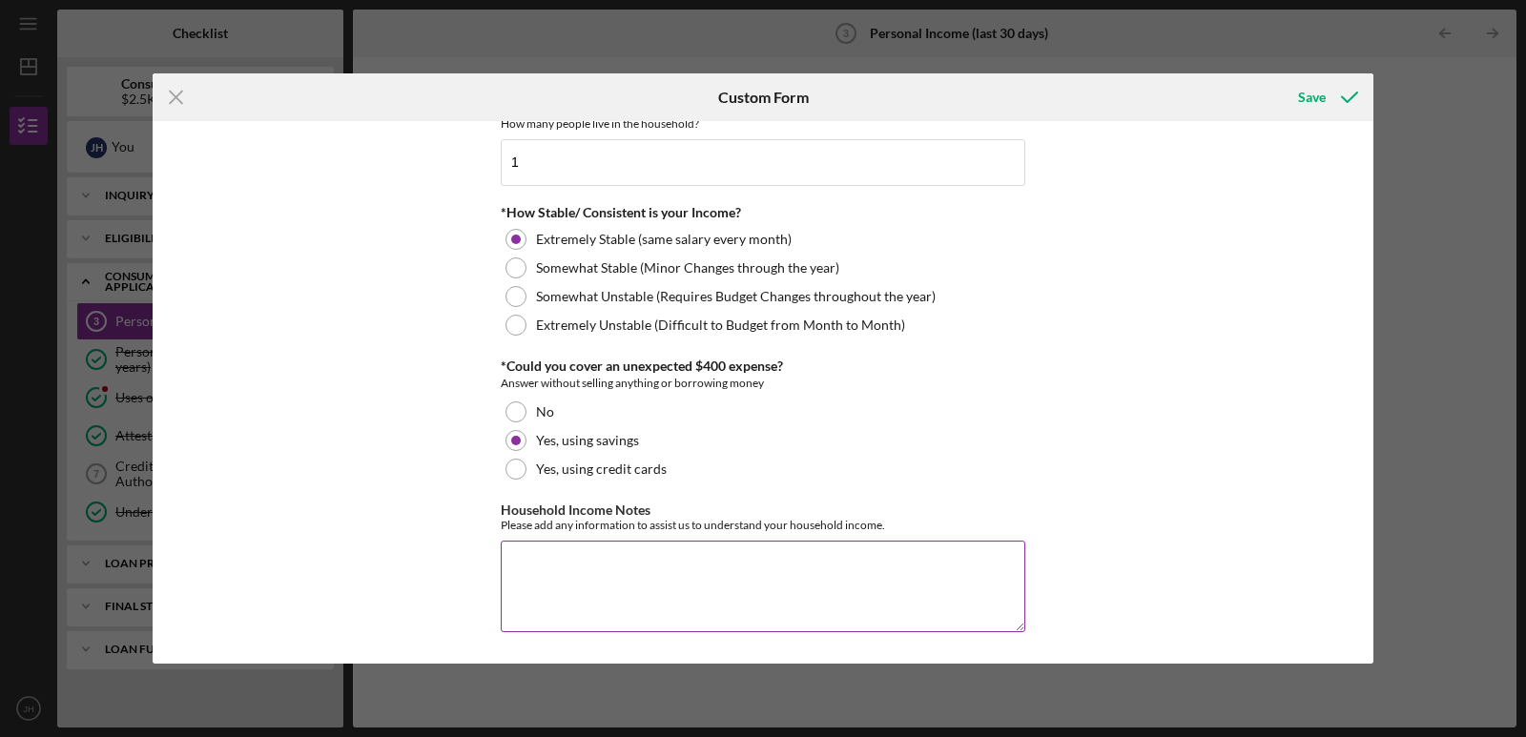
click at [546, 577] on textarea "Household Income Notes" at bounding box center [763, 587] width 524 height 92
type textarea "a"
type textarea "G"
type textarea "Guaranteed Government Funds"
drag, startPoint x: 1365, startPoint y: 587, endPoint x: 1367, endPoint y: 621, distance: 33.4
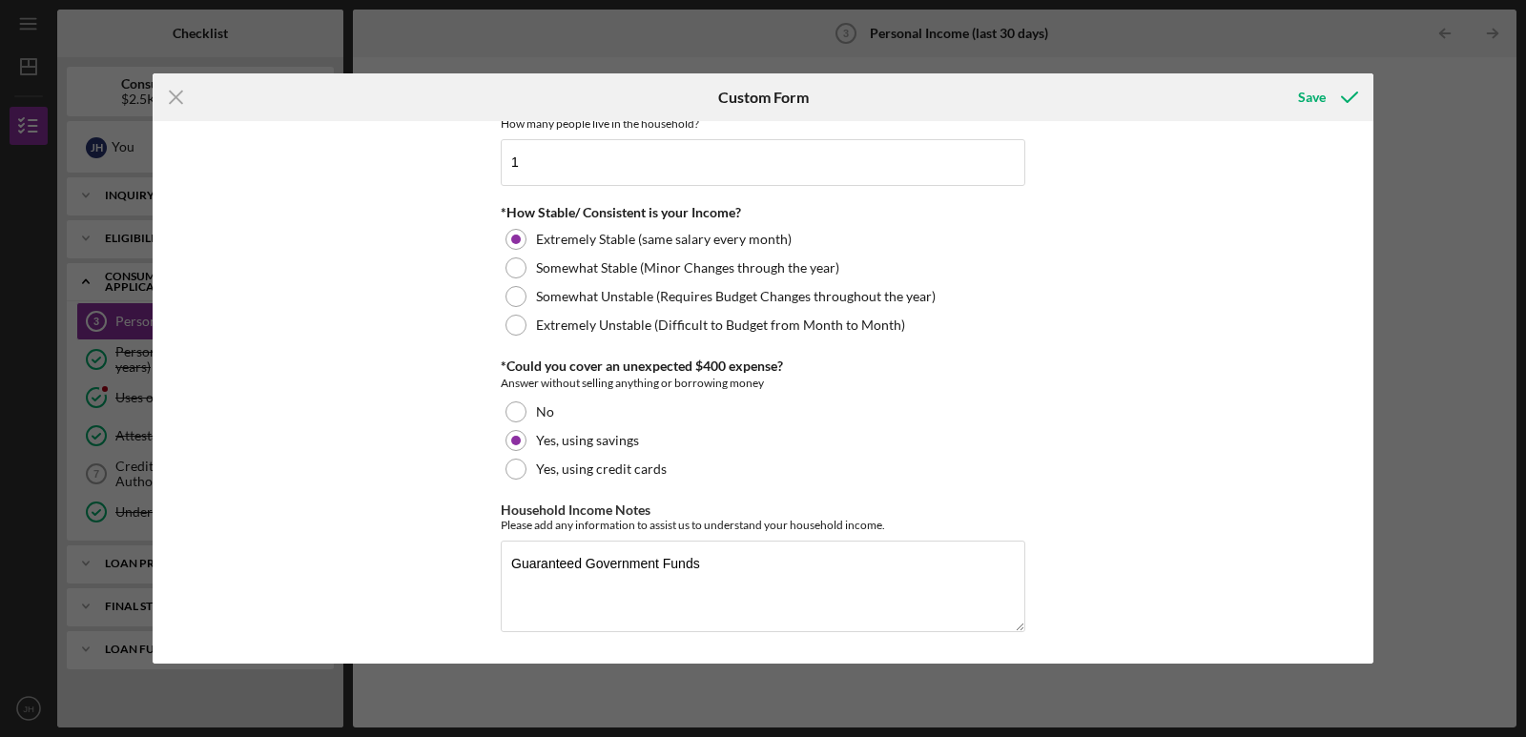
click at [1367, 621] on div "Employment Information *Employment Status Employed More than Full Time Employed…" at bounding box center [763, 392] width 1221 height 542
click at [1319, 98] on div "Save" at bounding box center [1312, 97] width 28 height 38
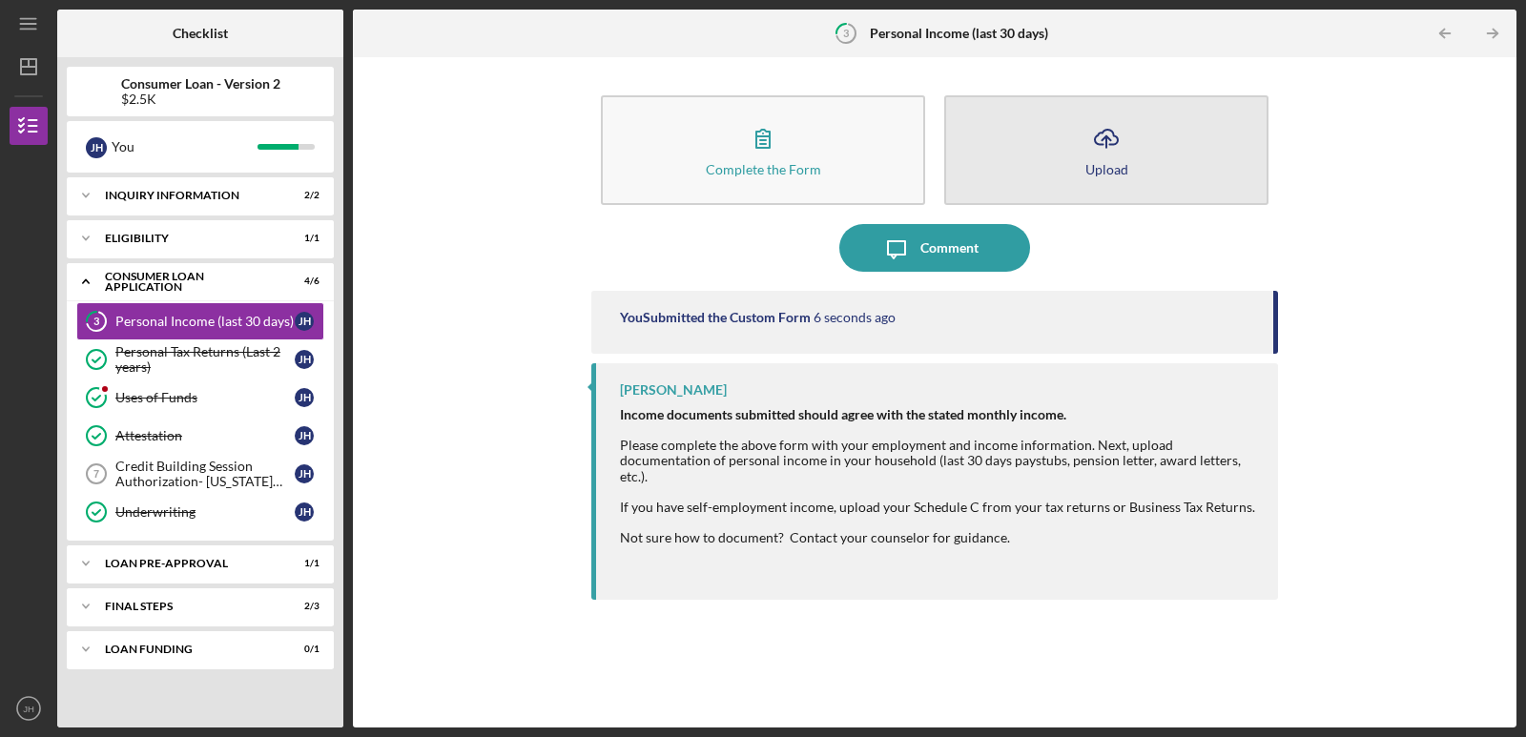
click at [1089, 150] on icon "Icon/Upload" at bounding box center [1106, 138] width 48 height 48
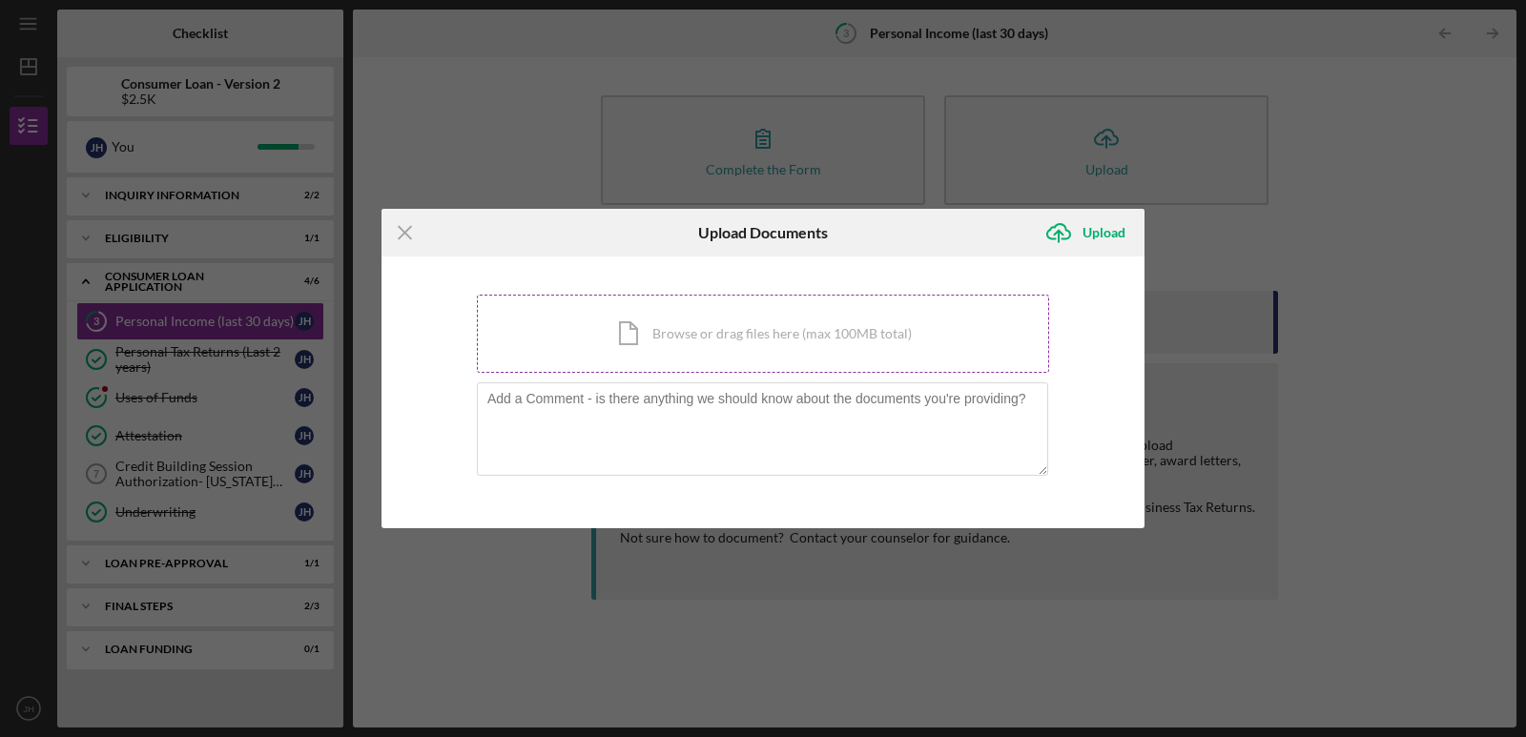
click at [732, 330] on div "Icon/Document Browse or drag files here (max 100MB total) Tap to choose files o…" at bounding box center [763, 334] width 572 height 78
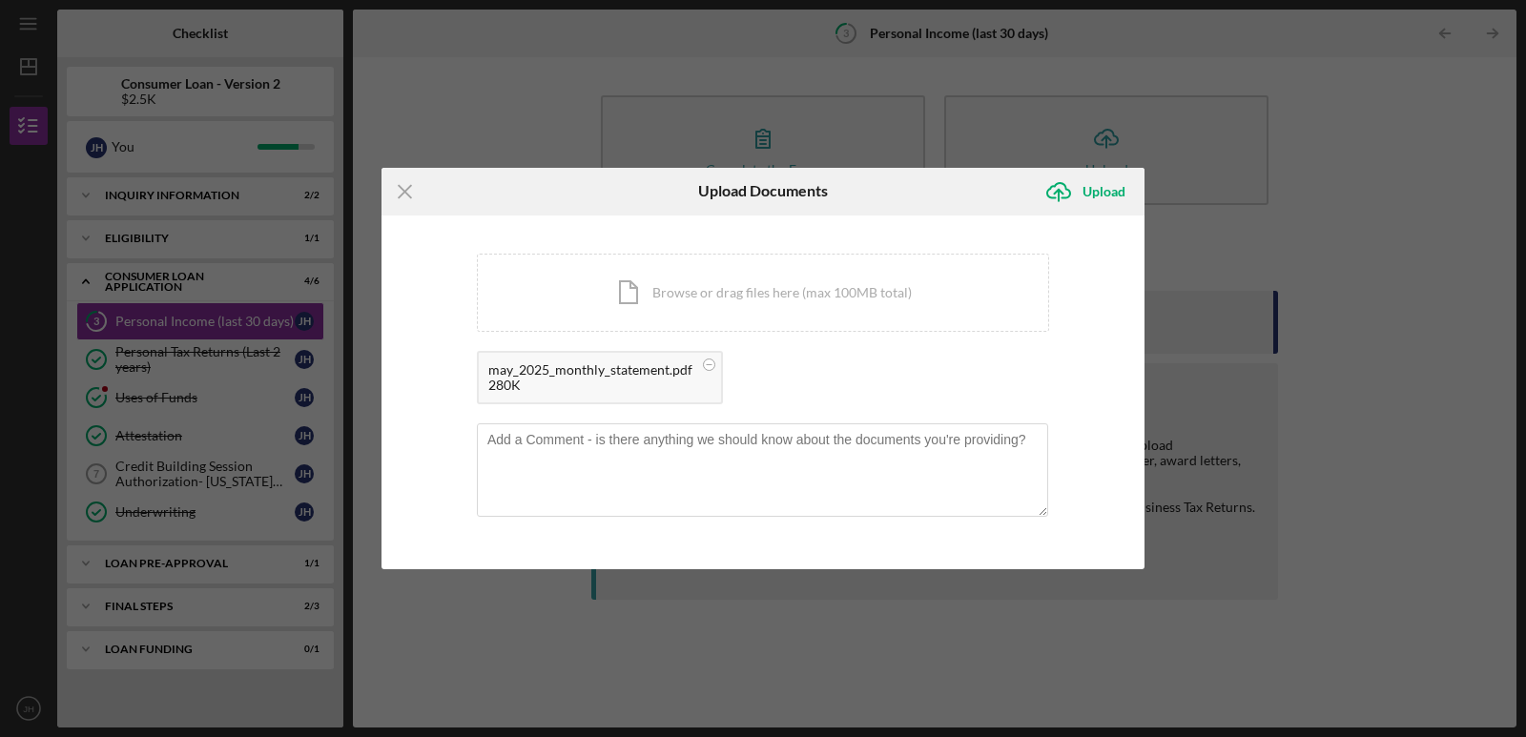
click at [1050, 211] on div "Icon/Upload Upload" at bounding box center [1090, 192] width 110 height 48
click at [1058, 192] on g "submit" at bounding box center [1058, 192] width 23 height 18
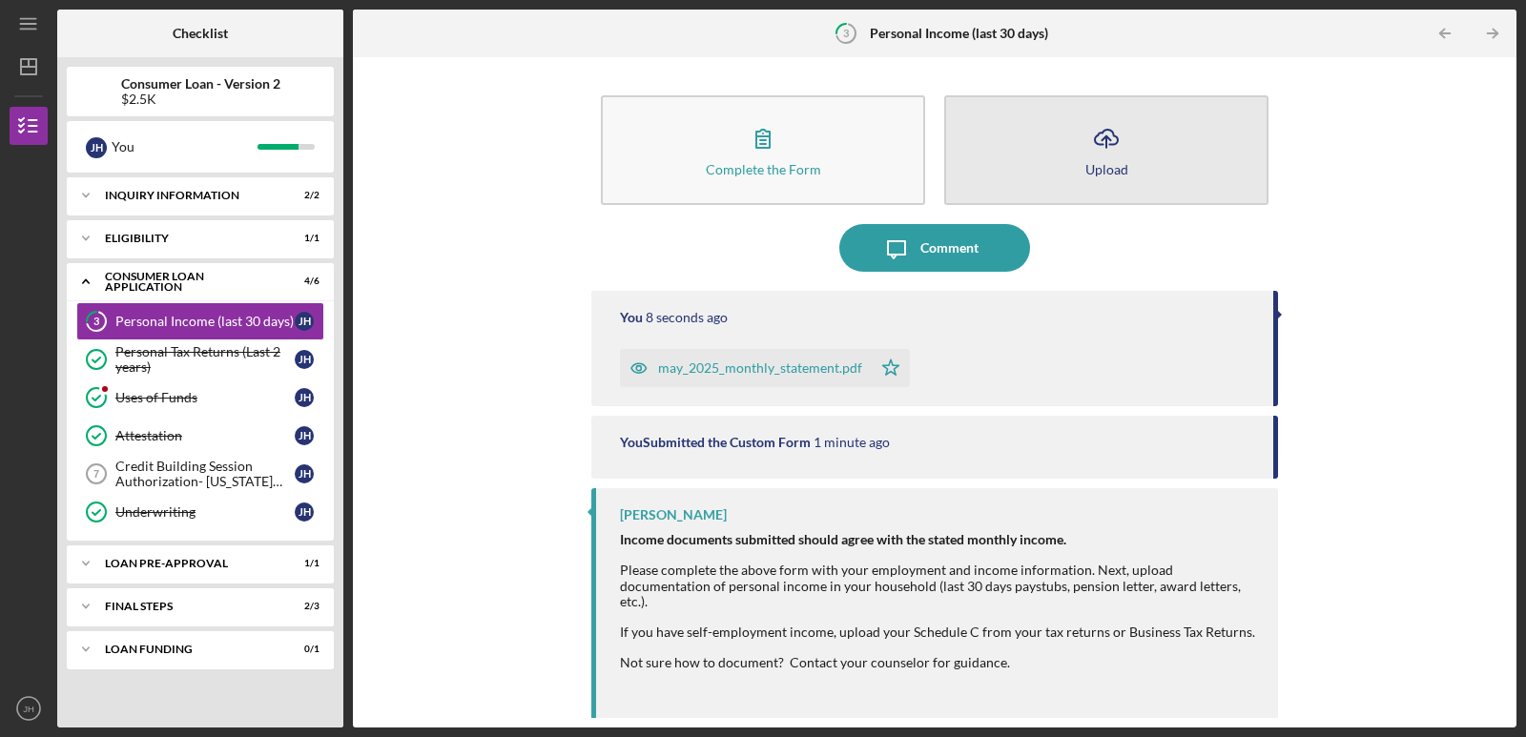
click at [1057, 157] on button "Icon/Upload Upload" at bounding box center [1106, 150] width 324 height 110
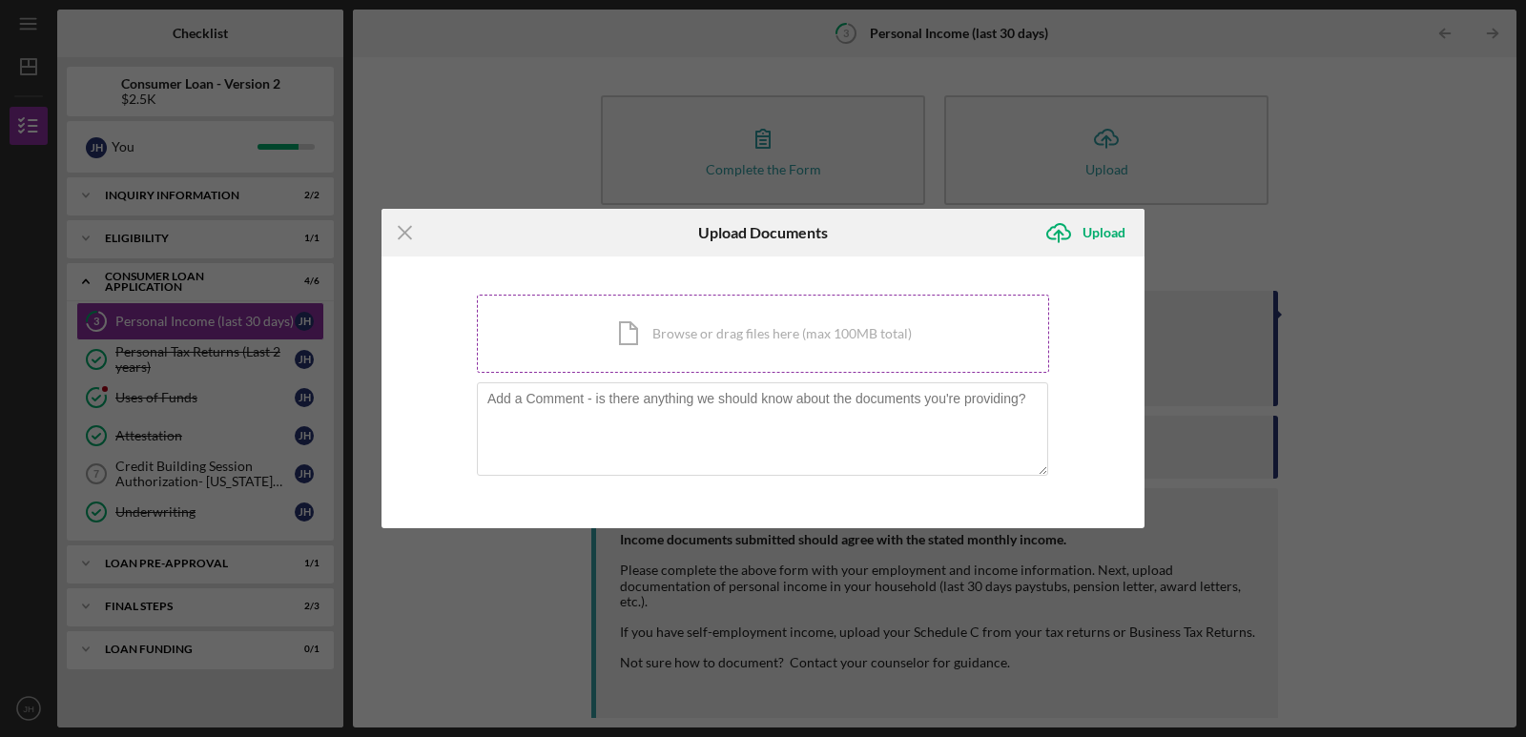
click at [872, 346] on div "Icon/Document Browse or drag files here (max 100MB total) Tap to choose files o…" at bounding box center [763, 334] width 572 height 78
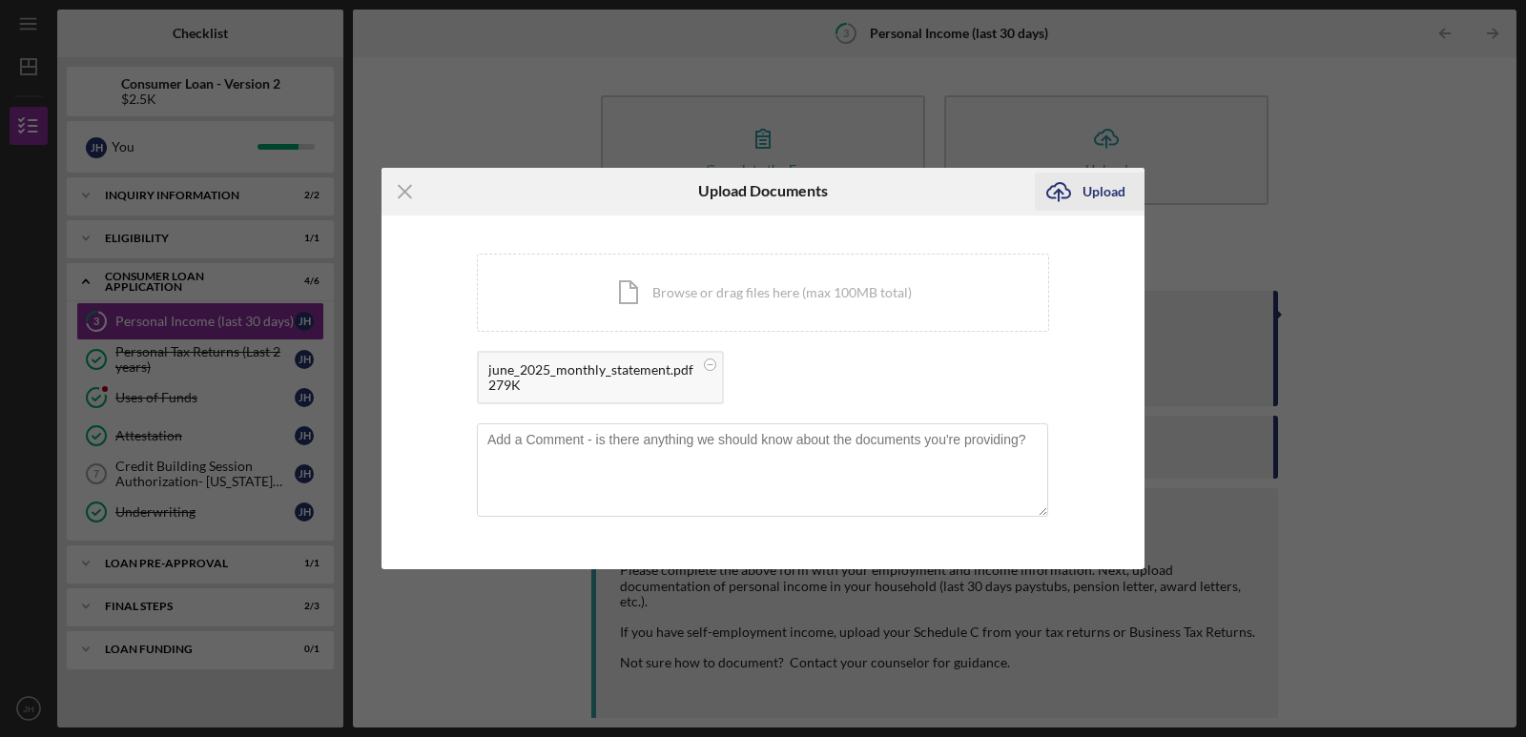
click at [1056, 190] on icon "Icon/Upload" at bounding box center [1059, 192] width 48 height 48
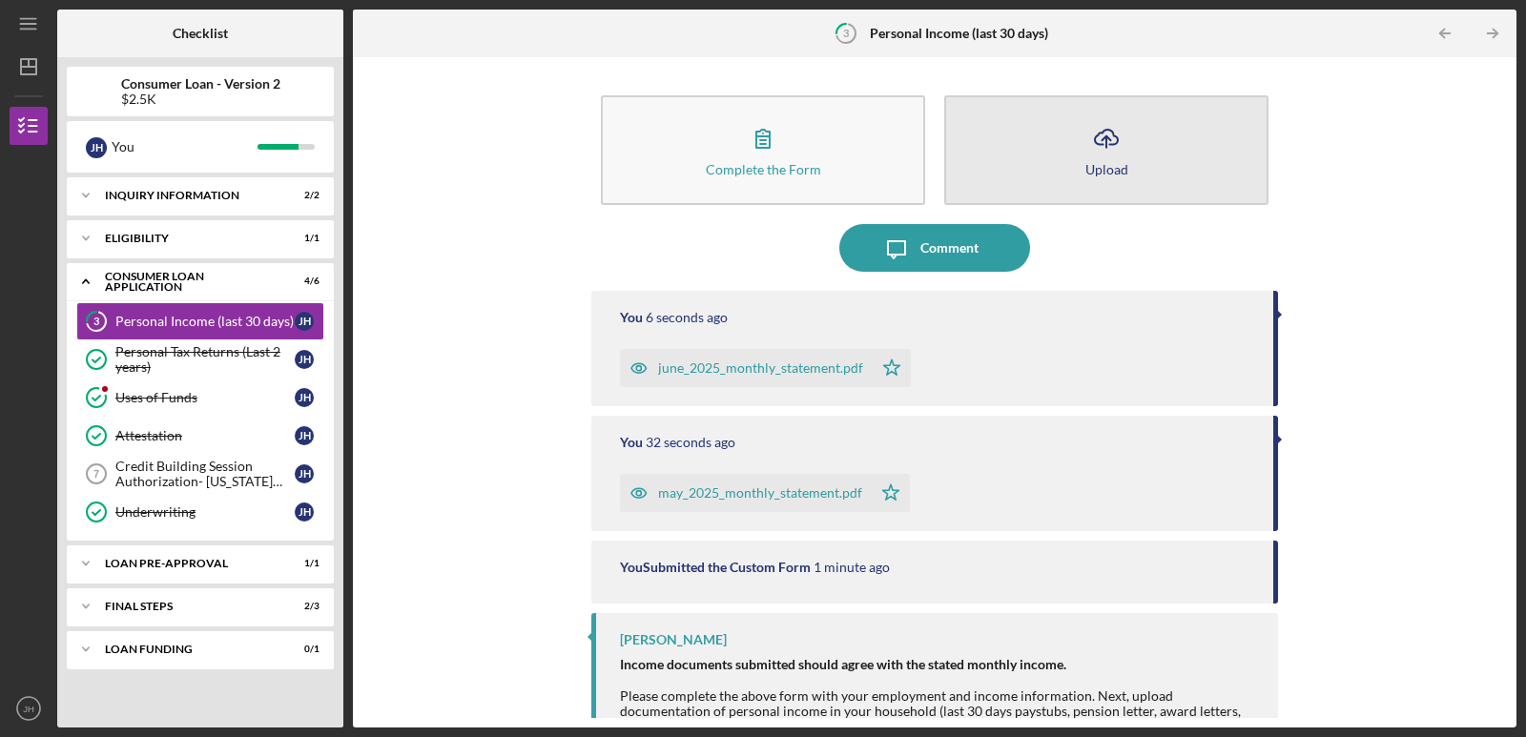
click at [1097, 152] on icon "Icon/Upload" at bounding box center [1106, 138] width 48 height 48
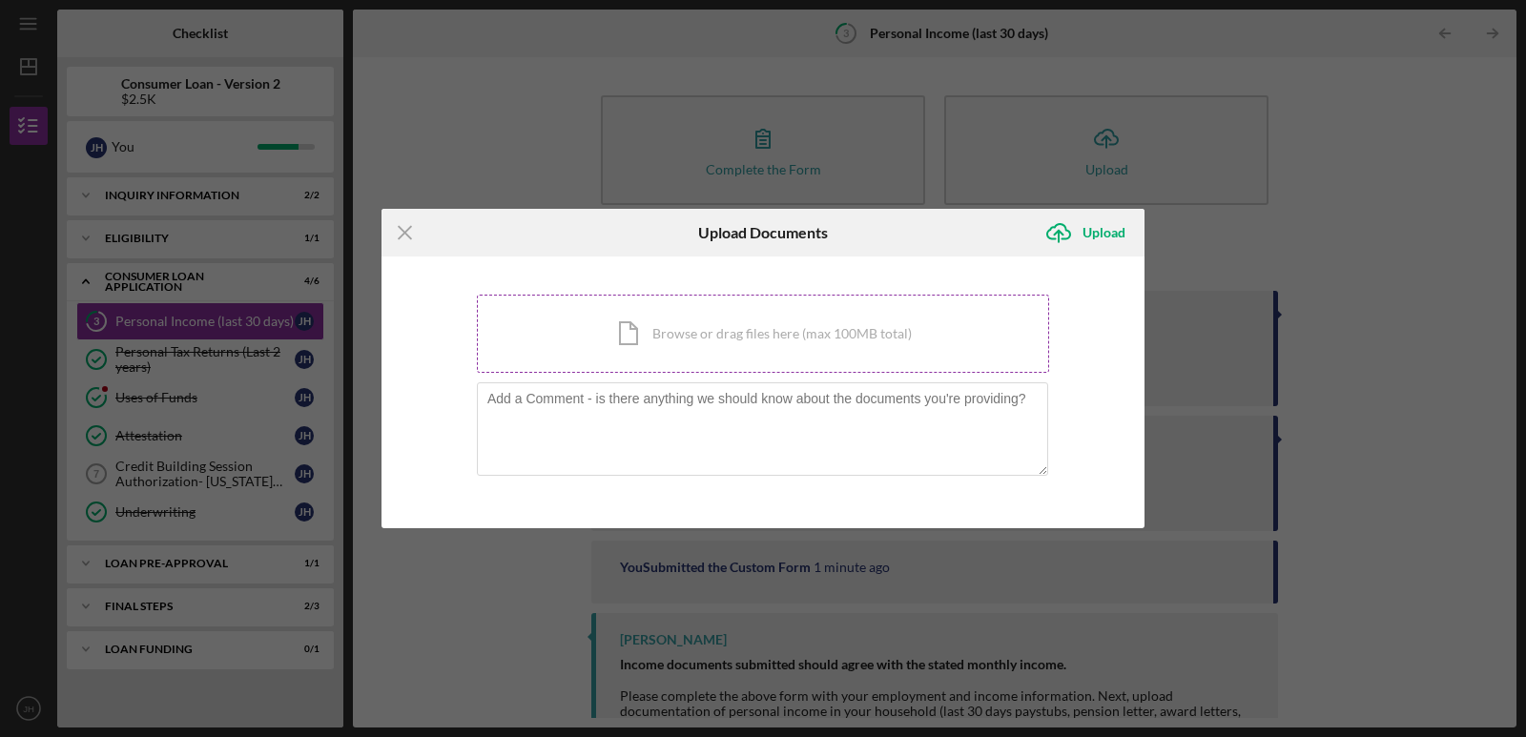
click at [653, 332] on div "Icon/Document Browse or drag files here (max 100MB total) Tap to choose files o…" at bounding box center [763, 334] width 572 height 78
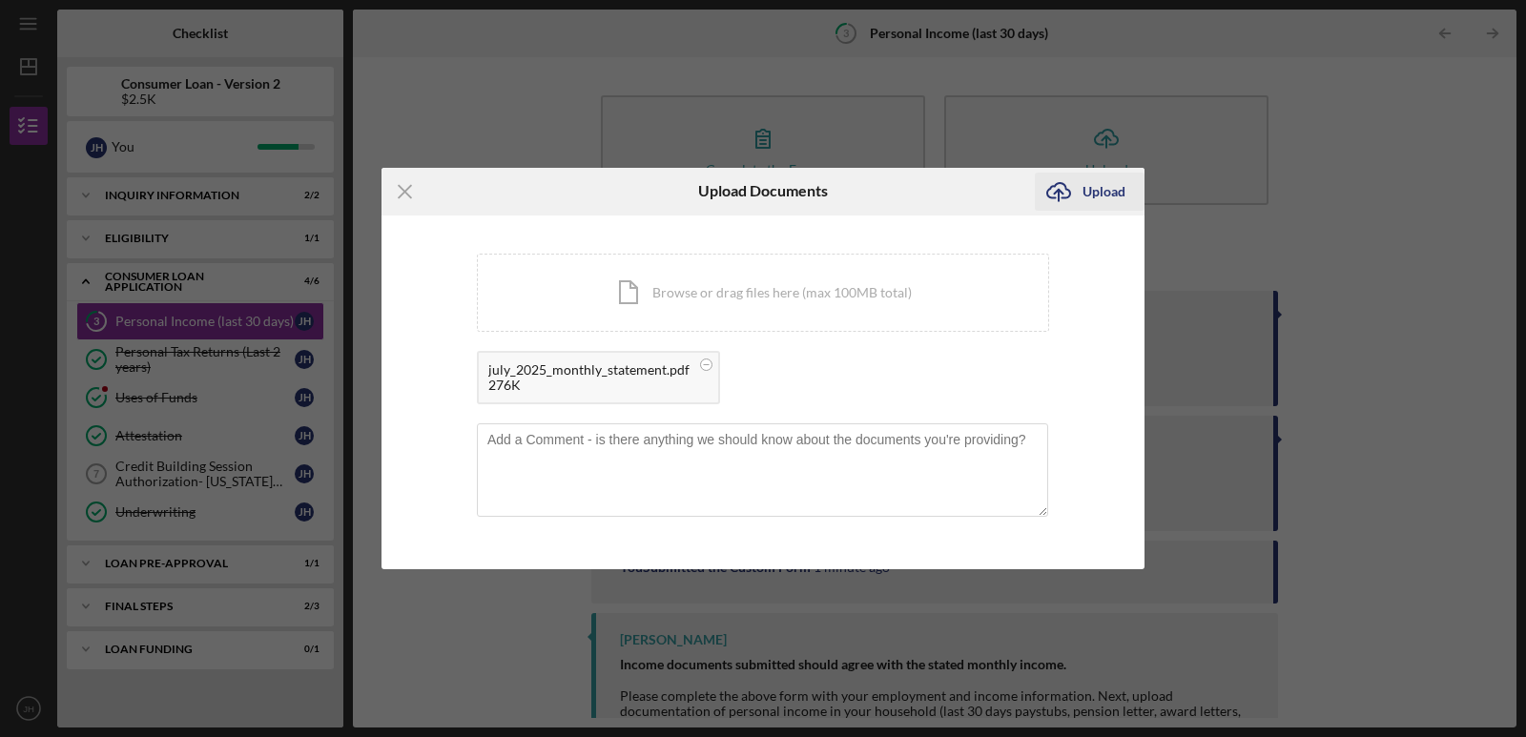
click at [1074, 194] on icon "Icon/Upload" at bounding box center [1059, 192] width 48 height 48
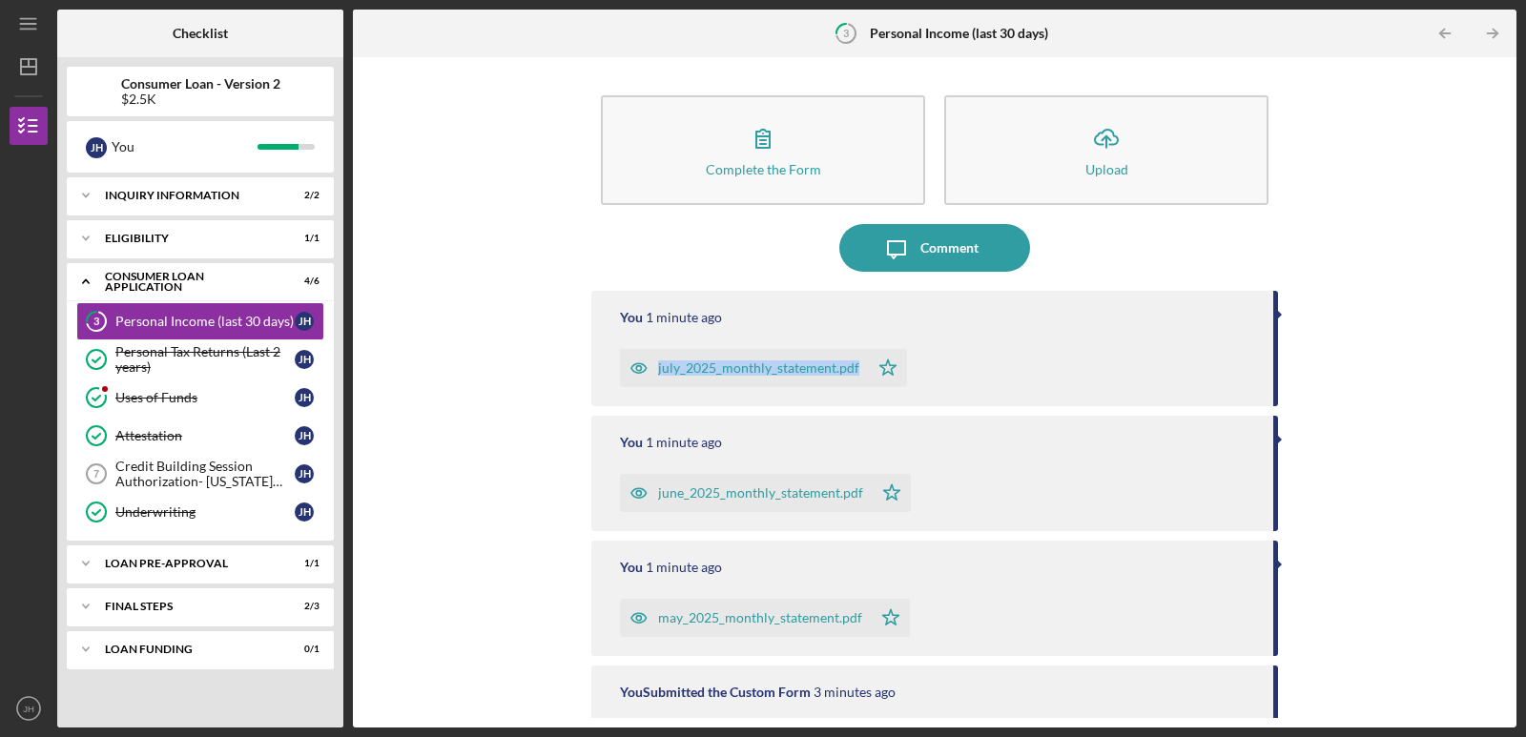
drag, startPoint x: 1507, startPoint y: 351, endPoint x: 1501, endPoint y: 314, distance: 37.6
click at [1501, 314] on div "Complete the Form Form Icon/Upload Upload Icon/Message Comment You 1 minute ago…" at bounding box center [934, 392] width 1163 height 670
click at [219, 475] on div "Credit Building Session Authorization- [US_STATE] Only" at bounding box center [204, 474] width 179 height 31
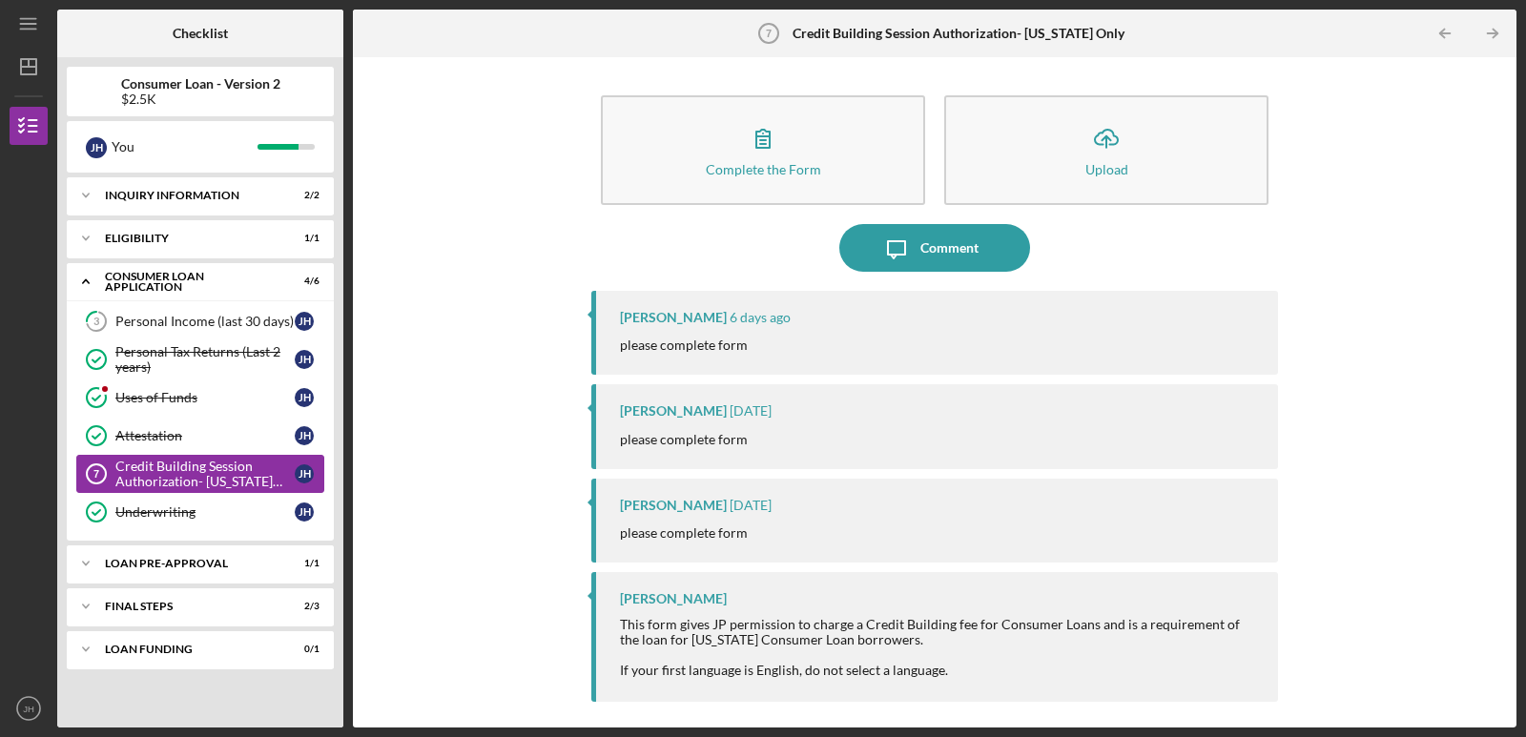
click at [172, 472] on div "Credit Building Session Authorization- [US_STATE] Only" at bounding box center [204, 474] width 179 height 31
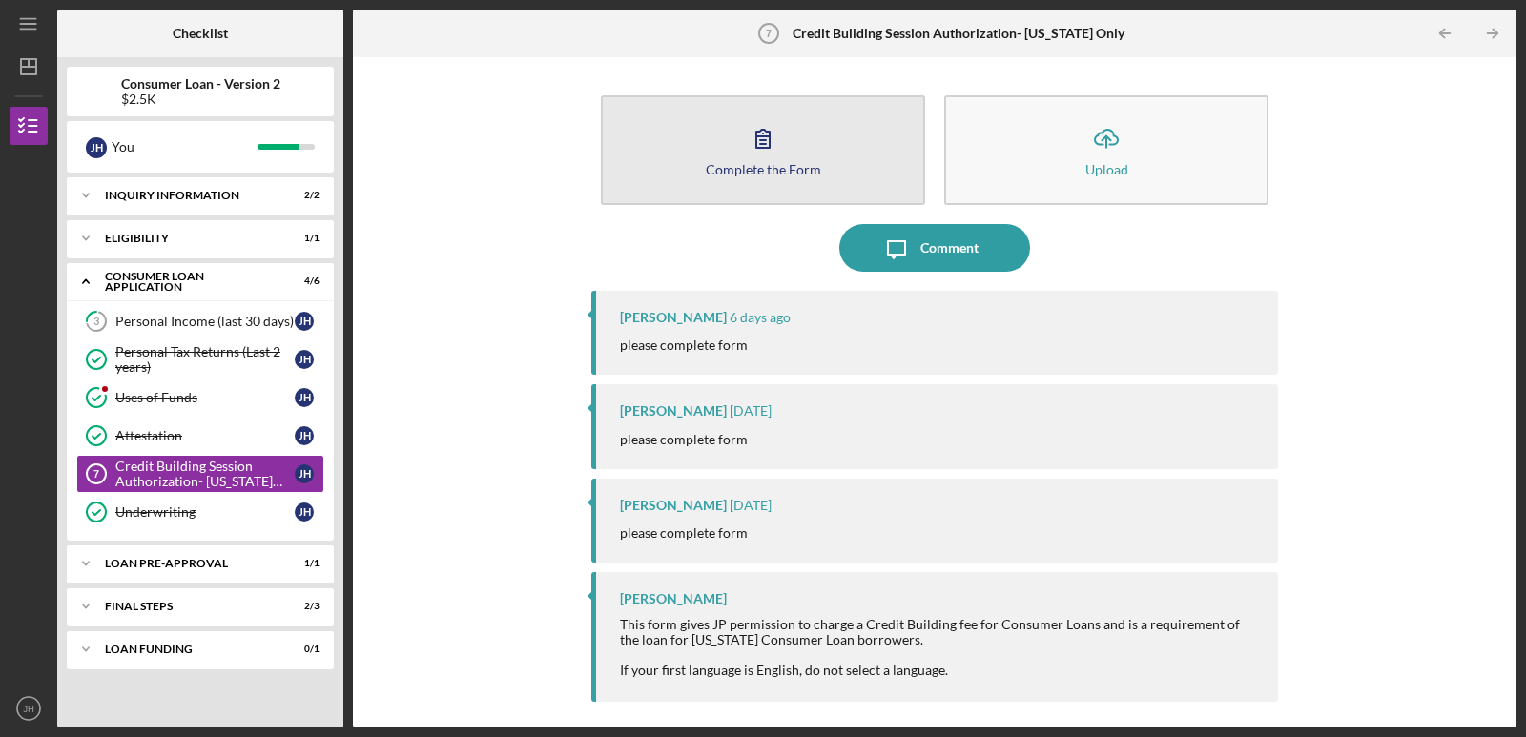
click at [793, 153] on button "Complete the Form Form" at bounding box center [763, 150] width 324 height 110
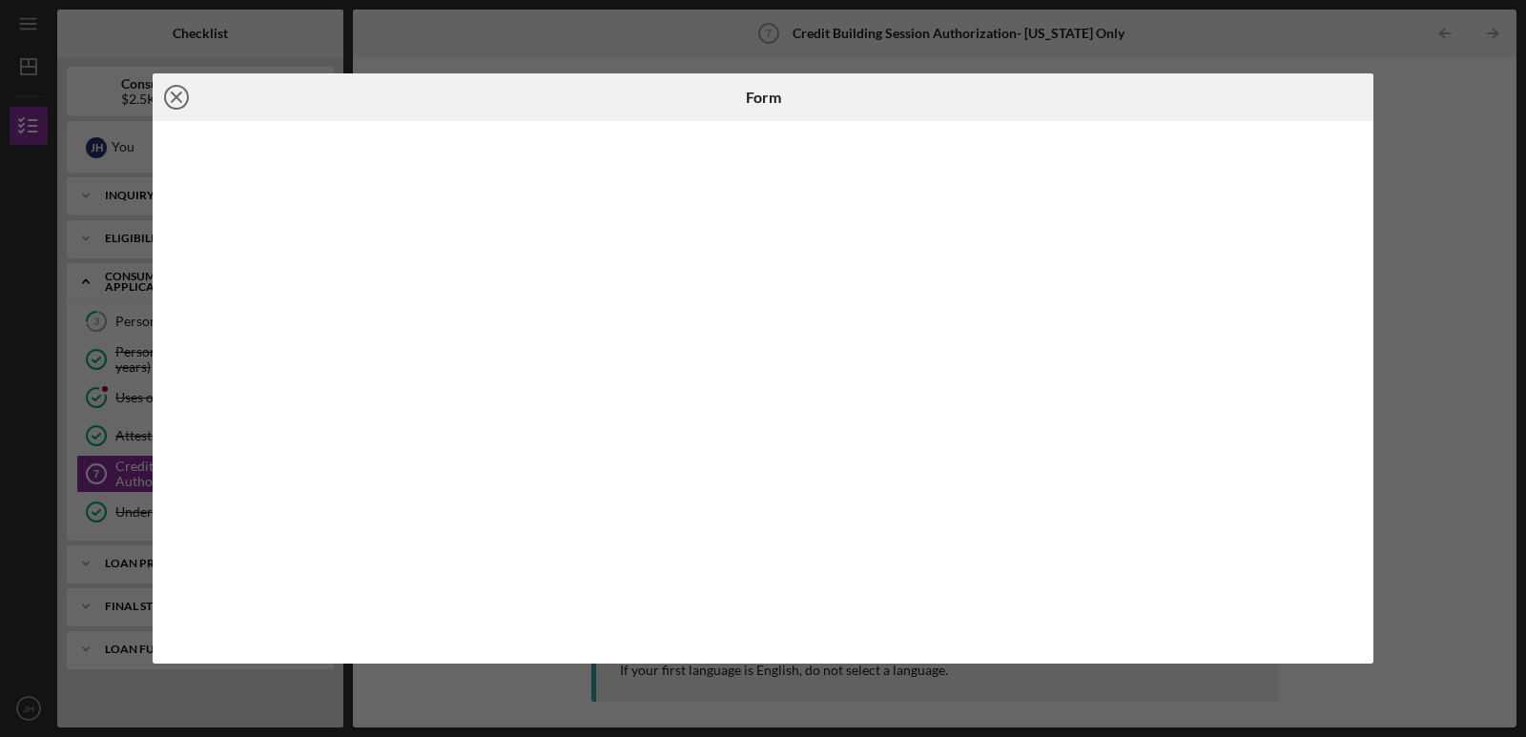
click at [172, 101] on line at bounding box center [177, 97] width 10 height 10
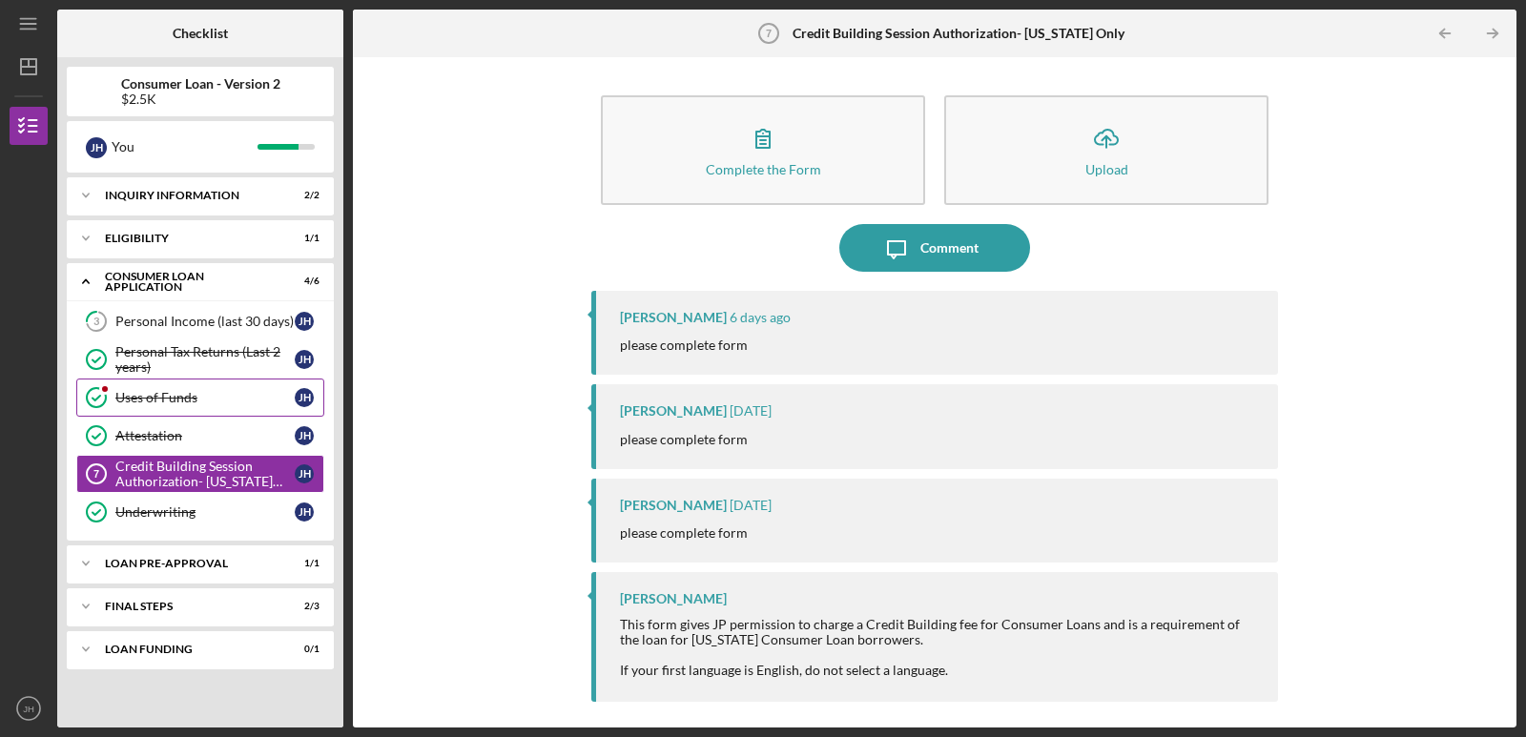
click at [140, 401] on div "Uses of Funds" at bounding box center [204, 397] width 179 height 15
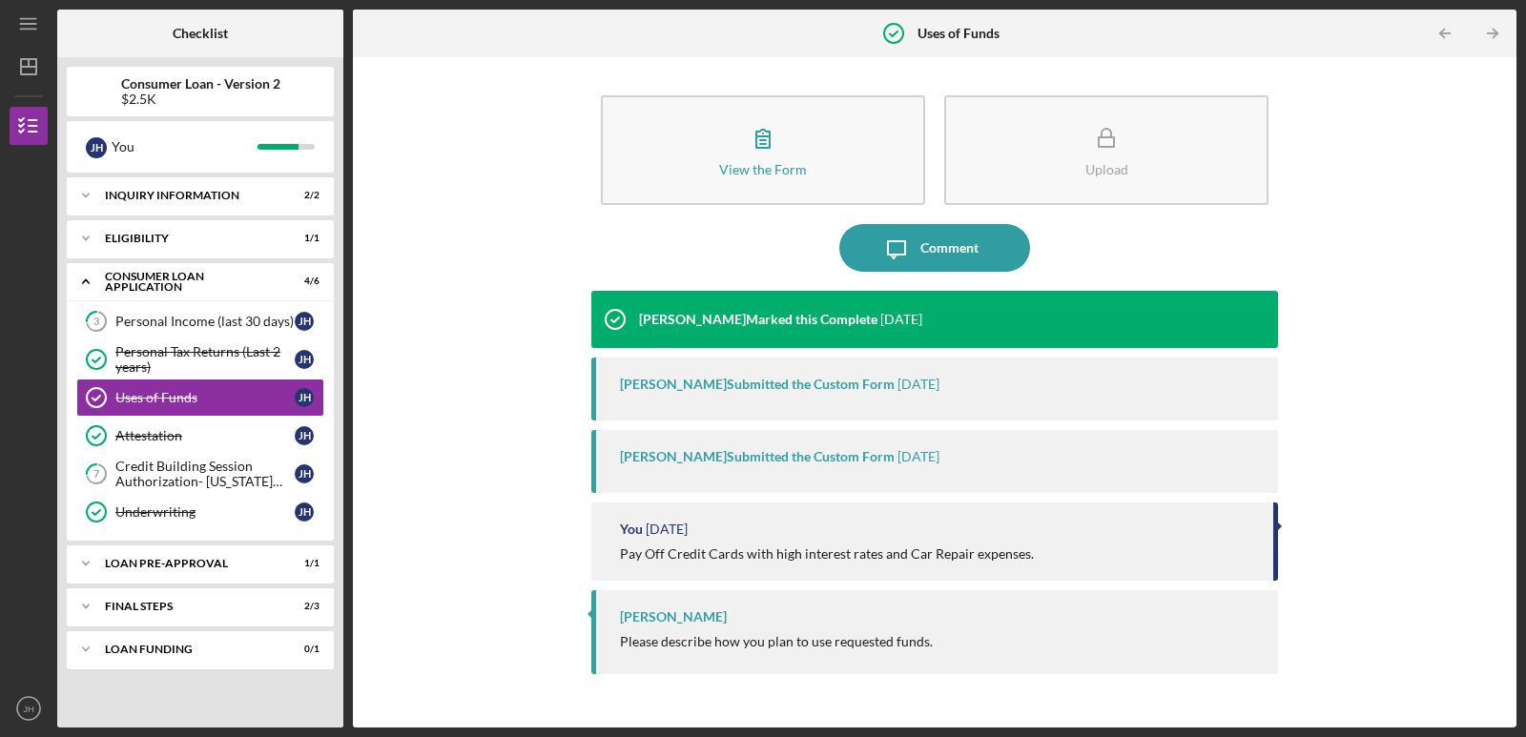
click at [419, 484] on div "View the Form Form Upload Icon/Message Comment [PERSON_NAME] Marked this Comple…" at bounding box center [934, 392] width 1144 height 651
click at [260, 603] on div "FINAL STEPS" at bounding box center [207, 606] width 205 height 11
drag, startPoint x: 347, startPoint y: 168, endPoint x: 365, endPoint y: 258, distance: 92.4
click at [349, 238] on div "Checklist Consumer Loan - Version 2 $2.5K J H You Icon/Expander Inquiry Informa…" at bounding box center [786, 369] width 1459 height 718
drag, startPoint x: 55, startPoint y: 374, endPoint x: 53, endPoint y: 402, distance: 28.7
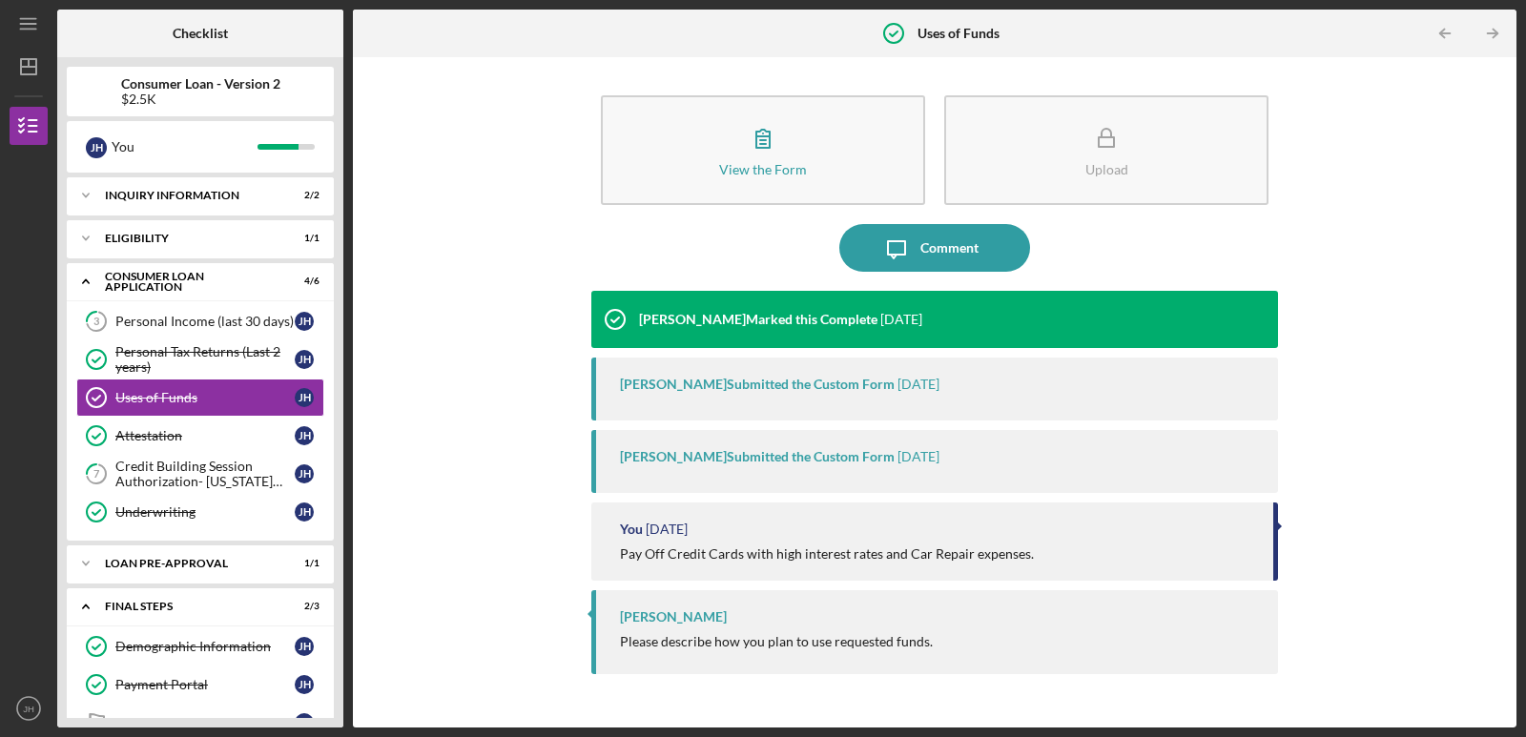
click at [53, 402] on nav "Icon/Menu Icon/Dashboard Dashboard Consumer Loan - Version 2 Checklist Icon/Tab…" at bounding box center [34, 364] width 48 height 728
drag, startPoint x: 345, startPoint y: 463, endPoint x: 341, endPoint y: 497, distance: 33.6
click at [341, 497] on div "Checklist Consumer Loan - Version 2 $2.5K J H You Icon/Expander Inquiry Informa…" at bounding box center [786, 369] width 1459 height 718
click at [99, 716] on icon at bounding box center [97, 719] width 13 height 11
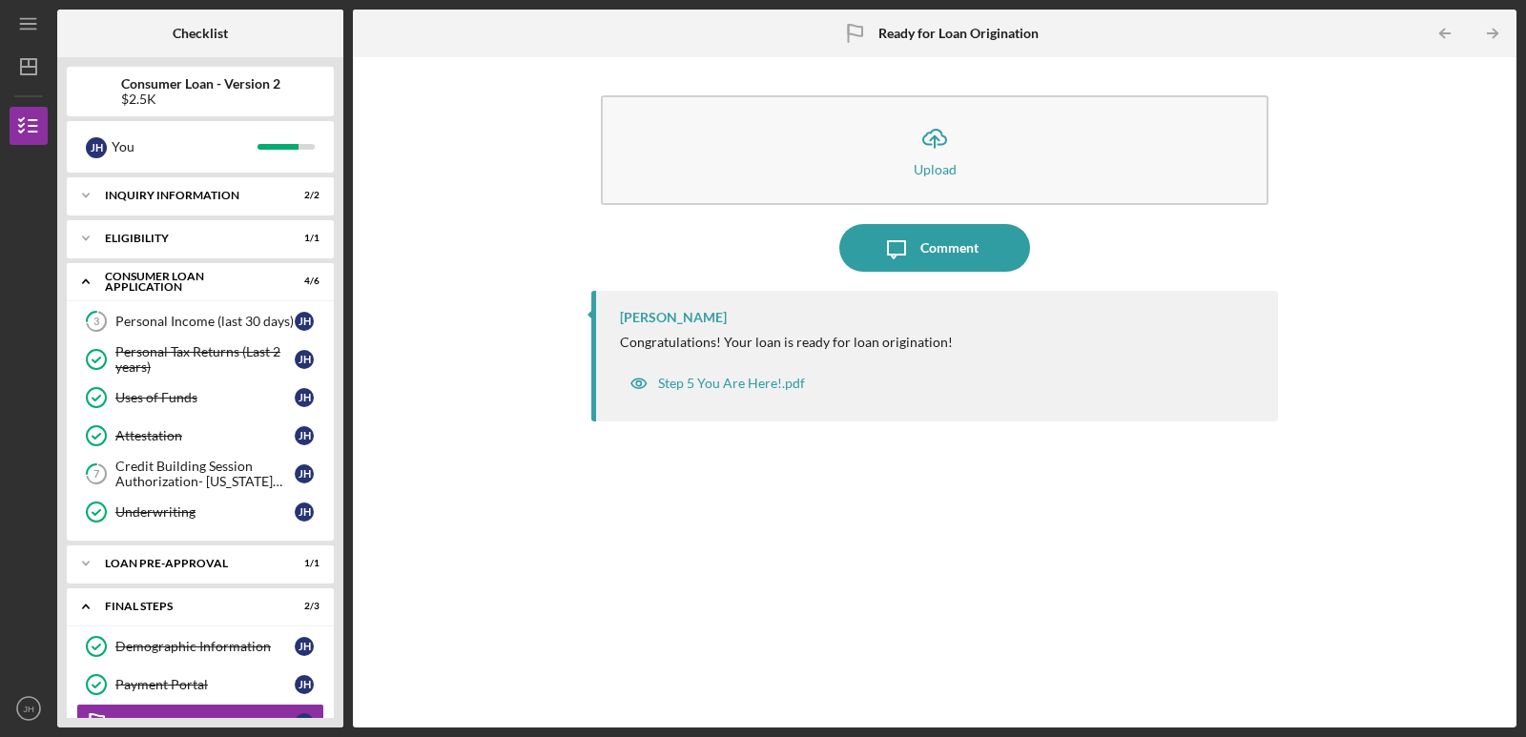
click at [373, 648] on div "Icon/Upload Upload Icon/Message Comment [PERSON_NAME] Congratulations! Your loa…" at bounding box center [934, 392] width 1144 height 651
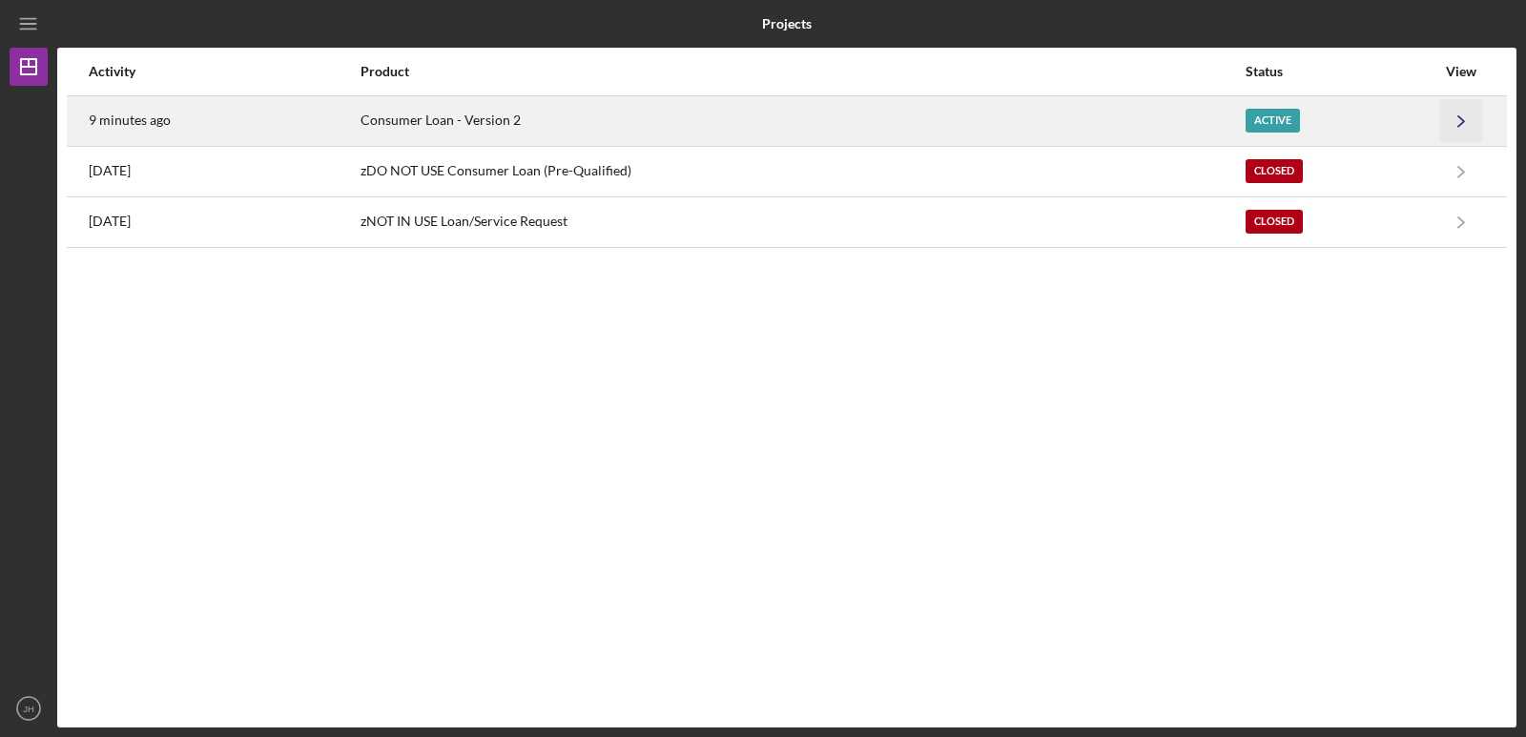
click at [1467, 119] on icon "Icon/Navigate" at bounding box center [1461, 120] width 43 height 43
click at [129, 106] on div "11 minutes ago" at bounding box center [234, 121] width 290 height 48
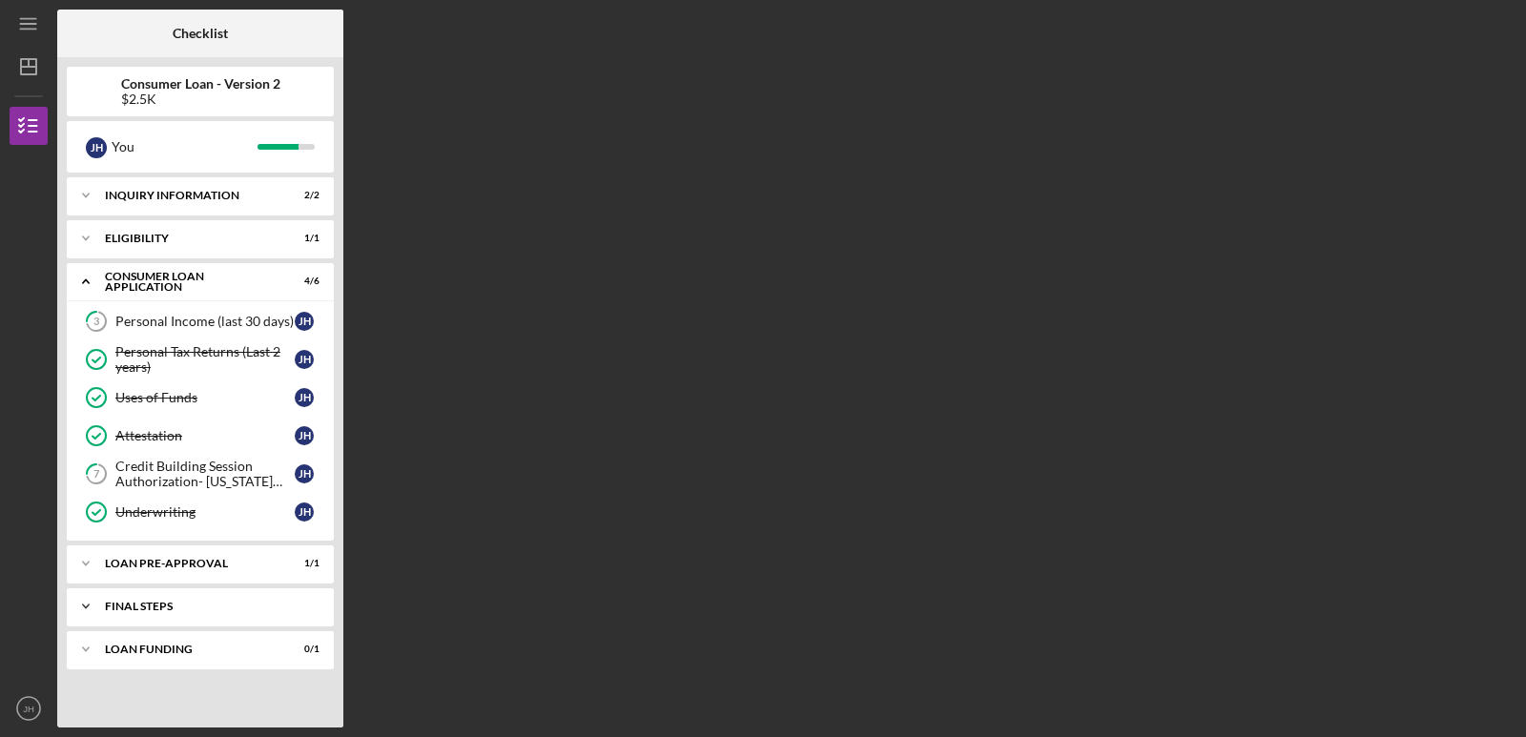
click at [231, 598] on div "Icon/Expander FINAL STEPS 2 / 3" at bounding box center [200, 606] width 267 height 38
